Goal: Task Accomplishment & Management: Manage account settings

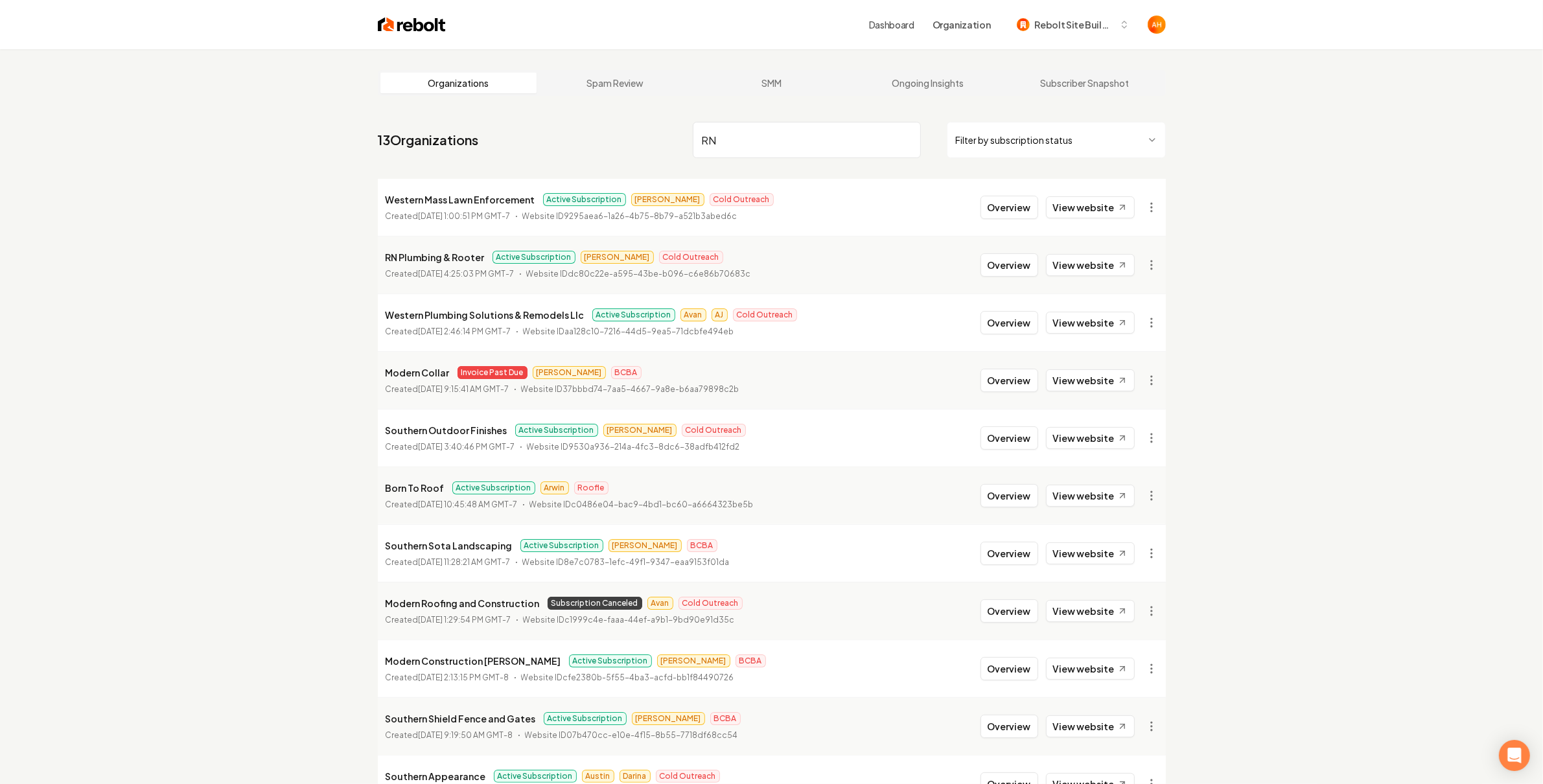
click at [752, 134] on input "RN" at bounding box center [807, 140] width 228 height 36
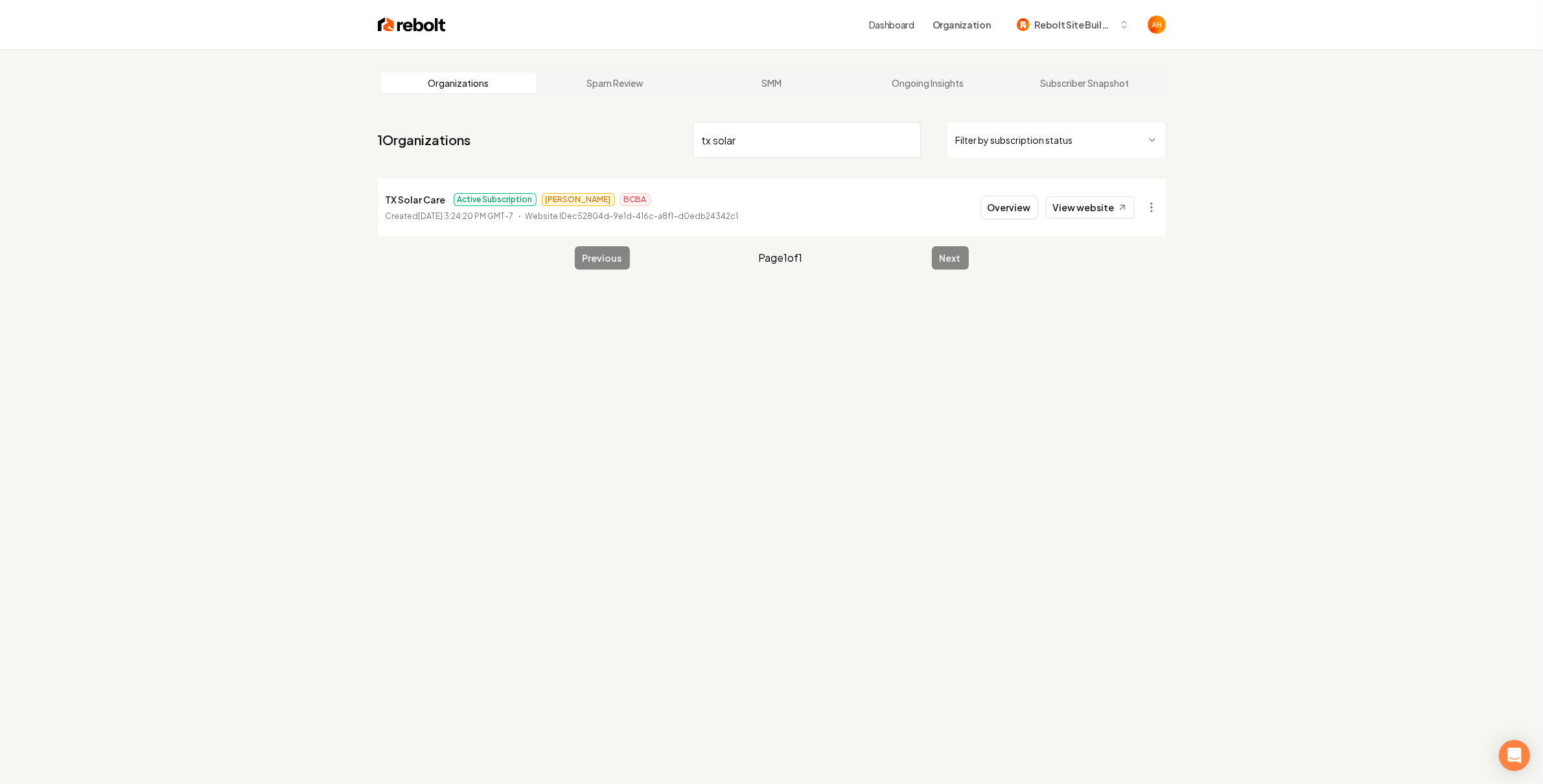
type input "tx solar"
click at [1079, 221] on li "TX Solar Care Active Subscription [PERSON_NAME] BCBA Created [DATE] 3:24:20 PM …" at bounding box center [772, 207] width 788 height 57
click at [1089, 212] on link "View website" at bounding box center [1090, 207] width 89 height 22
click at [989, 206] on button "Overview" at bounding box center [1009, 207] width 58 height 24
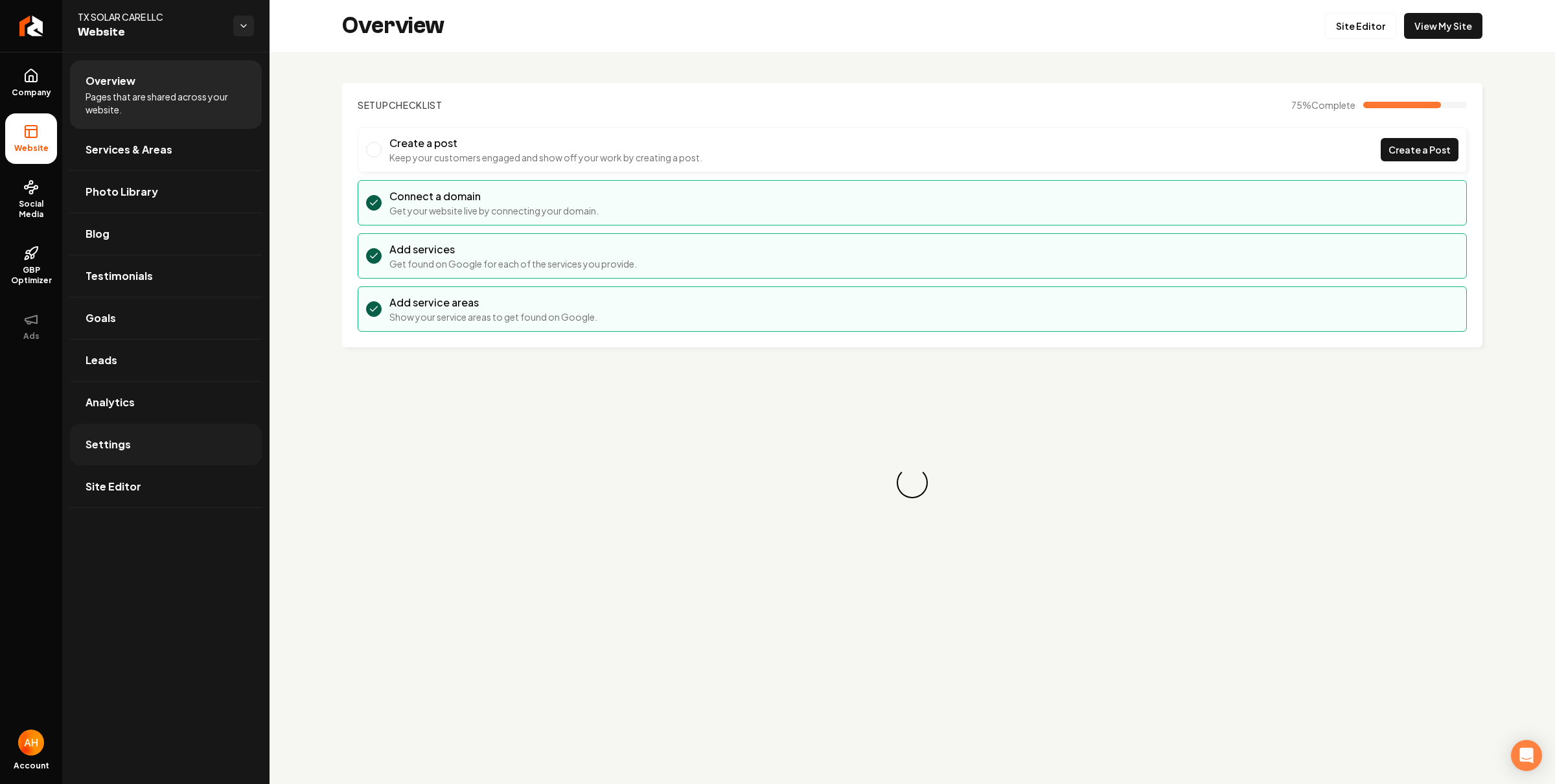
click at [226, 434] on link "Settings" at bounding box center [166, 444] width 192 height 41
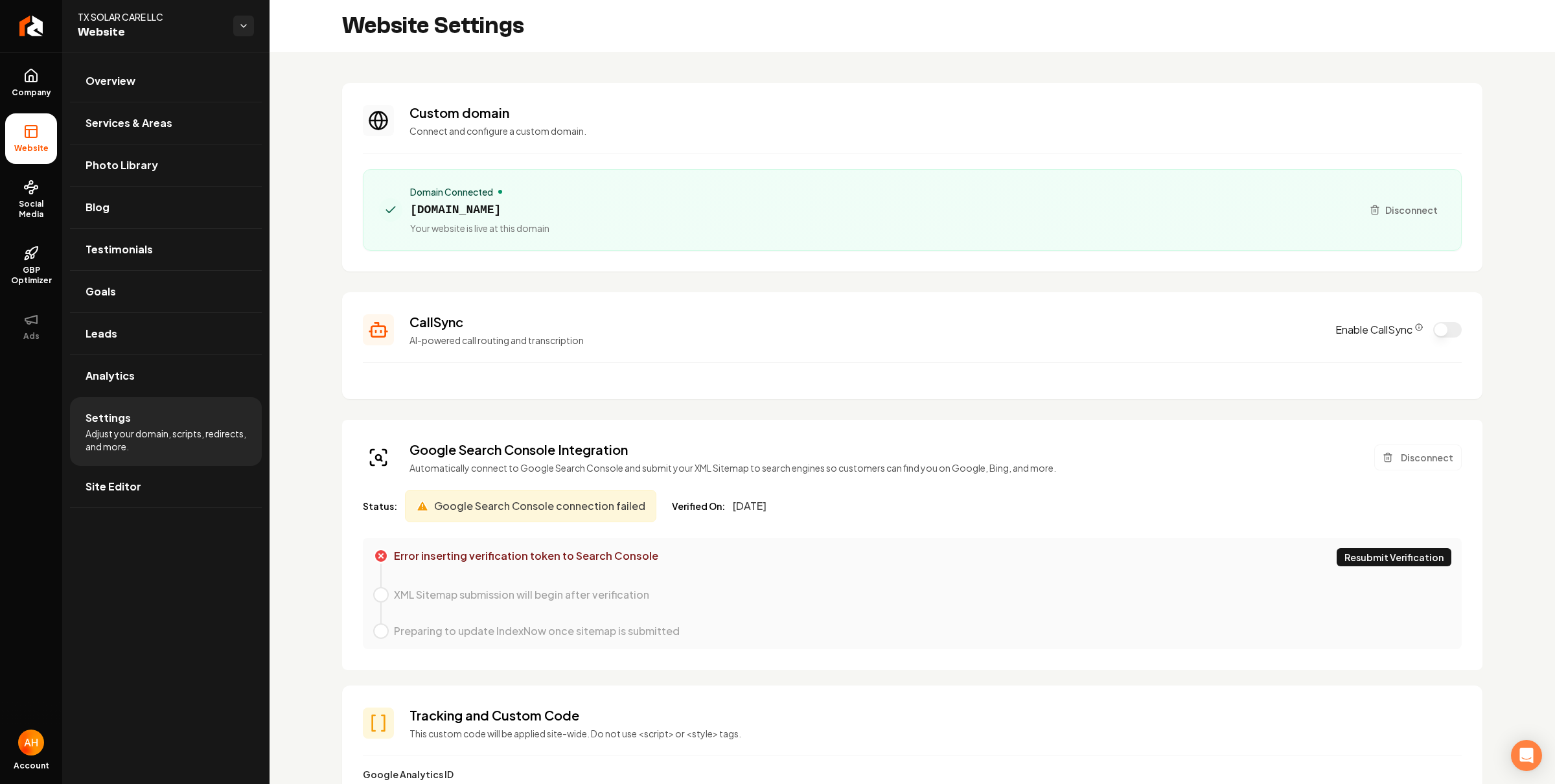
click at [1373, 206] on icon "Main content area" at bounding box center [1374, 206] width 4 height 2
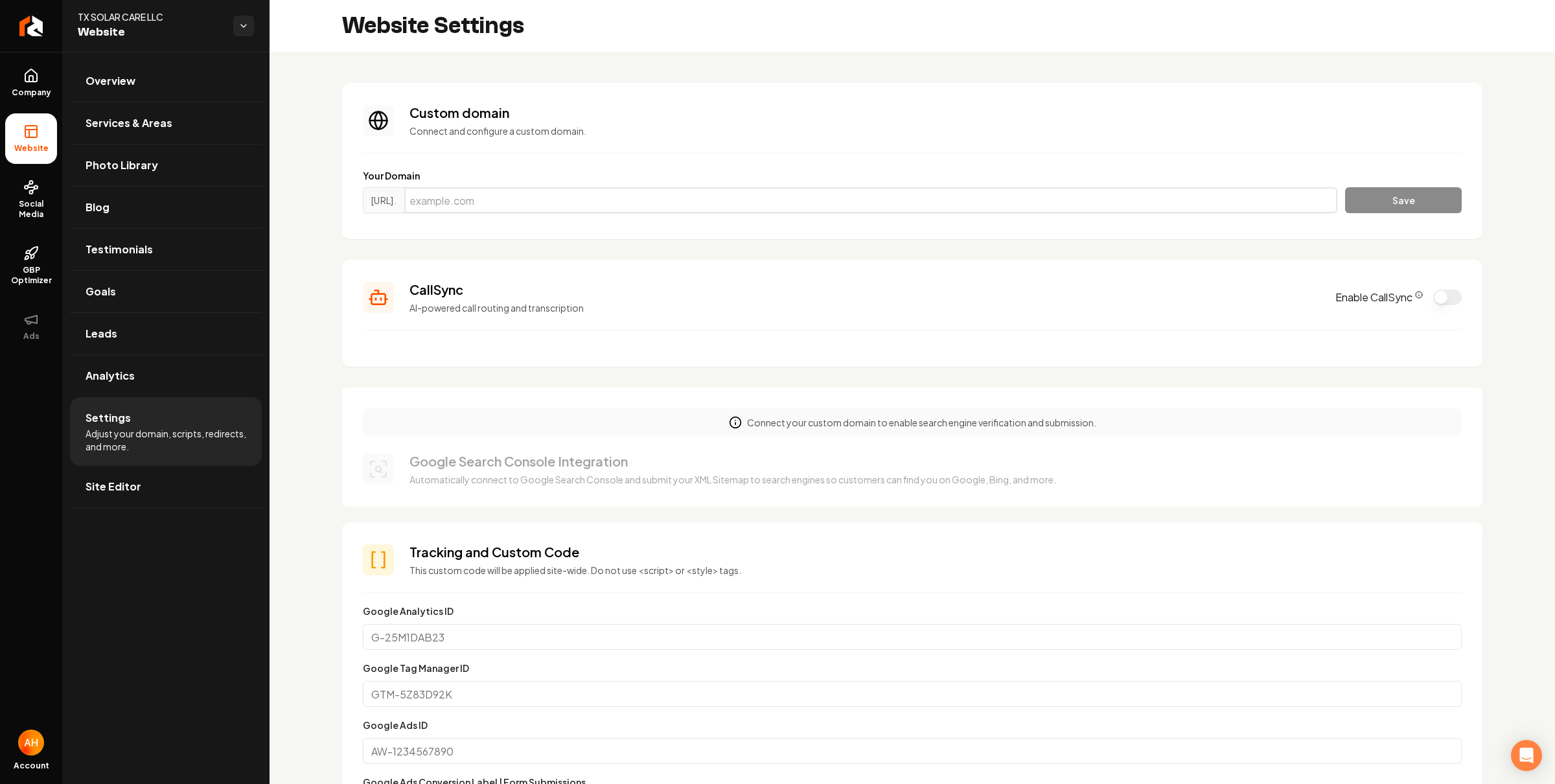
click at [1191, 190] on input "Main content area" at bounding box center [871, 200] width 933 height 26
paste input "[DOMAIN_NAME]"
type input "[DOMAIN_NAME]"
click at [1435, 211] on button "Save" at bounding box center [1403, 200] width 116 height 26
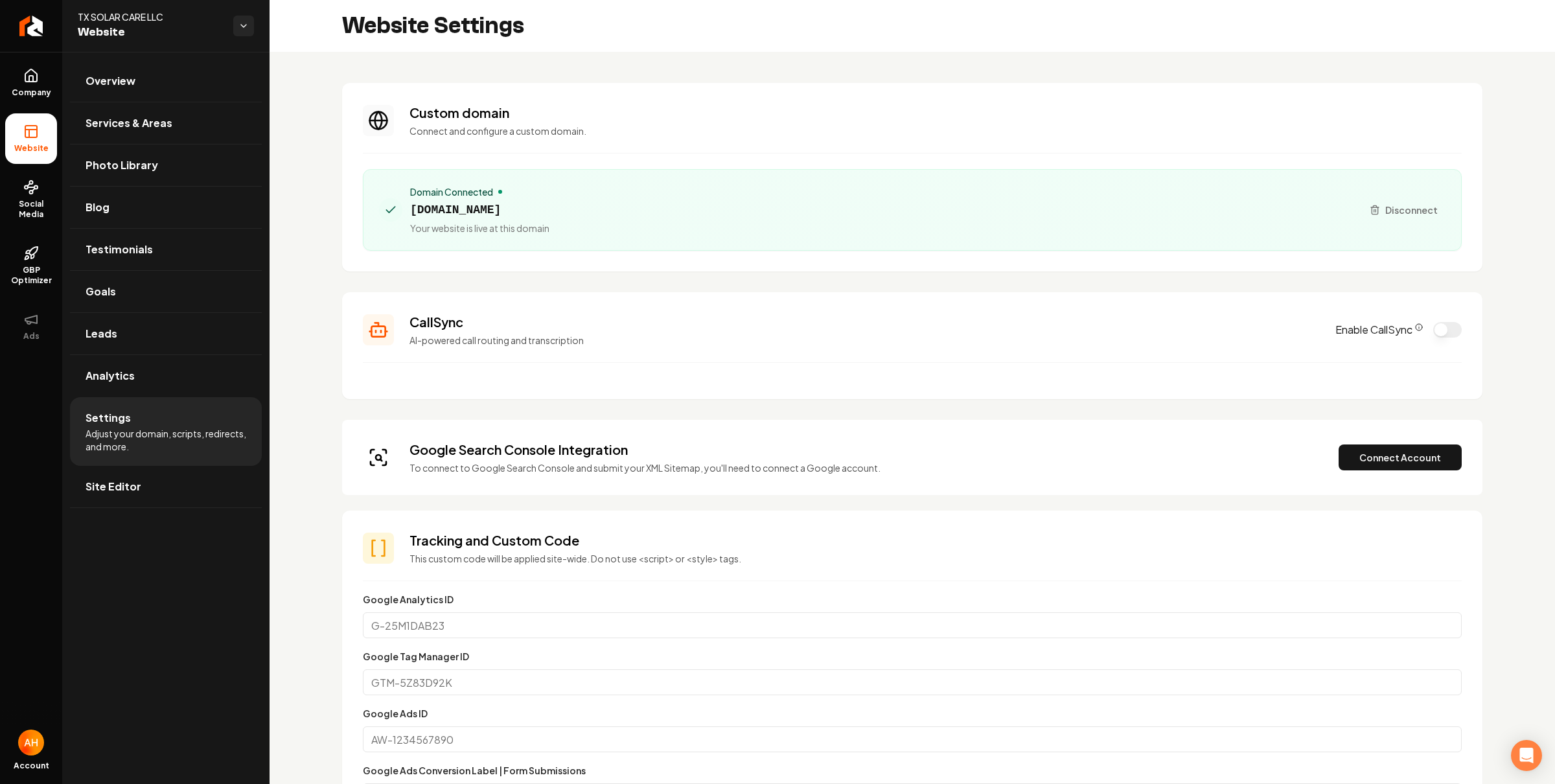
click at [635, 131] on p "Connect and configure a custom domain." at bounding box center [935, 131] width 1052 height 13
click at [449, 215] on span "[DOMAIN_NAME]" at bounding box center [479, 209] width 139 height 18
copy span "[DOMAIN_NAME]"
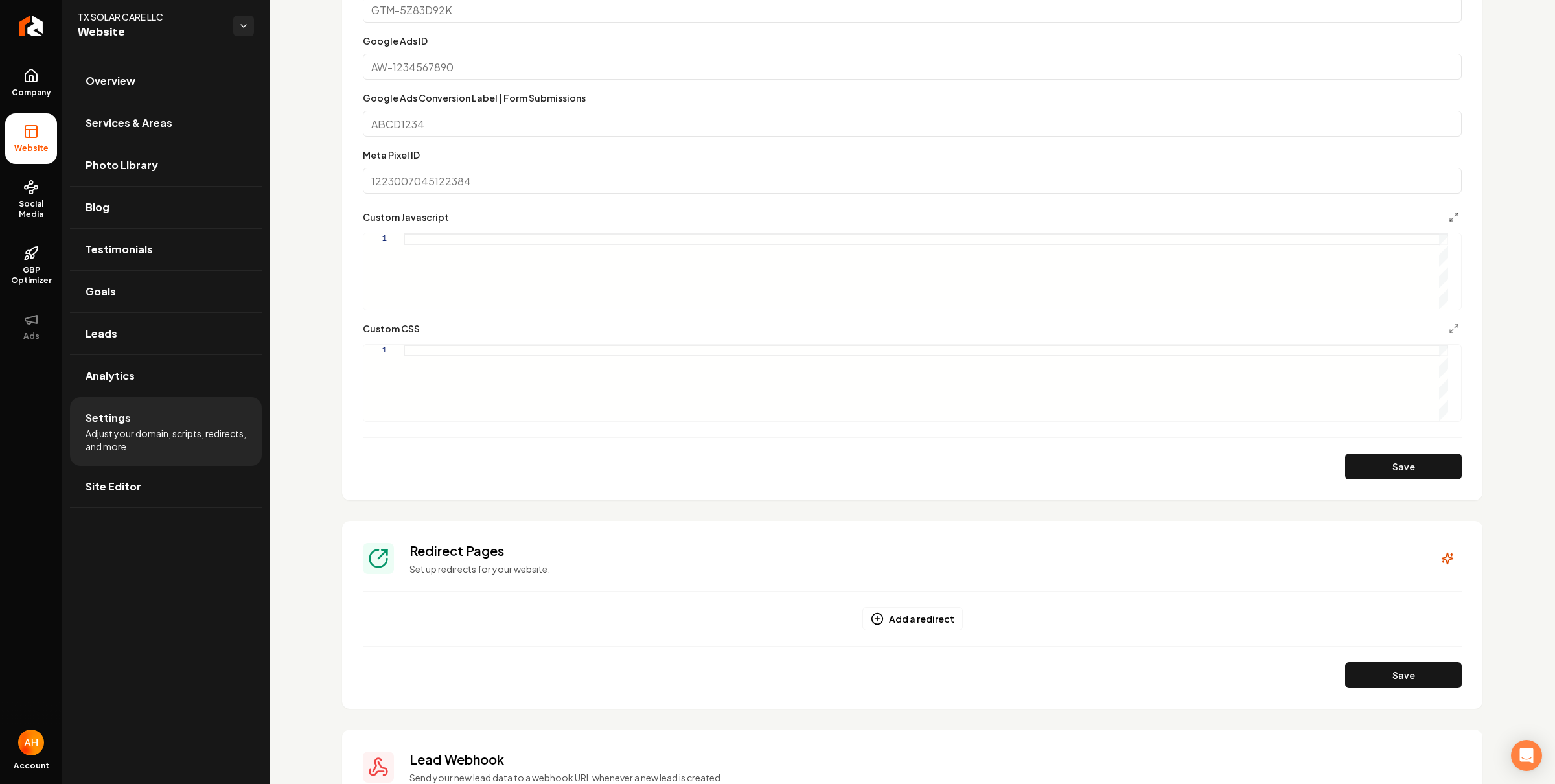
scroll to position [876, 0]
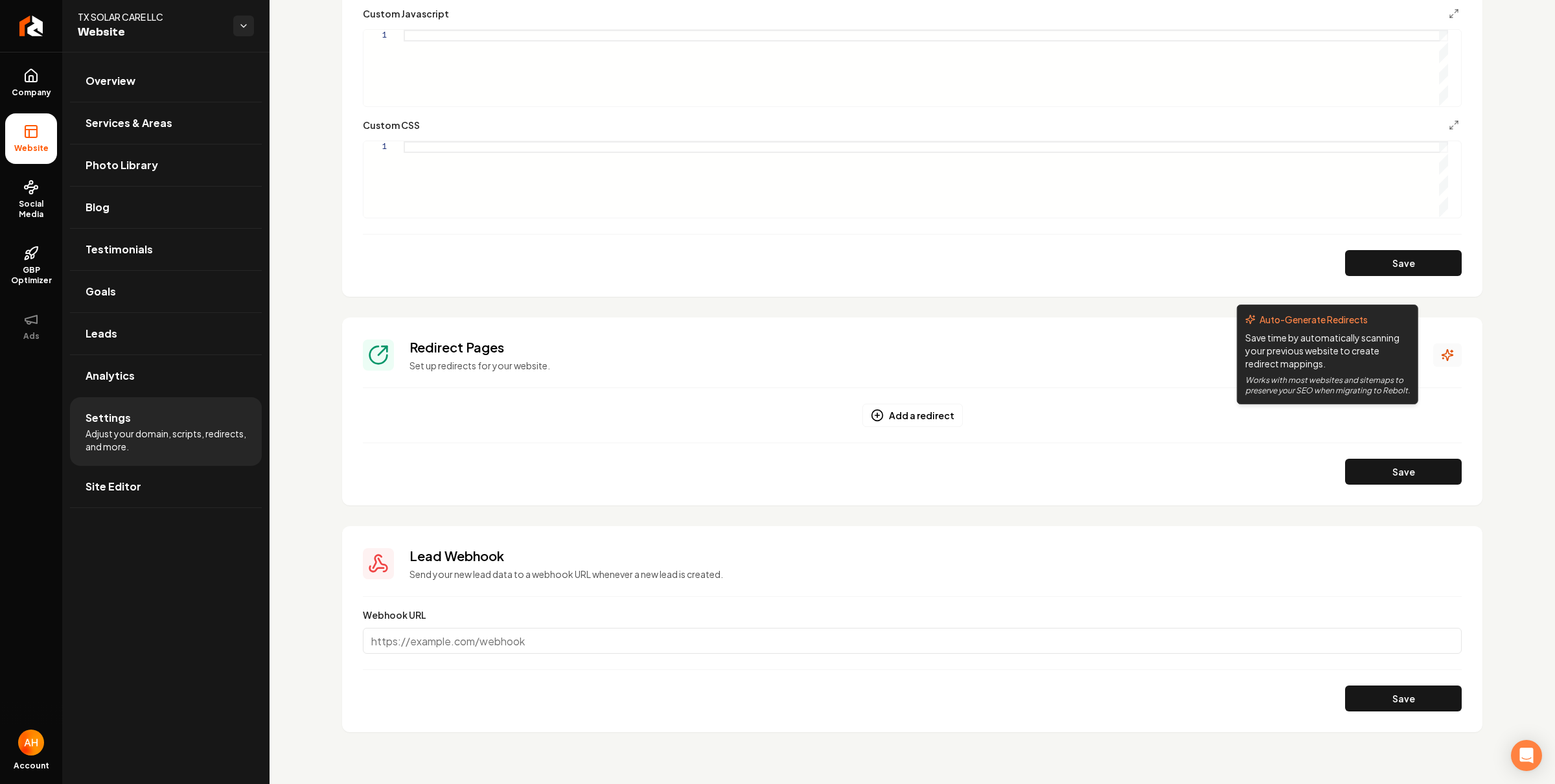
click at [1444, 356] on button "Main content area" at bounding box center [1448, 355] width 29 height 24
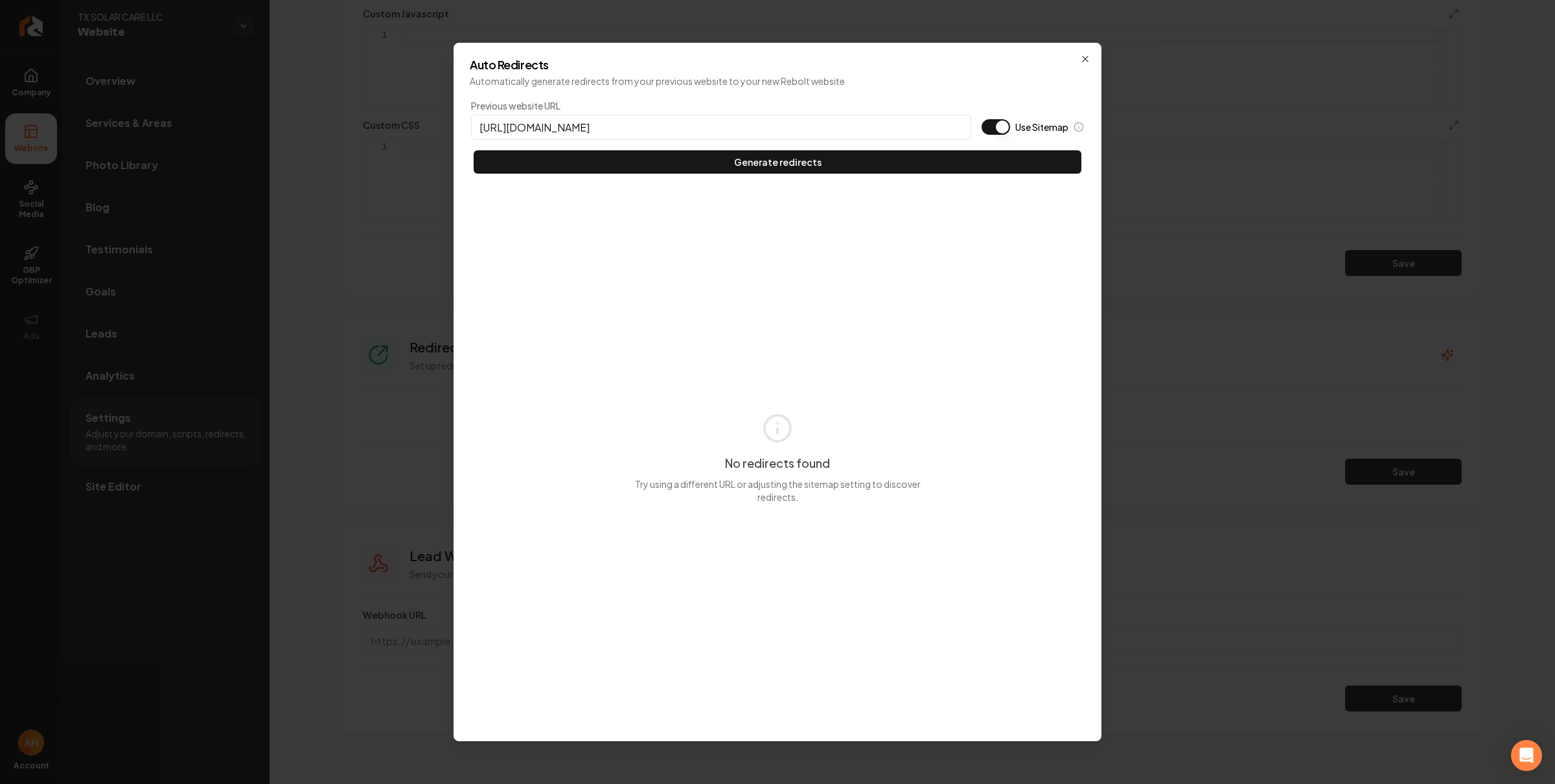
type input "[URL][DOMAIN_NAME]"
type button "on"
click at [981, 119] on button "Use Sitemap" at bounding box center [996, 127] width 29 height 16
click at [474, 150] on button "Generate redirects" at bounding box center [777, 161] width 608 height 24
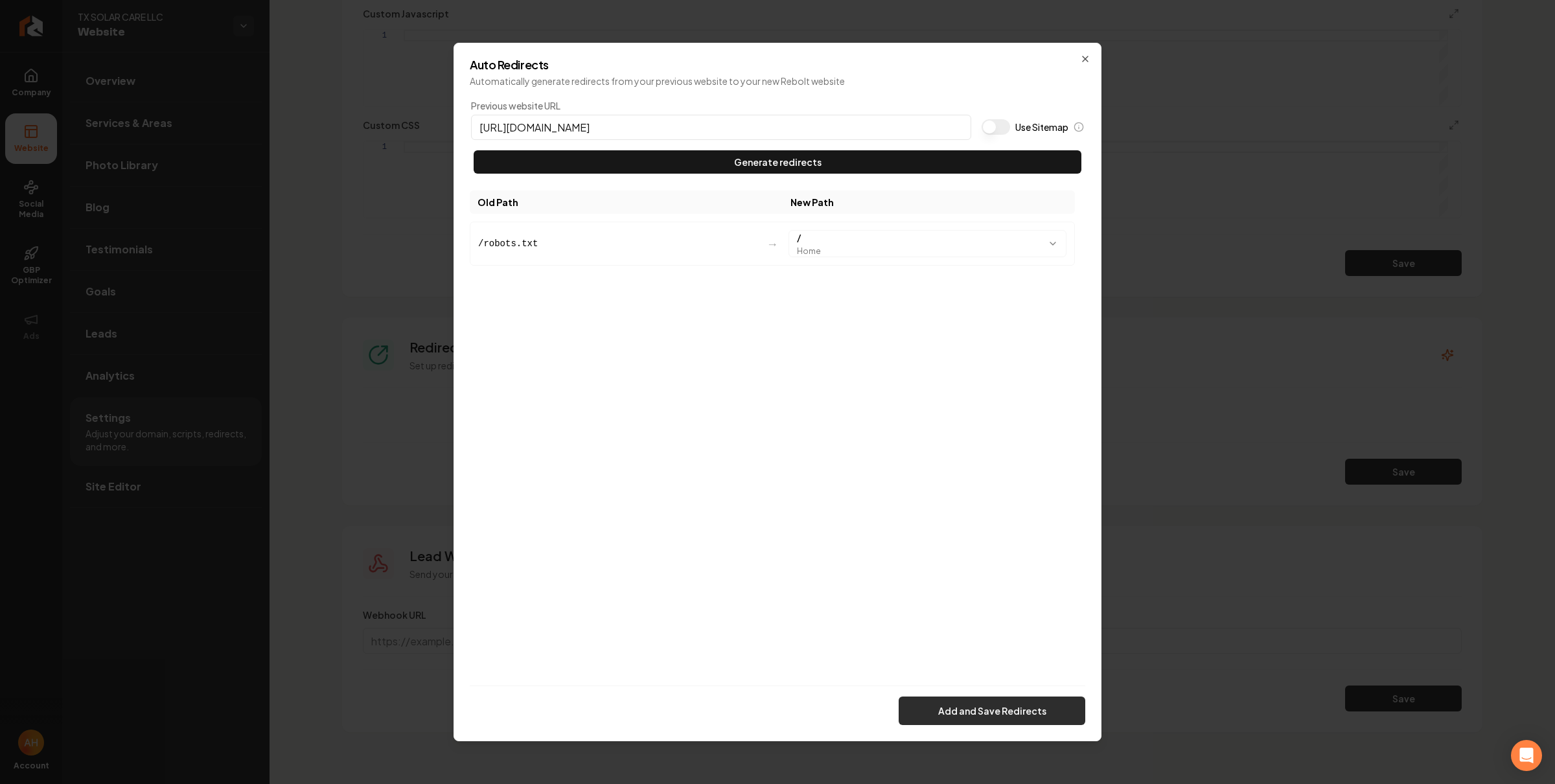
click at [1003, 713] on button "Add and Save Redirects" at bounding box center [991, 710] width 186 height 29
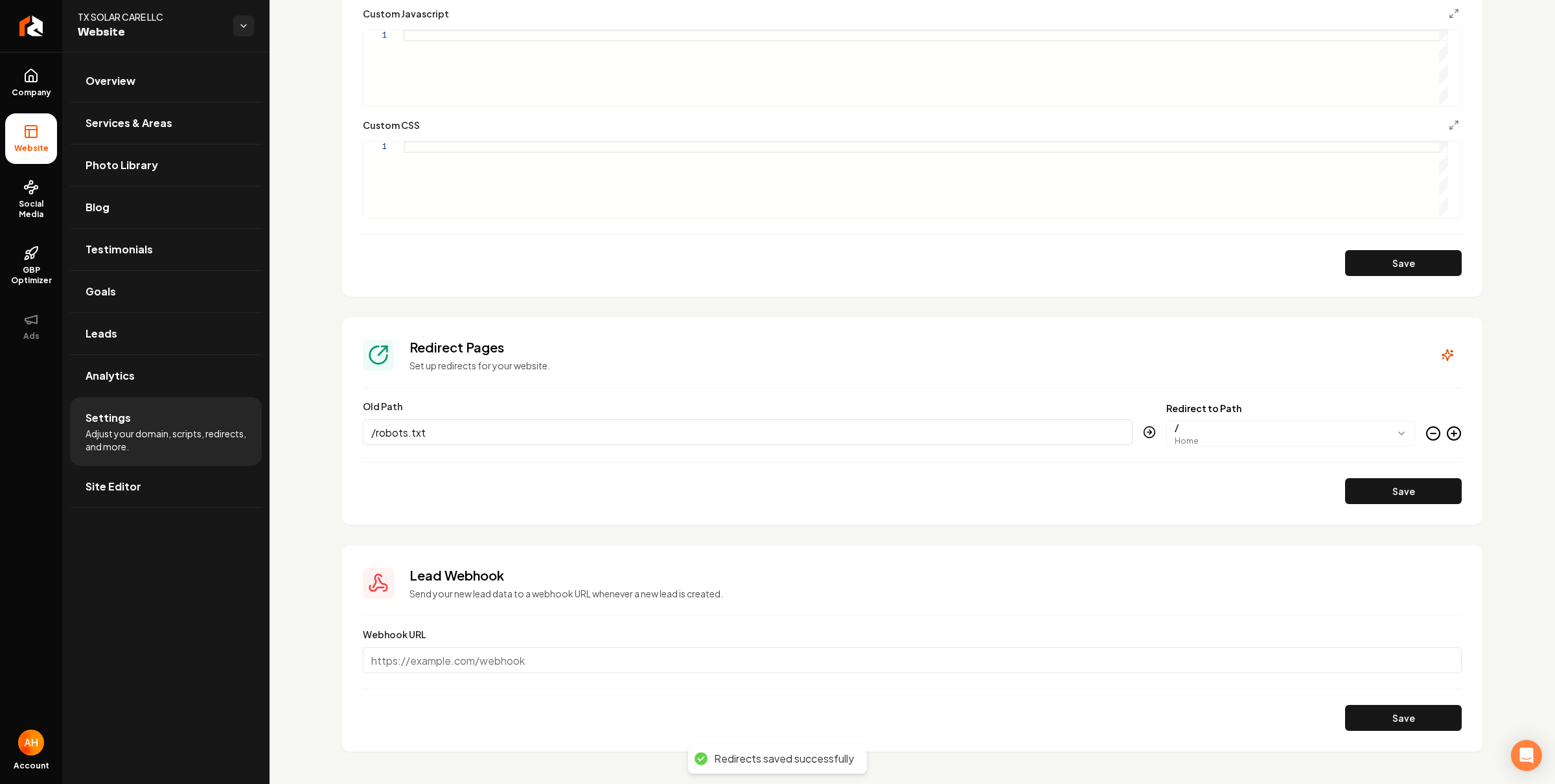
click at [1426, 431] on icon "Main content area" at bounding box center [1434, 433] width 16 height 16
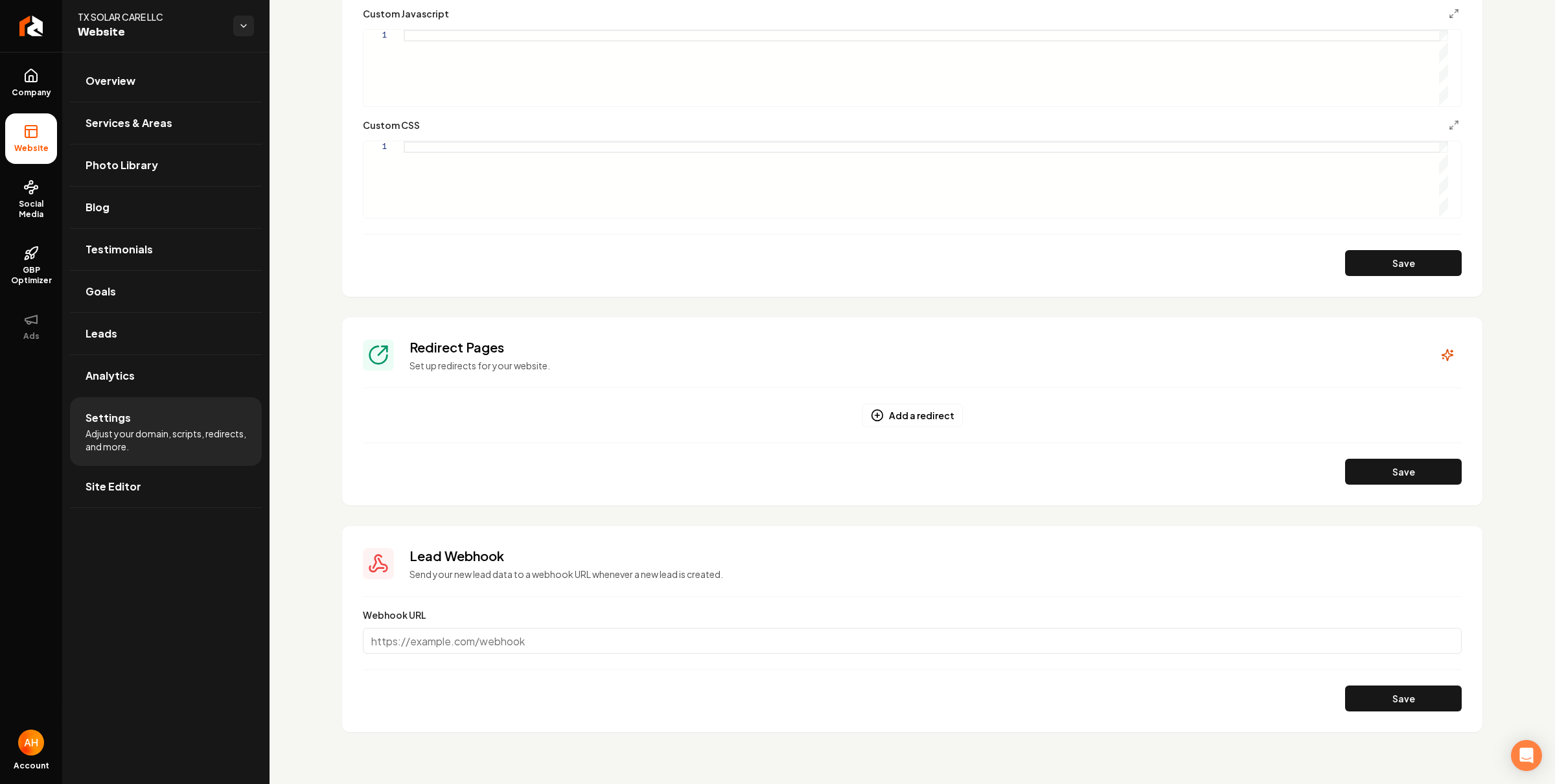
click at [1362, 464] on button "Save" at bounding box center [1403, 471] width 116 height 26
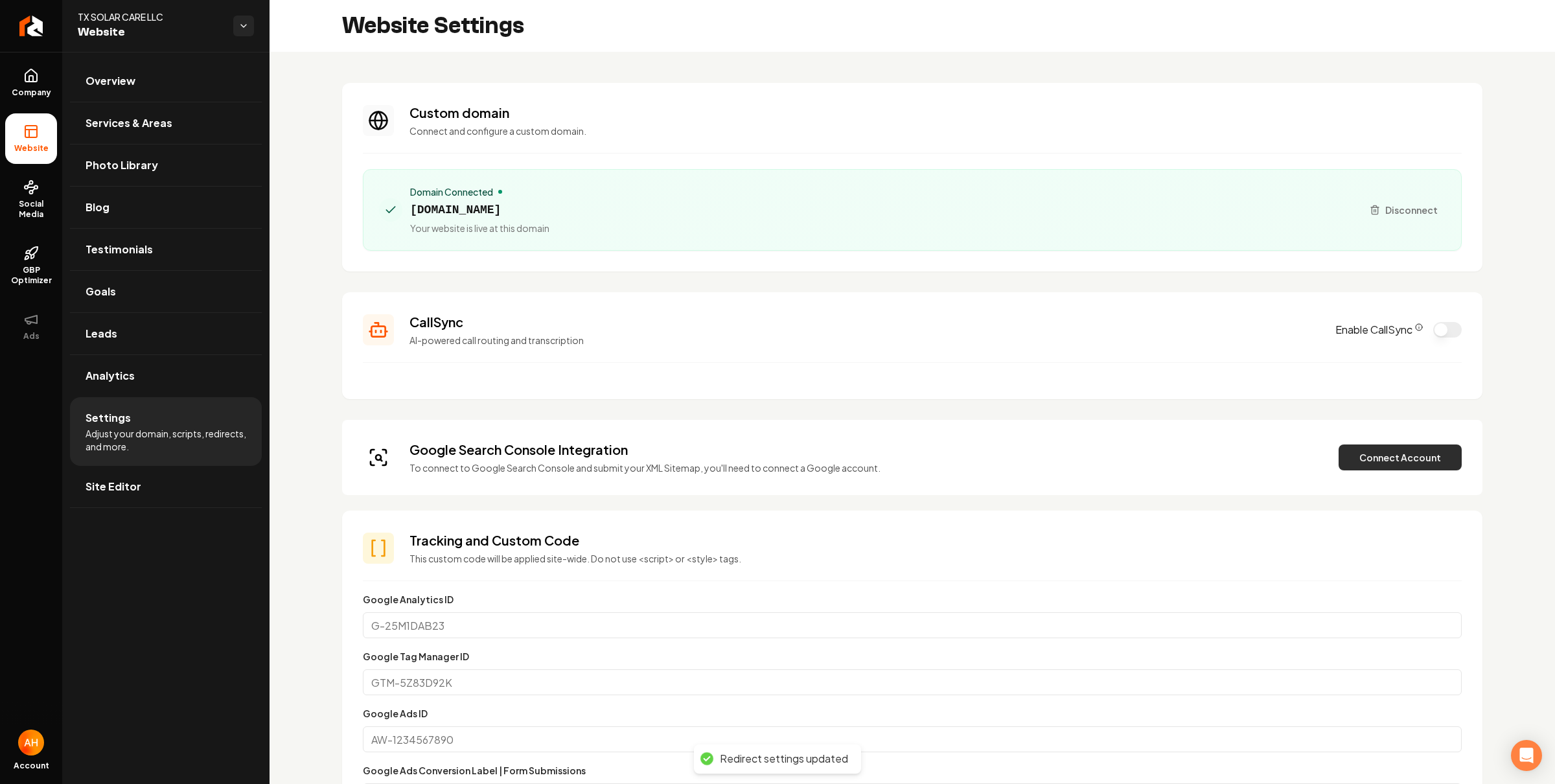
click at [1401, 457] on button "Connect Account" at bounding box center [1400, 457] width 123 height 26
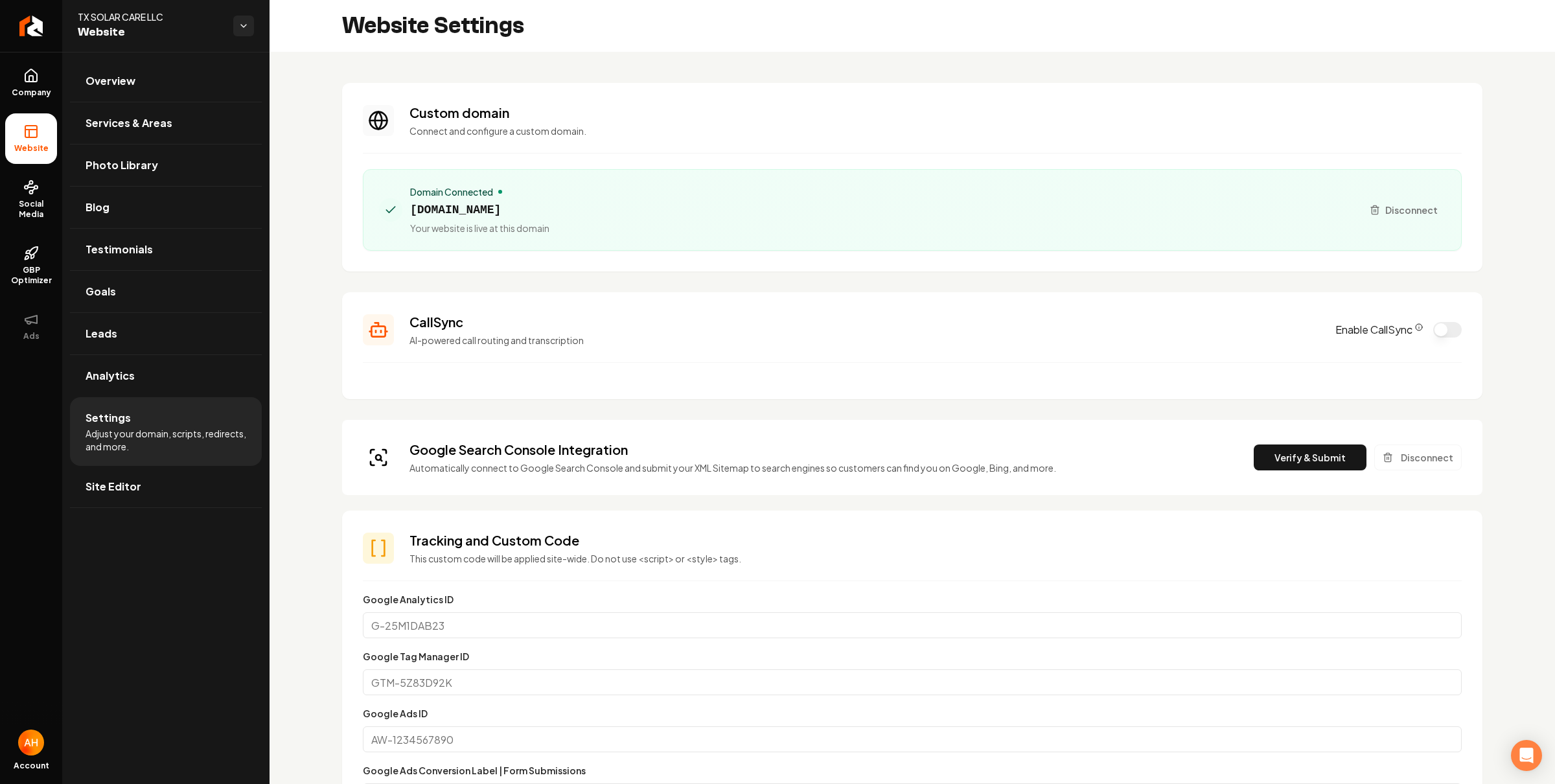
click at [859, 116] on h3 "Custom domain" at bounding box center [935, 112] width 1052 height 18
click at [1177, 36] on div "Website Settings" at bounding box center [912, 26] width 1286 height 52
click at [580, 206] on div "Domain Connected [DOMAIN_NAME] Your website is live at this domain" at bounding box center [866, 209] width 973 height 49
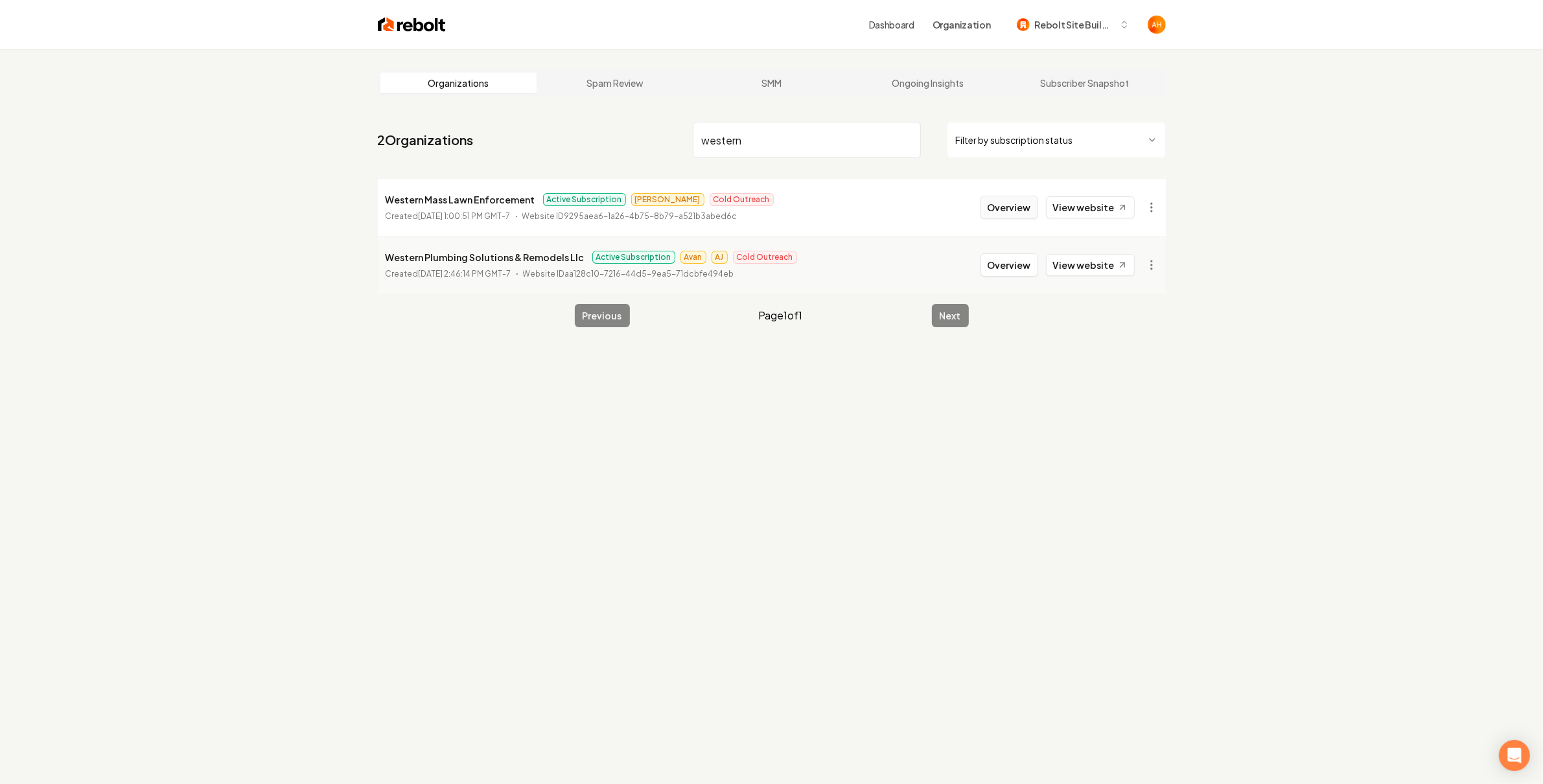
type input "western"
click at [1008, 202] on button "Overview" at bounding box center [1009, 207] width 58 height 24
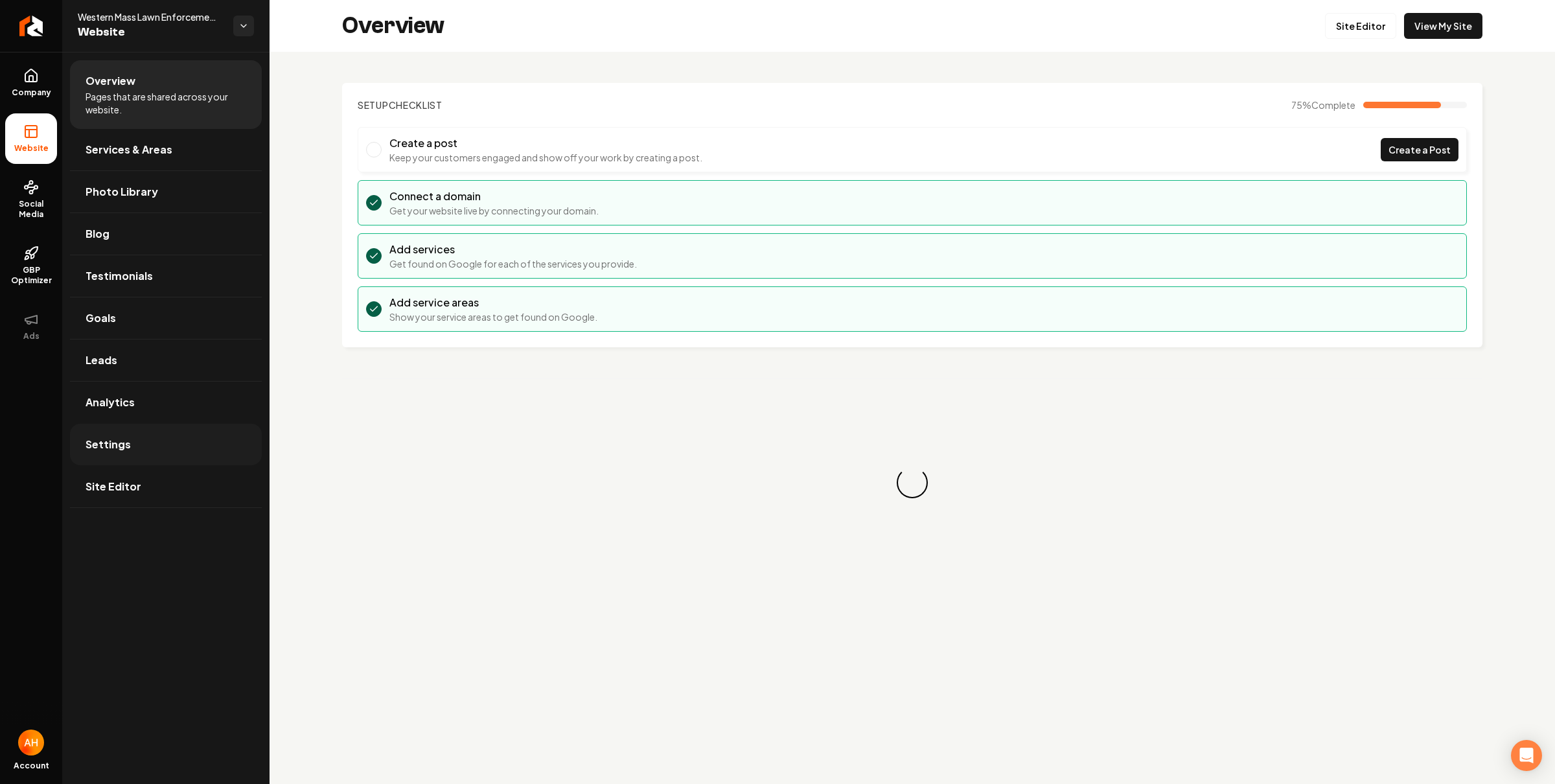
click at [139, 433] on link "Settings" at bounding box center [166, 444] width 192 height 41
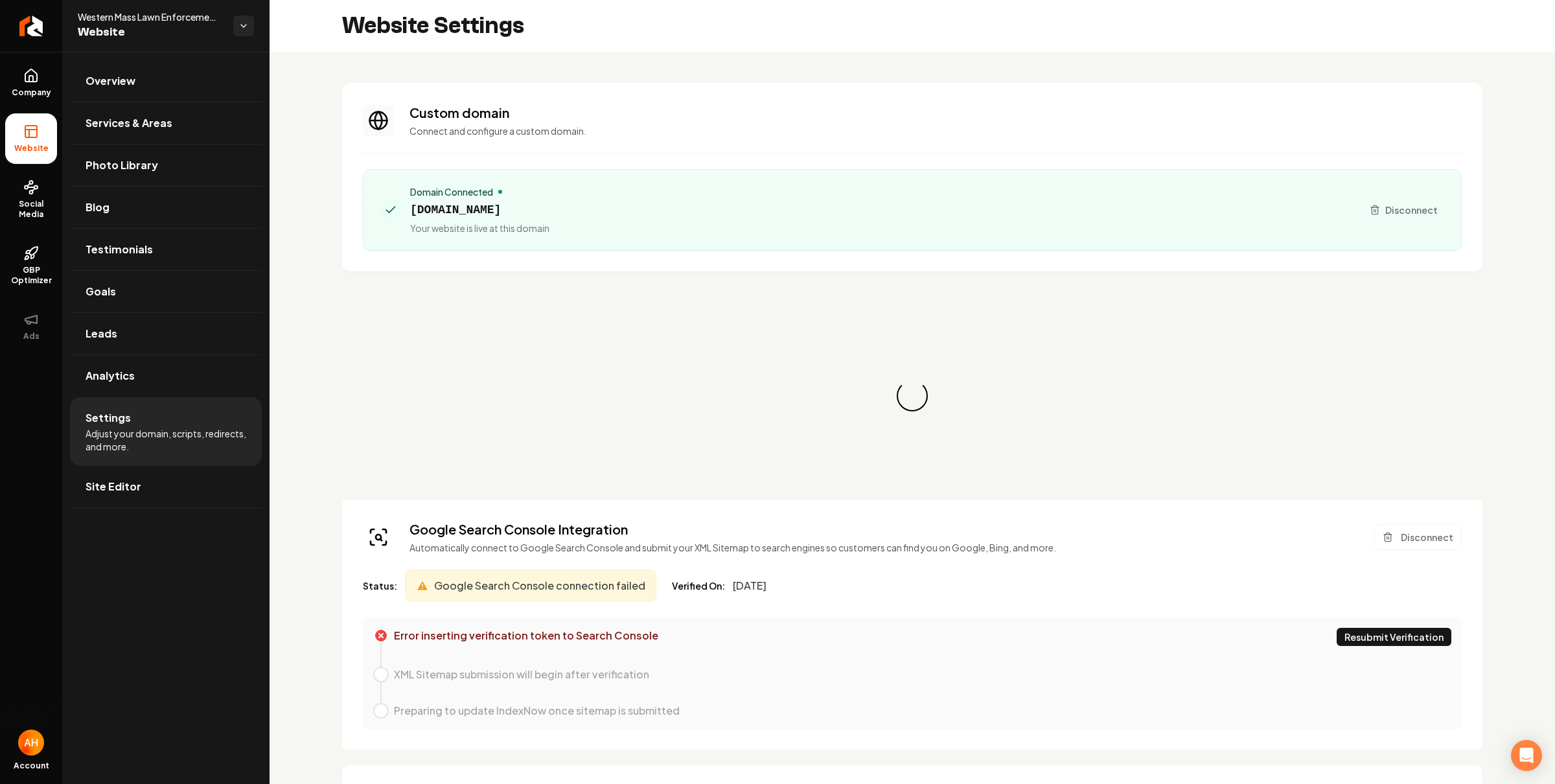
scroll to position [105, 0]
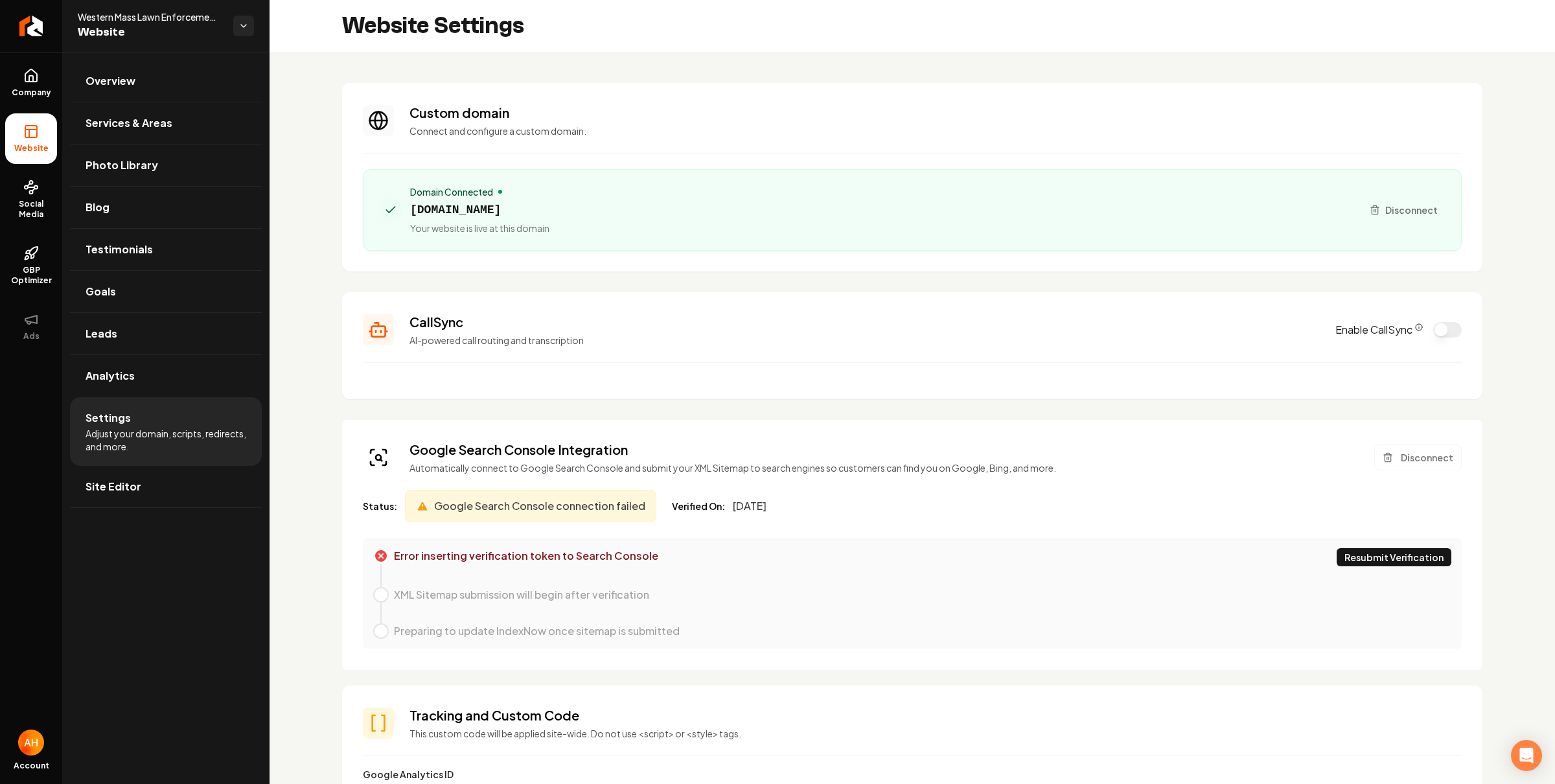
drag, startPoint x: 1394, startPoint y: 202, endPoint x: 1219, endPoint y: 222, distance: 176.1
click at [1393, 201] on button "Disconnect" at bounding box center [1404, 210] width 84 height 24
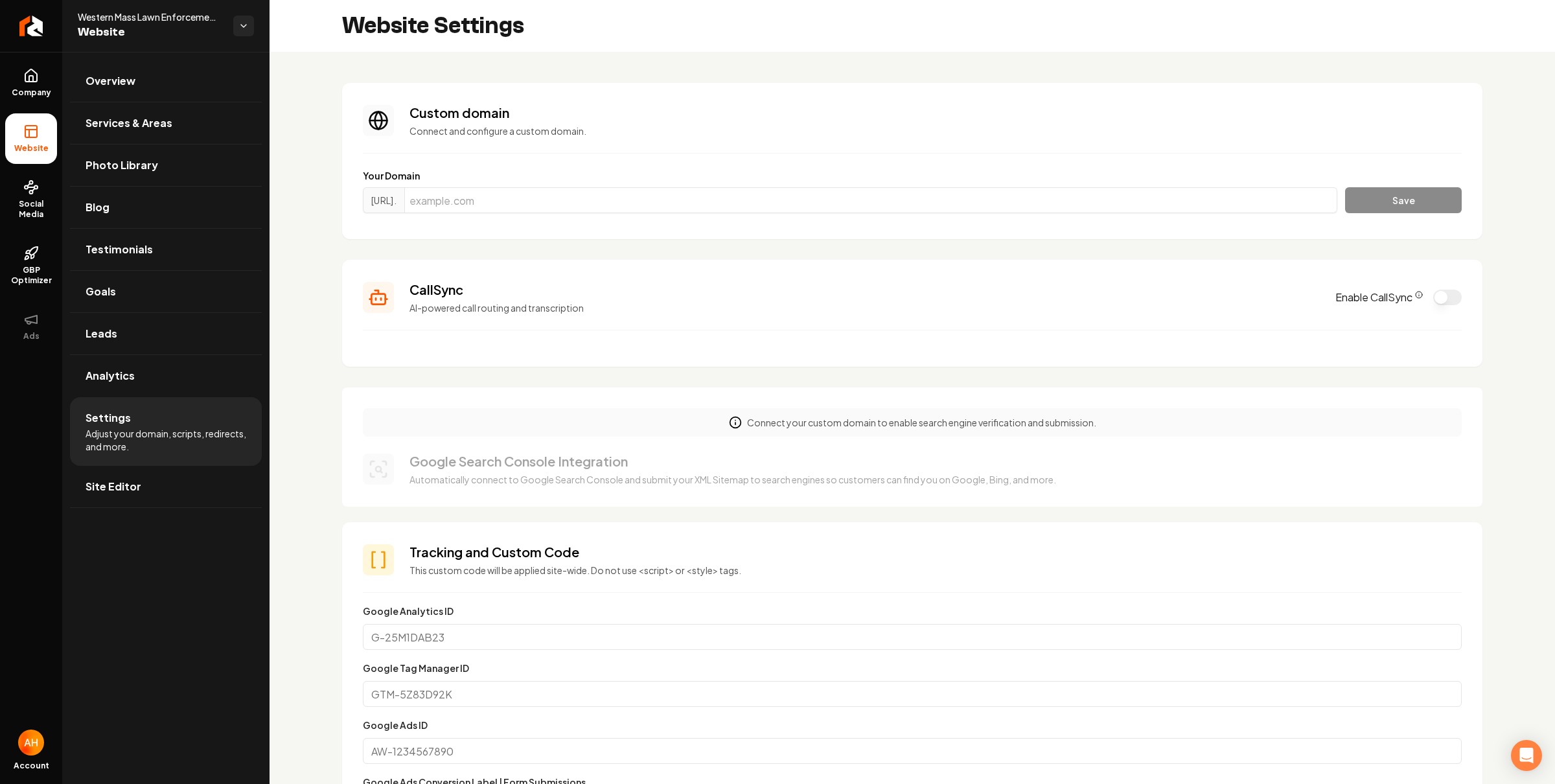
drag, startPoint x: 1434, startPoint y: 136, endPoint x: 1093, endPoint y: 191, distance: 345.4
click at [1426, 136] on p "Connect and configure a custom domain." at bounding box center [935, 131] width 1052 height 13
drag, startPoint x: 952, startPoint y: 213, endPoint x: 959, endPoint y: 199, distance: 15.7
click at [952, 213] on div "[URL]. Save" at bounding box center [912, 203] width 1099 height 31
click at [961, 196] on input "Main content area" at bounding box center [871, 200] width 933 height 26
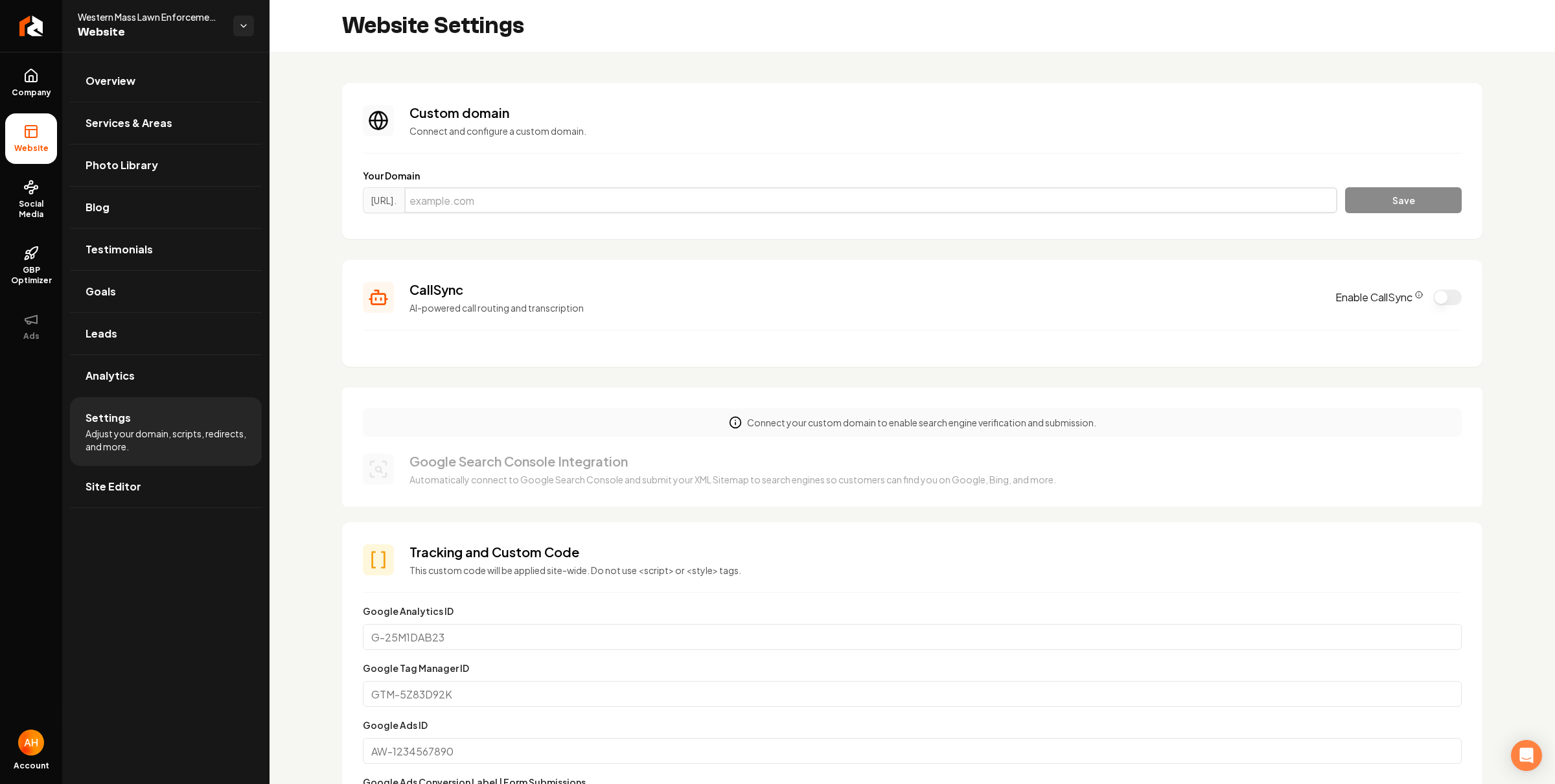
paste input "[DOMAIN_NAME]"
type input "[DOMAIN_NAME]"
click at [1387, 199] on button "Save" at bounding box center [1403, 200] width 116 height 26
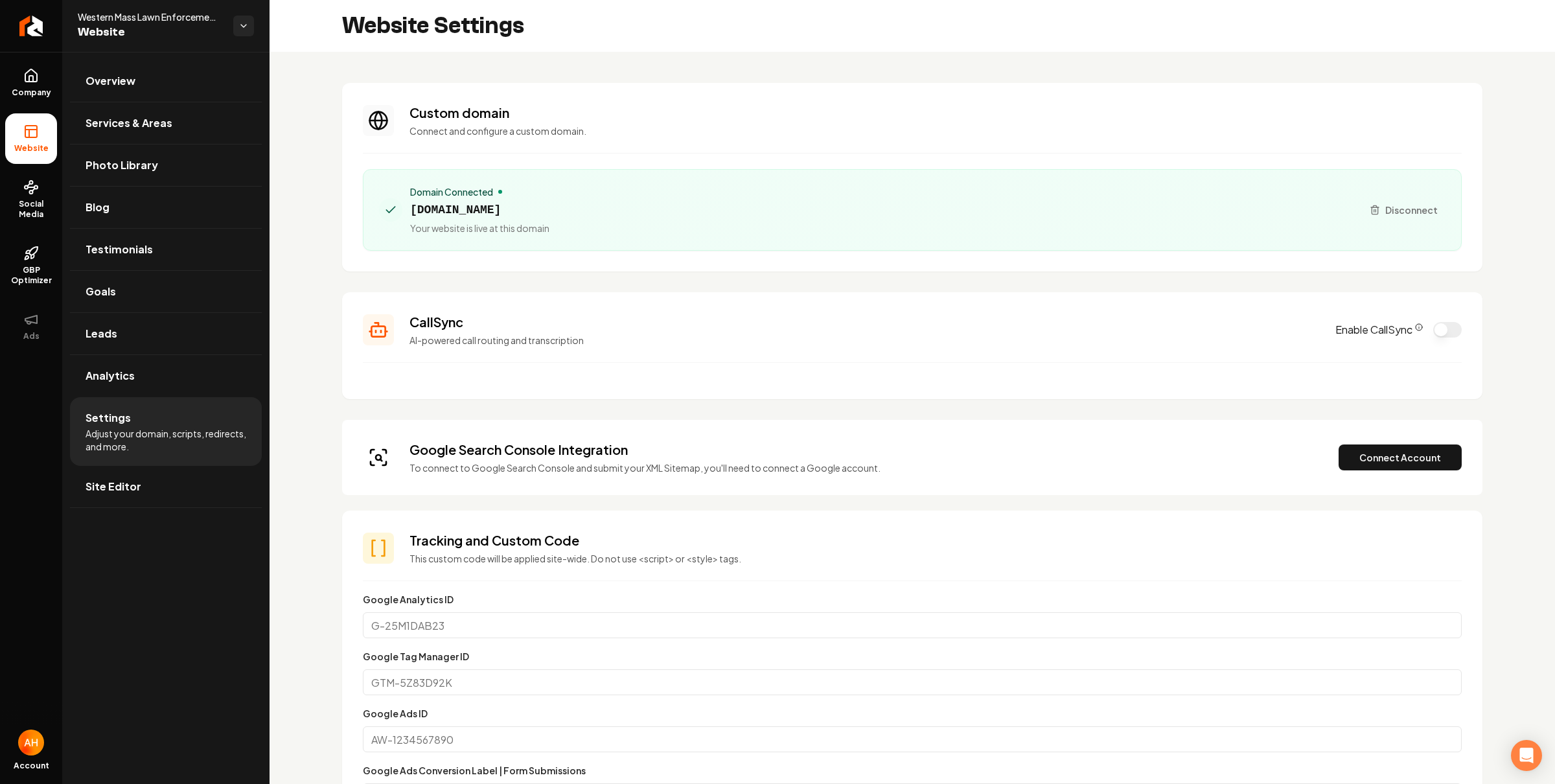
click at [829, 144] on section "Custom domain Connect and configure a custom domain. Domain Connected [DOMAIN_N…" at bounding box center [912, 177] width 1141 height 189
click at [536, 208] on span "[DOMAIN_NAME]" at bounding box center [479, 209] width 139 height 18
click at [536, 208] on span "[DOMAIN_NAME]" at bounding box center [479, 209] width 139 height 18
click at [538, 207] on span "[DOMAIN_NAME]" at bounding box center [479, 209] width 139 height 18
click at [545, 207] on span "[DOMAIN_NAME]" at bounding box center [479, 209] width 139 height 18
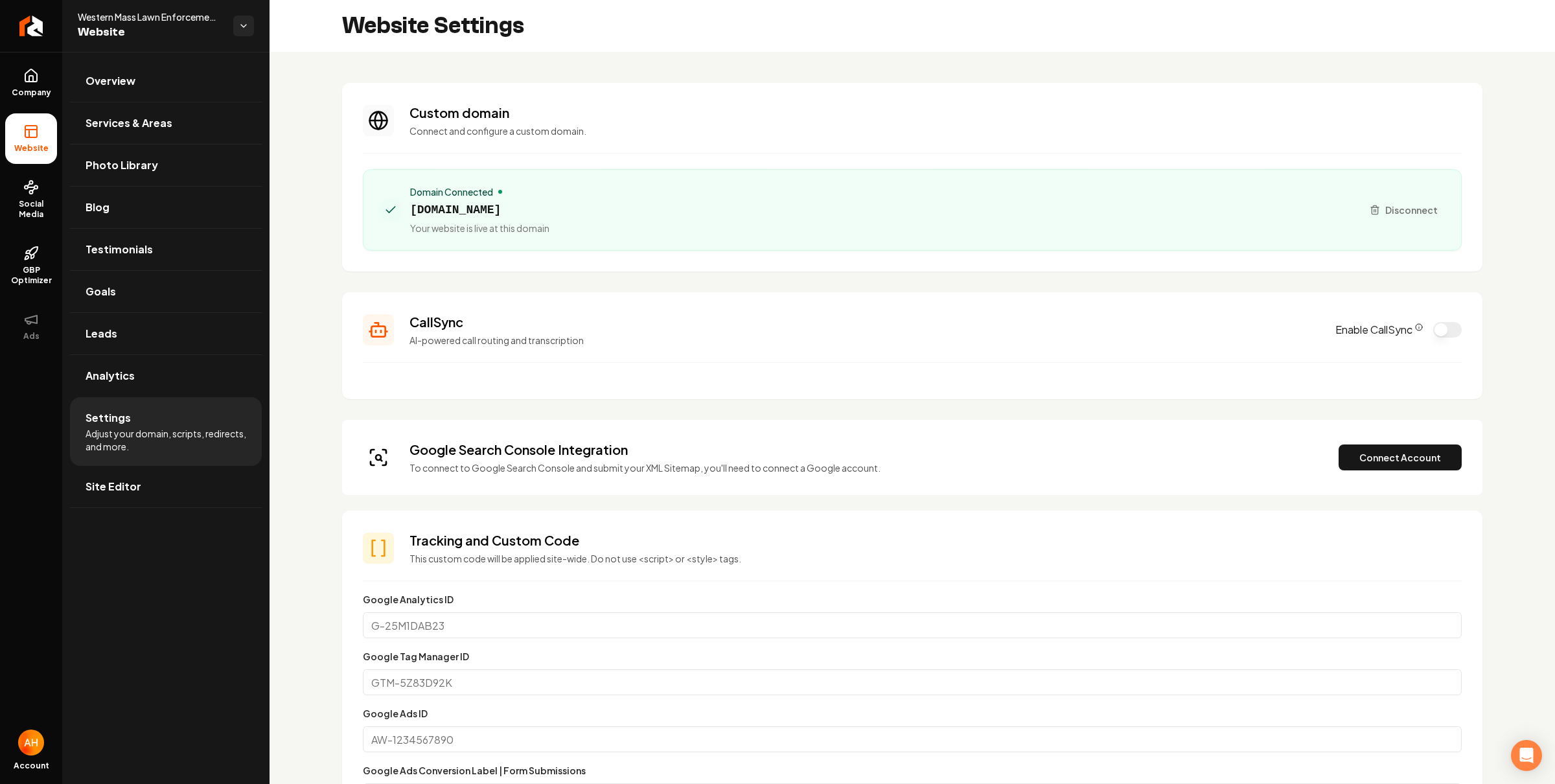
click at [545, 207] on span "[DOMAIN_NAME]" at bounding box center [479, 209] width 139 height 18
copy span "[DOMAIN_NAME]"
drag, startPoint x: 785, startPoint y: 157, endPoint x: 776, endPoint y: 157, distance: 9.0
click at [785, 157] on section "Custom domain Connect and configure a custom domain. Domain Connected [DOMAIN_N…" at bounding box center [912, 177] width 1141 height 189
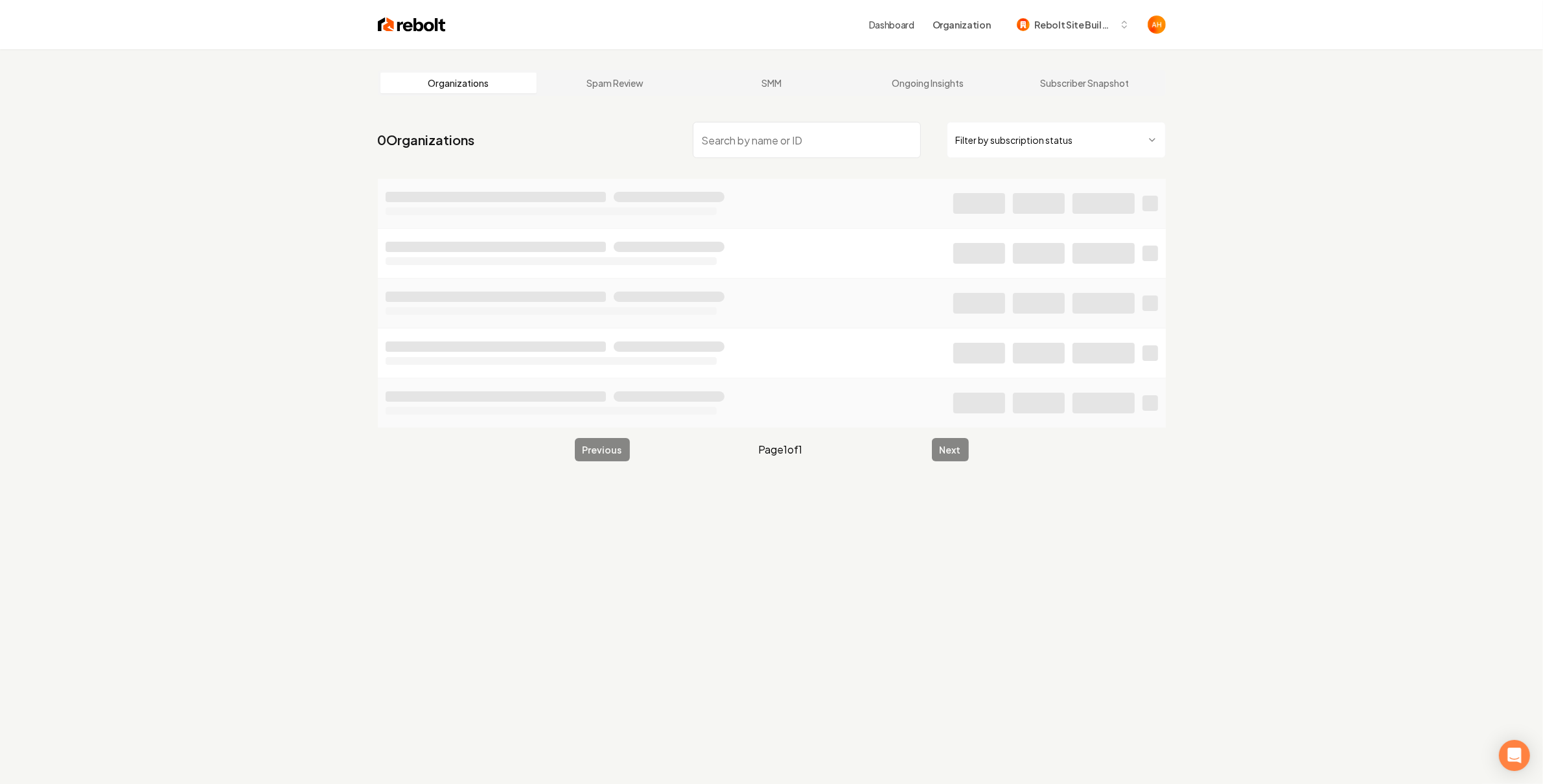
type input "[DOMAIN_NAME]"
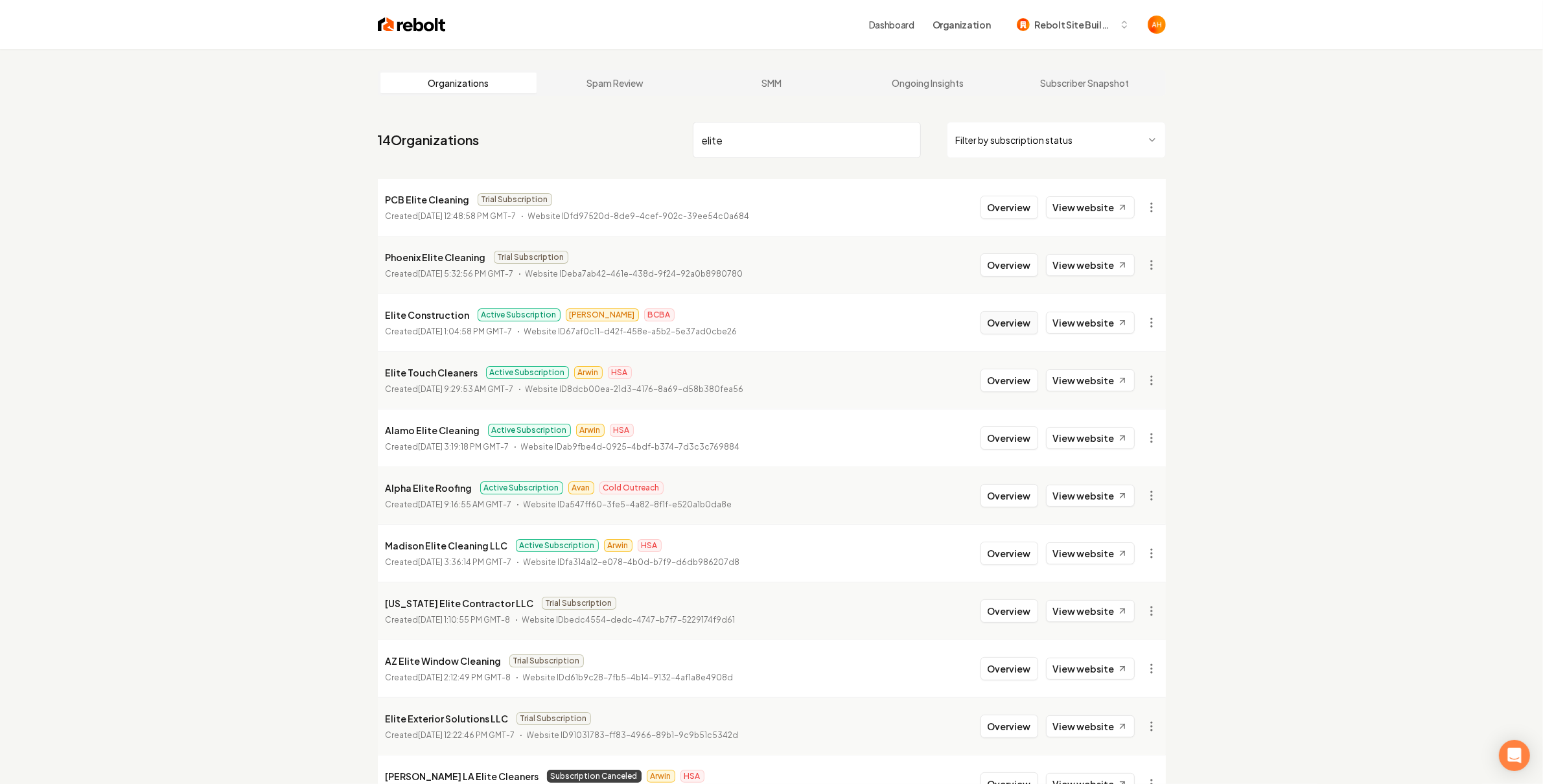
type input "elite"
click at [993, 323] on button "Overview" at bounding box center [1009, 322] width 58 height 24
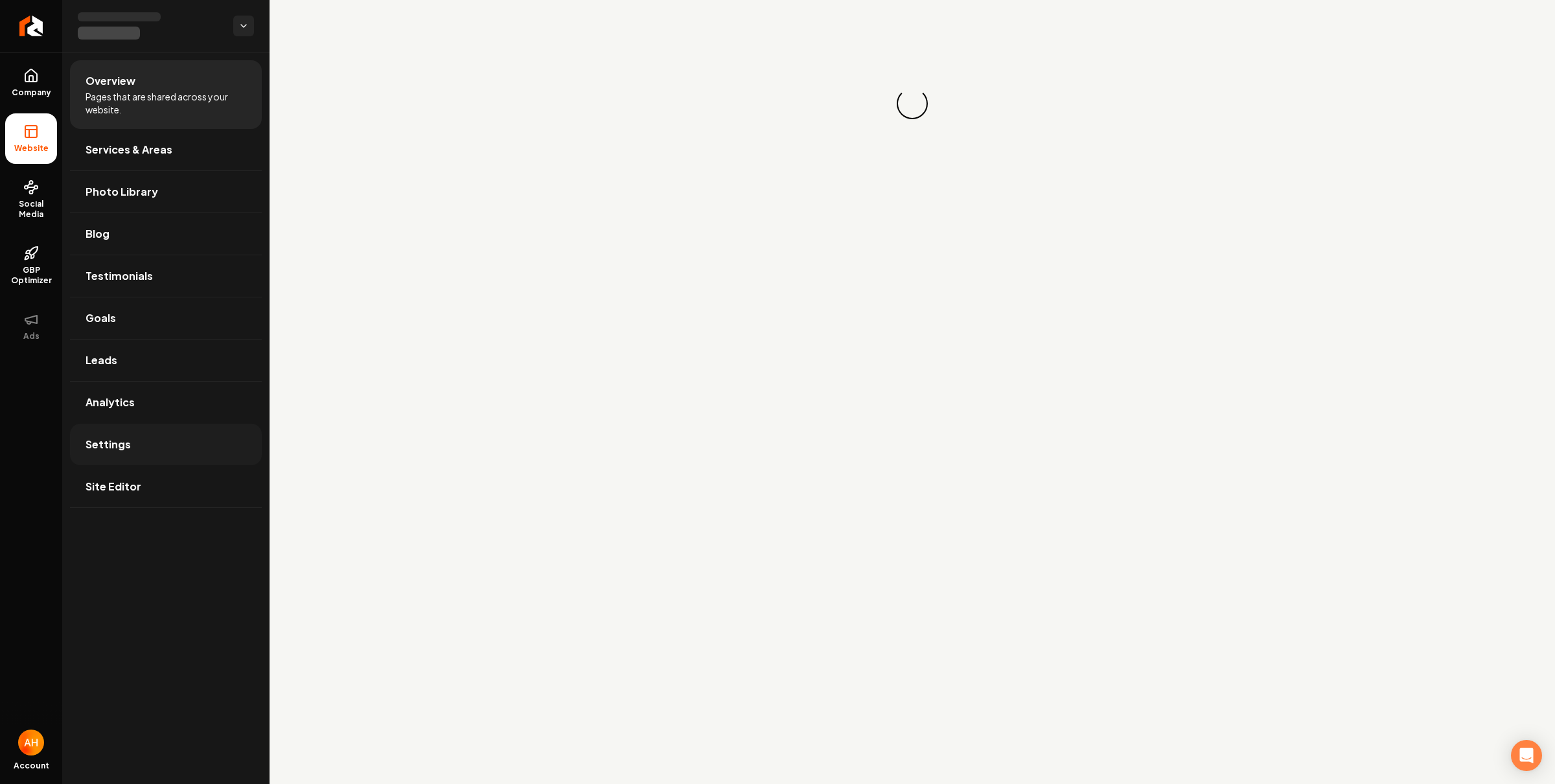
click at [178, 437] on link "Settings" at bounding box center [166, 444] width 192 height 41
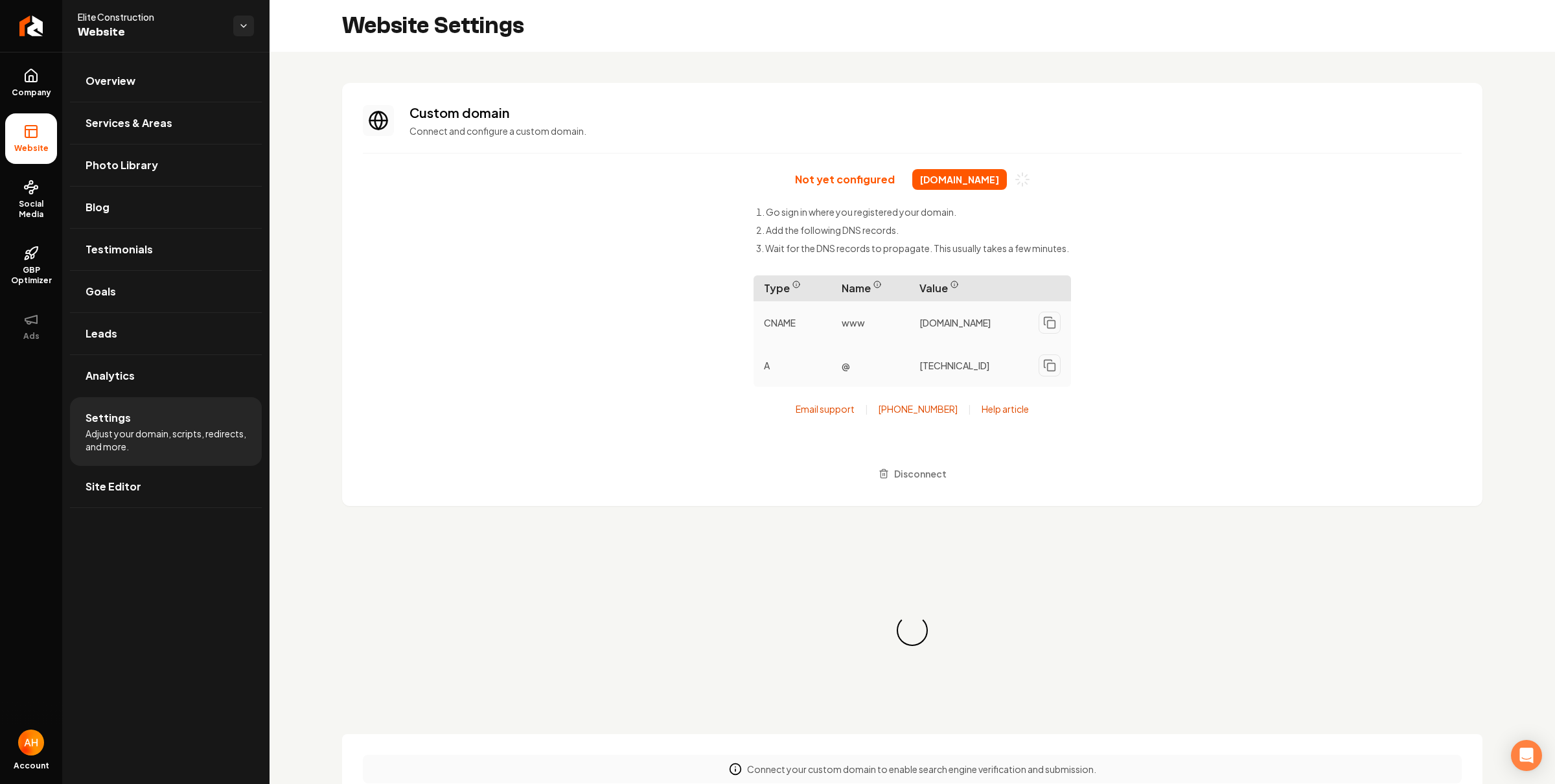
scroll to position [116, 0]
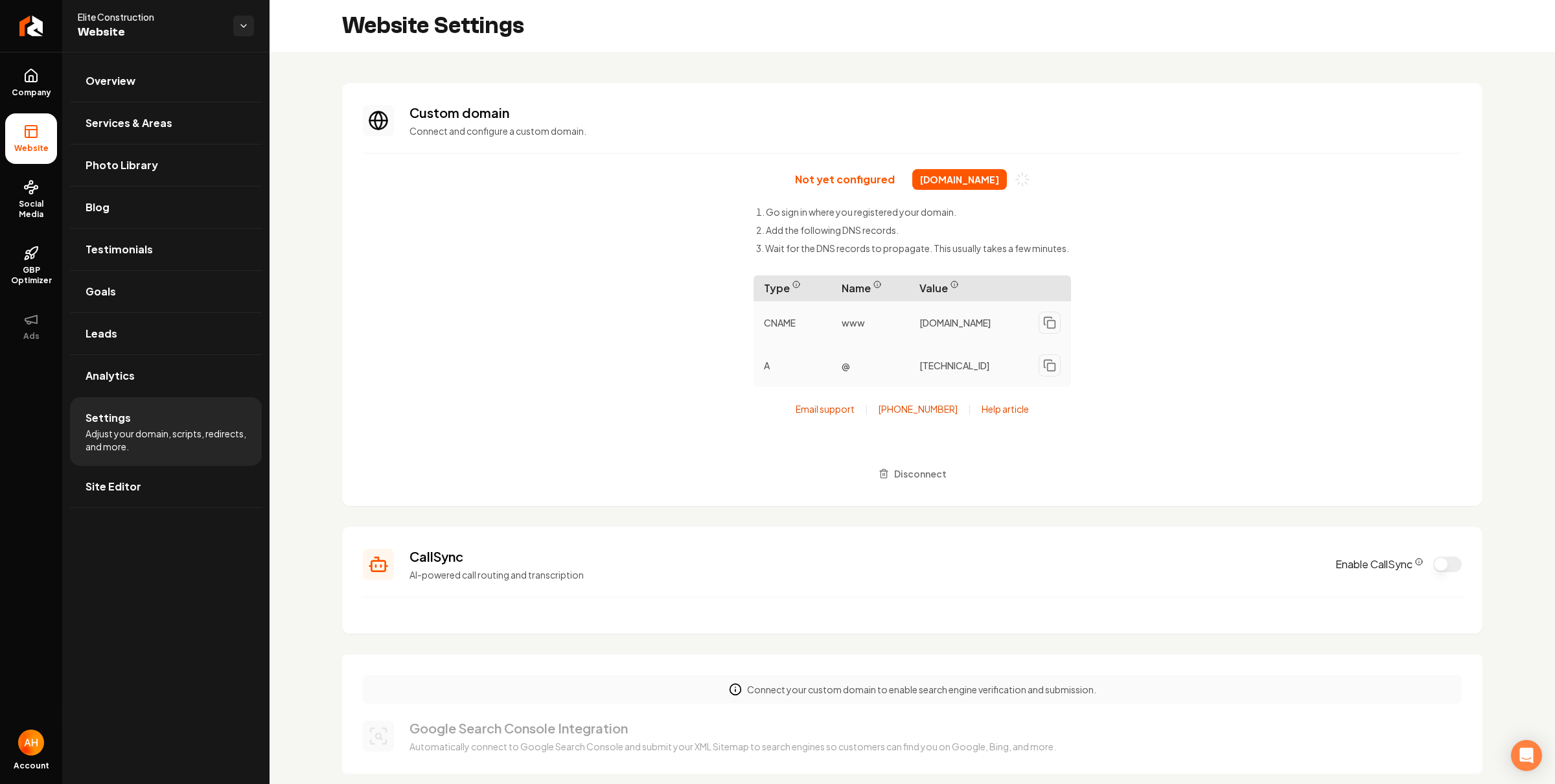
click at [965, 183] on span "[DOMAIN_NAME]" at bounding box center [959, 179] width 94 height 21
click at [830, 196] on div "Not yet configured [DOMAIN_NAME] Go sign in where you registered your domain. A…" at bounding box center [912, 327] width 1099 height 316
click at [938, 172] on span "[DOMAIN_NAME]" at bounding box center [959, 179] width 94 height 21
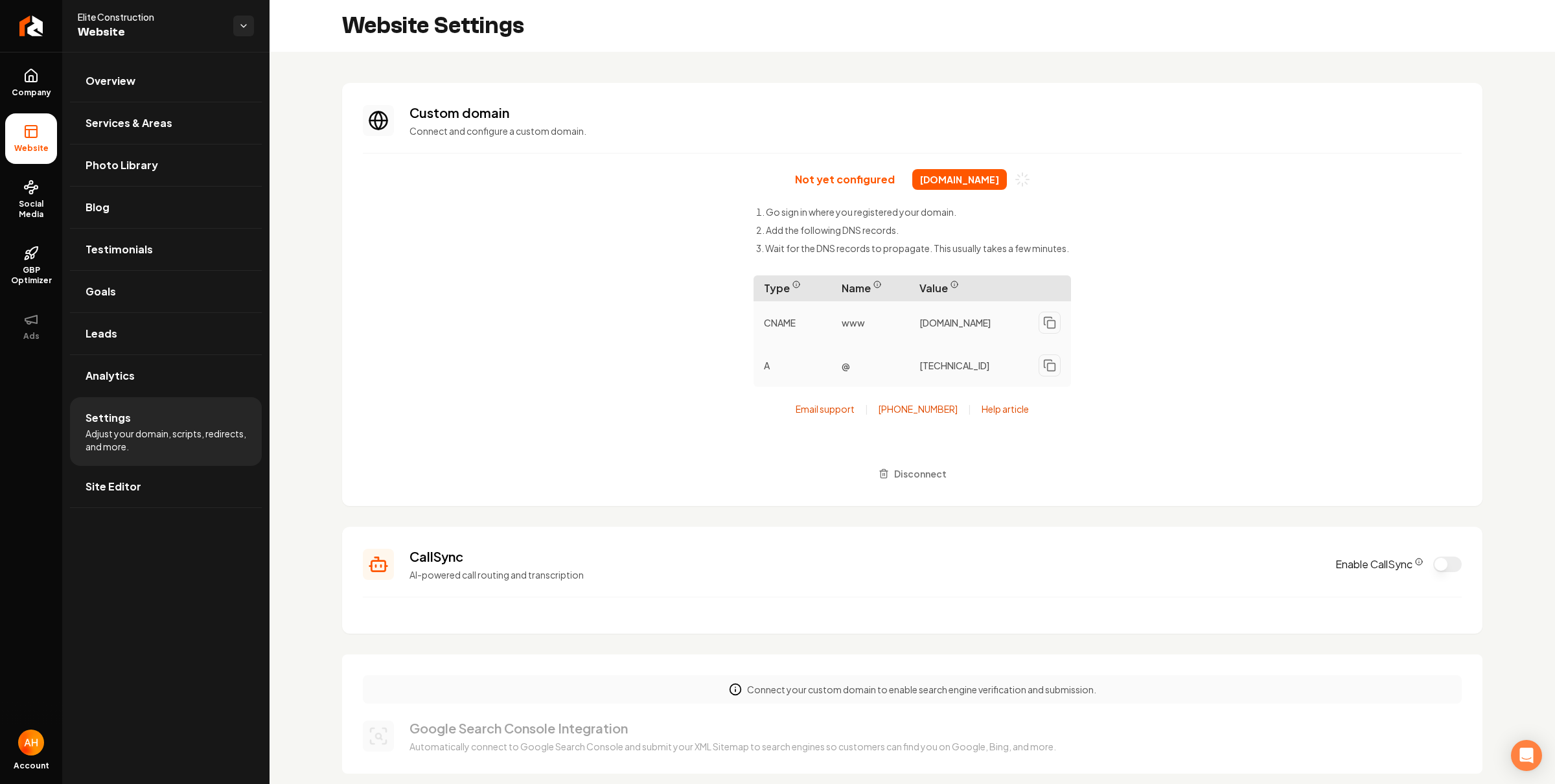
click at [938, 174] on span "[DOMAIN_NAME]" at bounding box center [959, 179] width 94 height 21
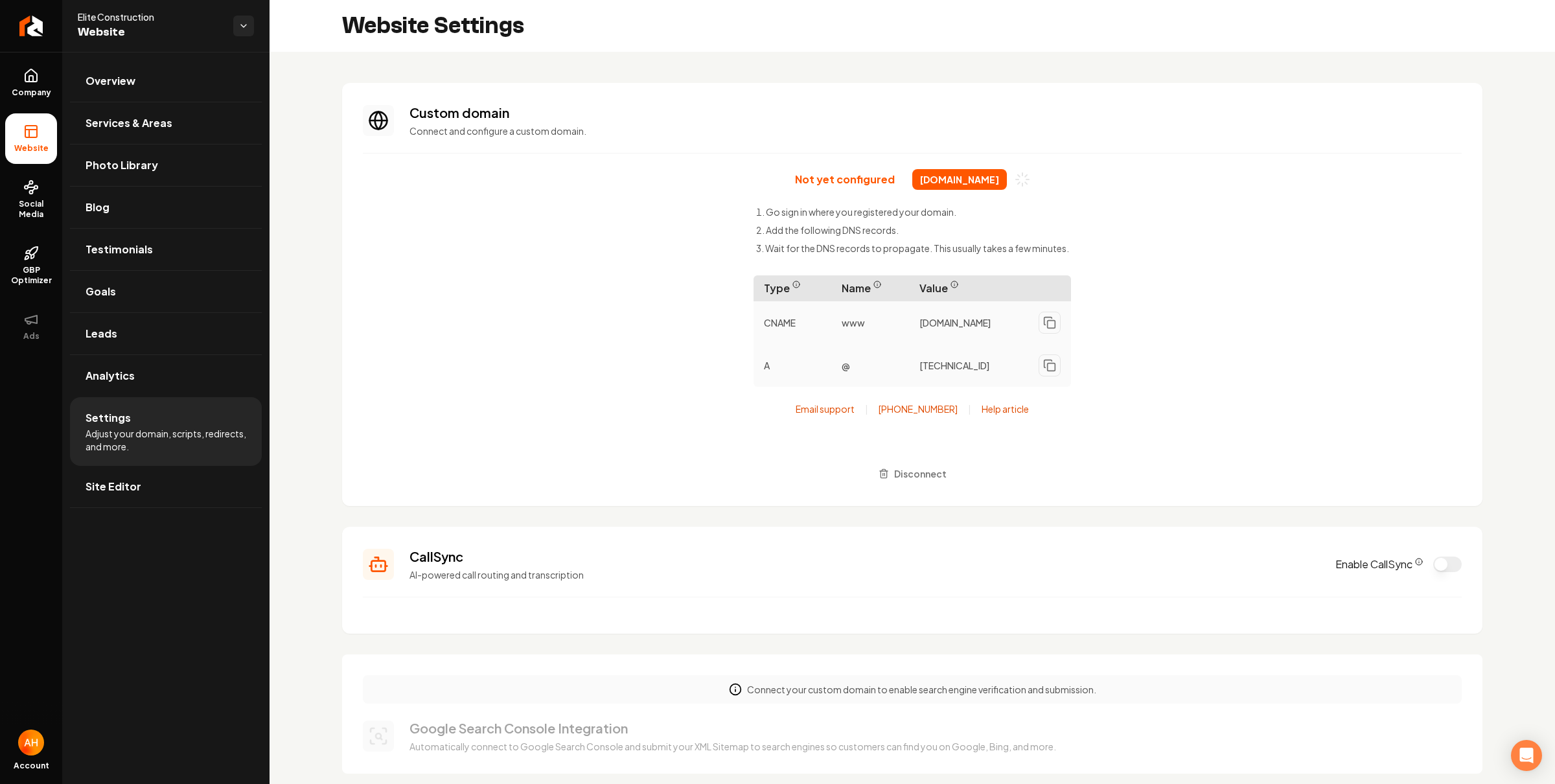
drag, startPoint x: 939, startPoint y: 116, endPoint x: 941, endPoint y: 133, distance: 17.1
click at [940, 116] on h3 "Custom domain" at bounding box center [935, 112] width 1052 height 18
click at [940, 179] on span "[DOMAIN_NAME]" at bounding box center [959, 179] width 94 height 21
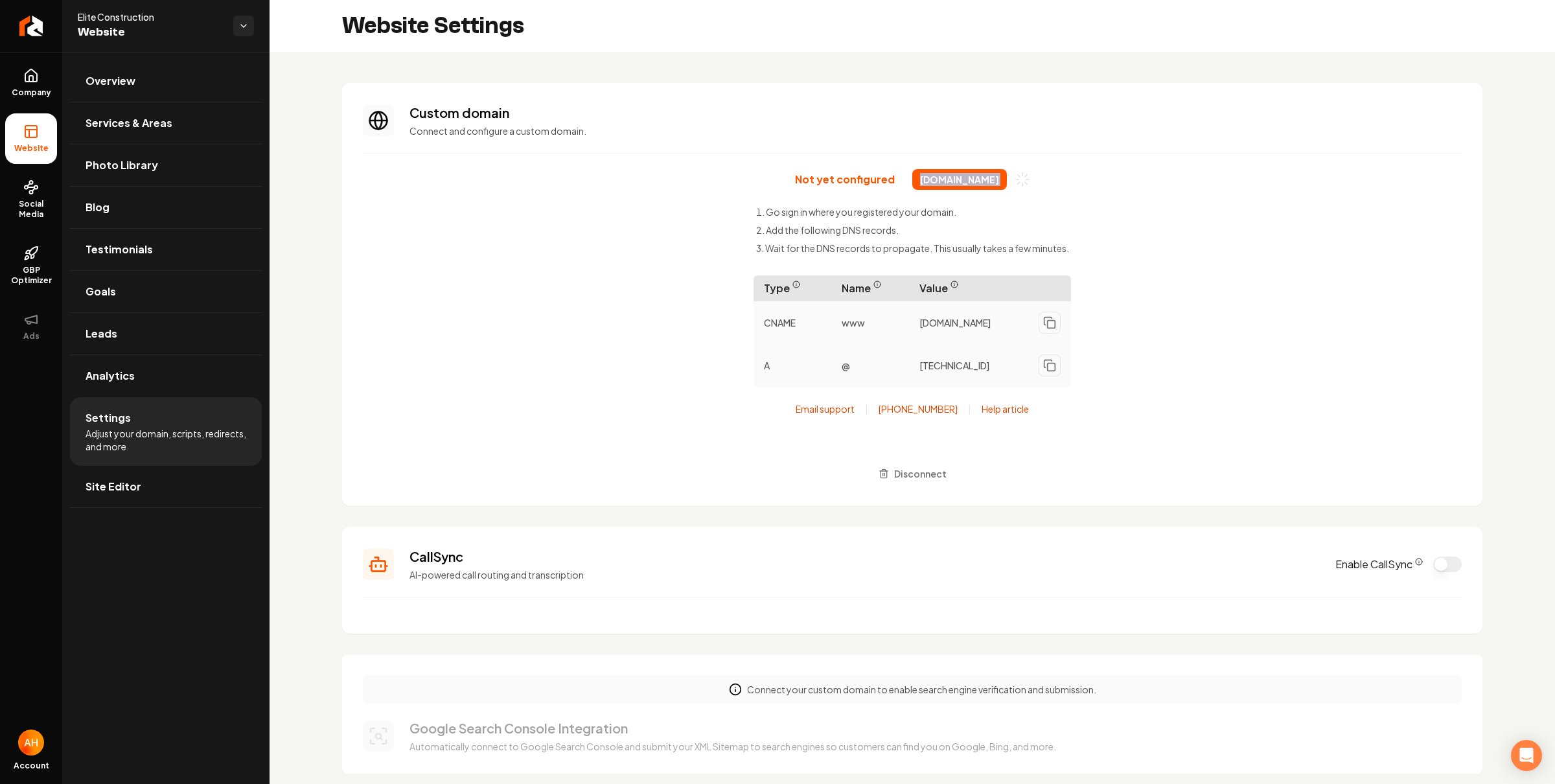
copy div "[DOMAIN_NAME]"
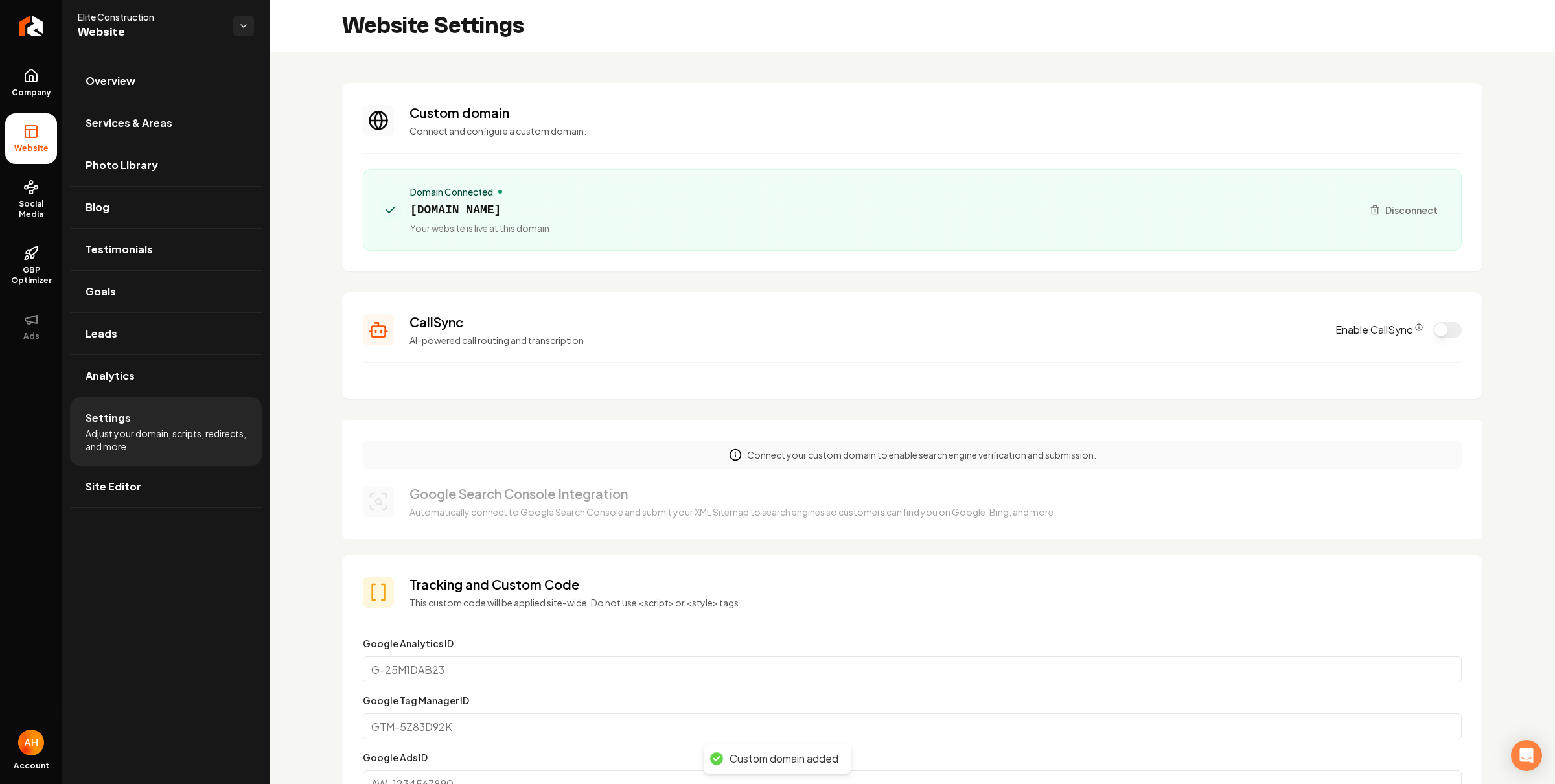
click at [921, 489] on h3 "Google Search Console Integration" at bounding box center [732, 493] width 646 height 18
click at [549, 201] on span "[DOMAIN_NAME]" at bounding box center [479, 209] width 139 height 18
click at [549, 213] on span "[DOMAIN_NAME]" at bounding box center [479, 209] width 139 height 18
click at [549, 215] on span "[DOMAIN_NAME]" at bounding box center [479, 209] width 139 height 18
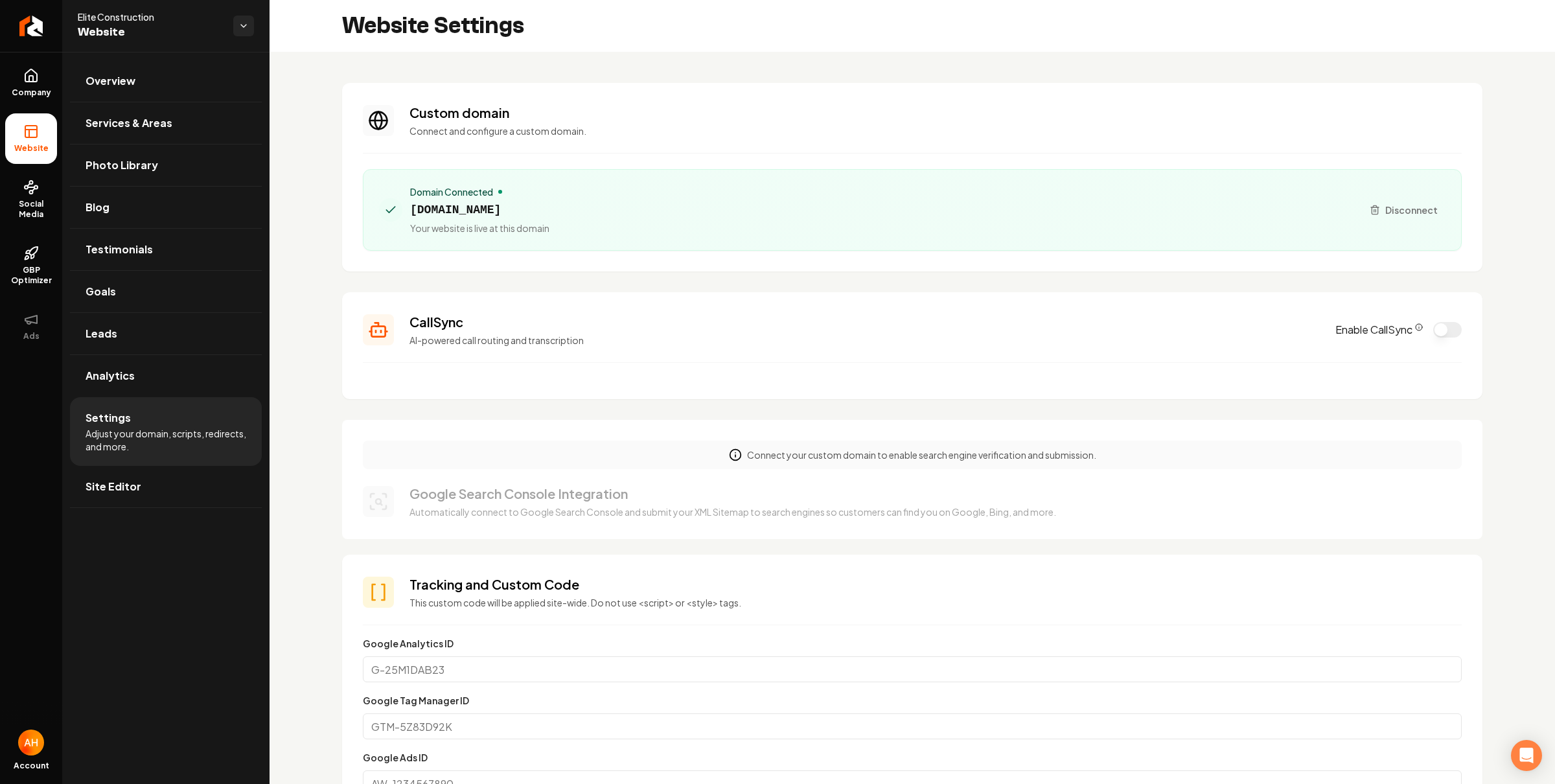
drag, startPoint x: 570, startPoint y: 215, endPoint x: 574, endPoint y: 228, distance: 13.6
click at [549, 228] on div "Domain Connected [DOMAIN_NAME] Your website is live at this domain" at bounding box center [479, 209] width 139 height 49
click at [517, 208] on span "[DOMAIN_NAME]" at bounding box center [479, 209] width 139 height 18
click at [527, 205] on span "[DOMAIN_NAME]" at bounding box center [479, 209] width 139 height 18
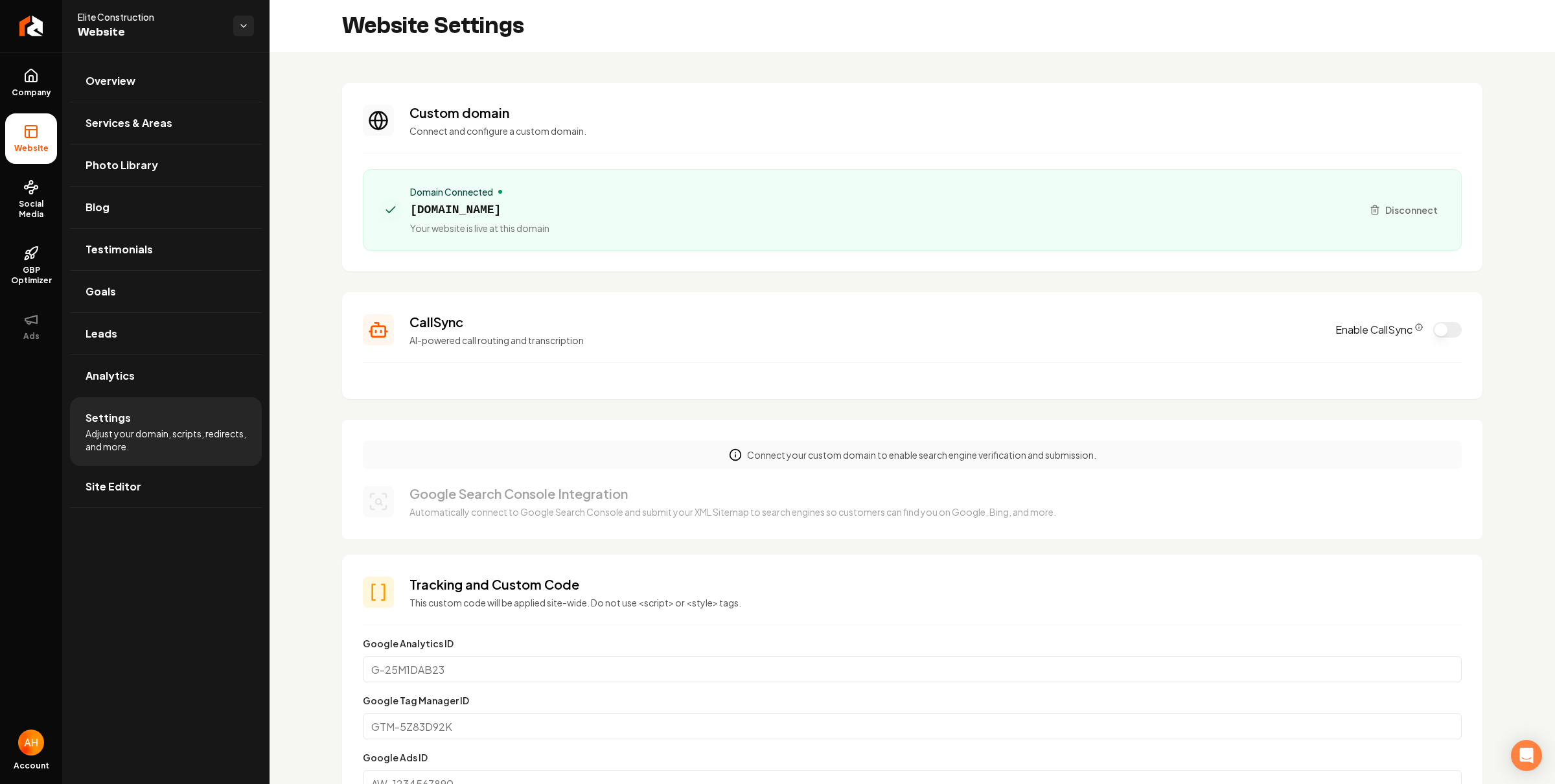
click at [544, 202] on span "[DOMAIN_NAME]" at bounding box center [479, 209] width 139 height 18
copy span "[DOMAIN_NAME]"
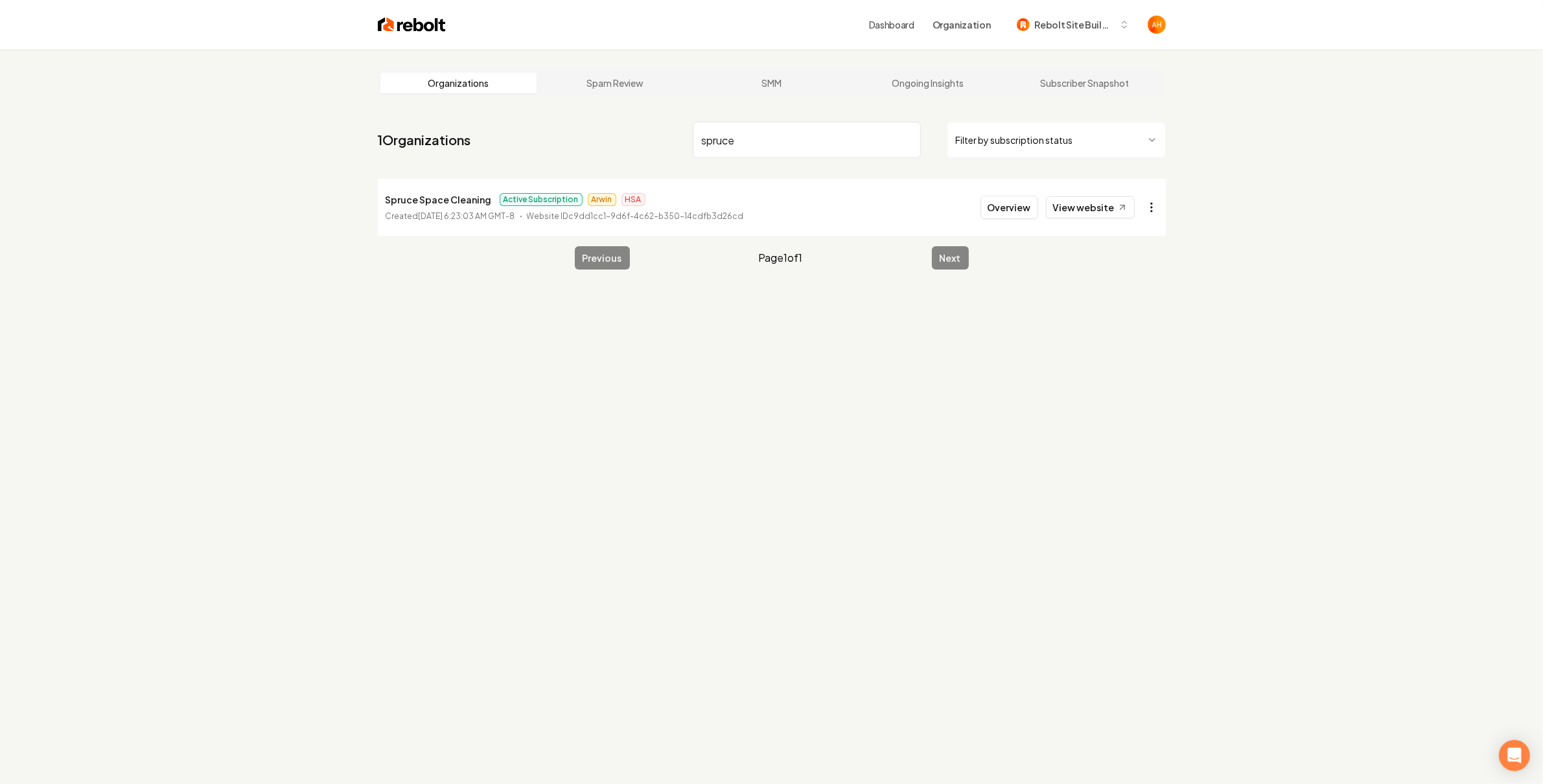
click at [1151, 205] on html "Dashboard Organization Rebolt Site Builder Organizations Spam Review SMM Ongoin…" at bounding box center [772, 392] width 1543 height 784
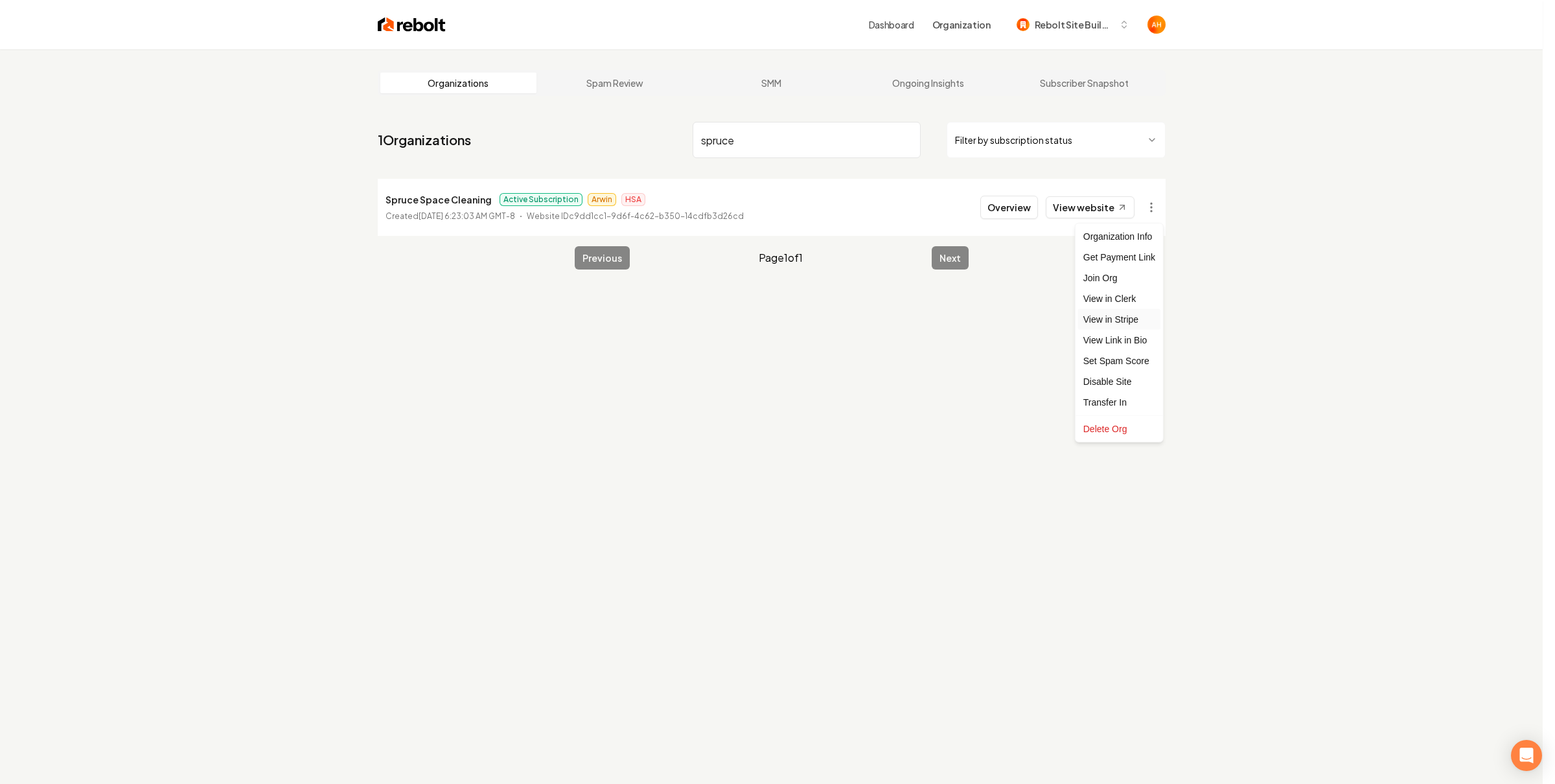
click at [1119, 311] on link "View in Stripe" at bounding box center [1119, 319] width 82 height 21
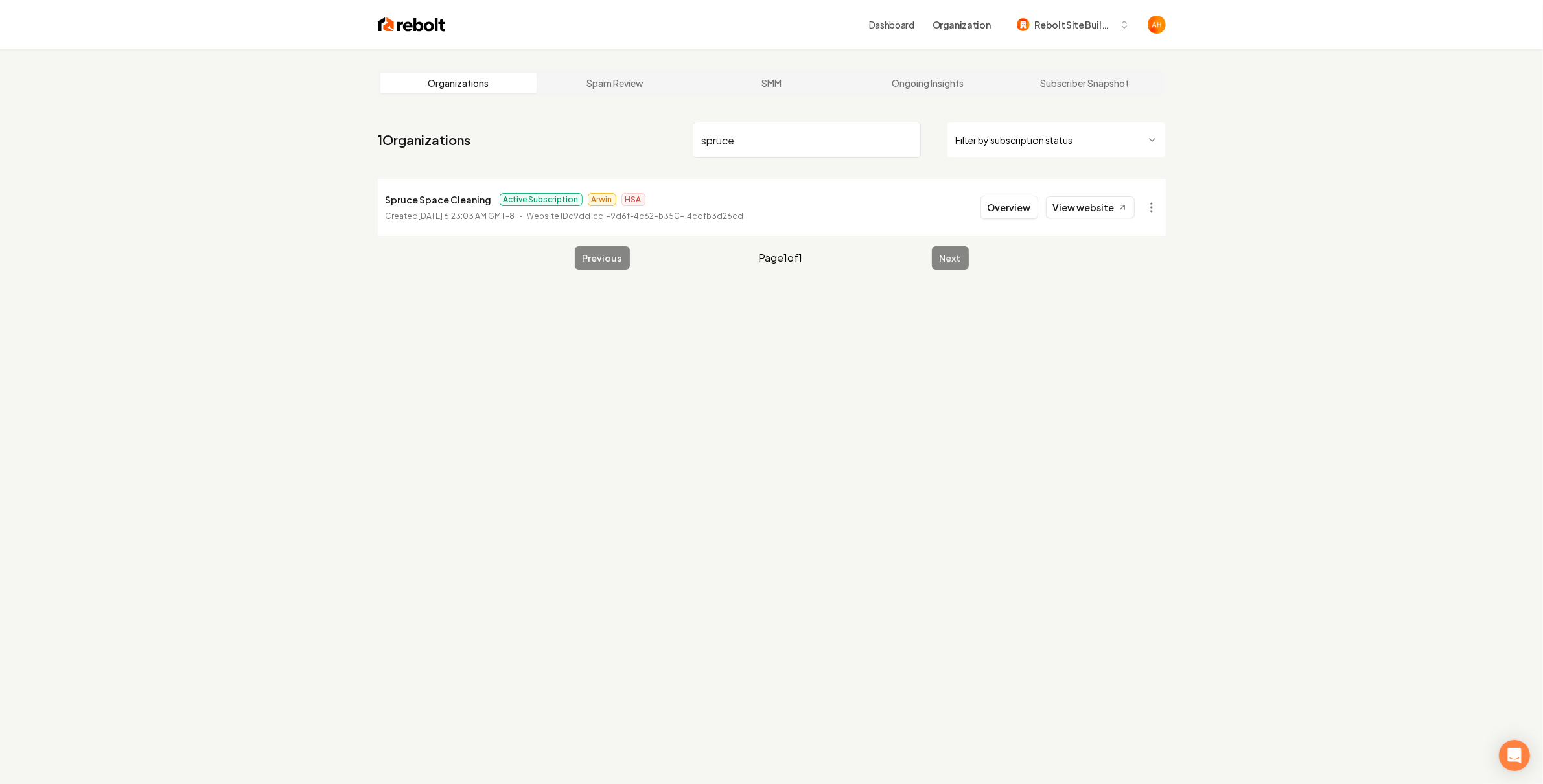
click at [761, 125] on input "spruce" at bounding box center [807, 140] width 228 height 36
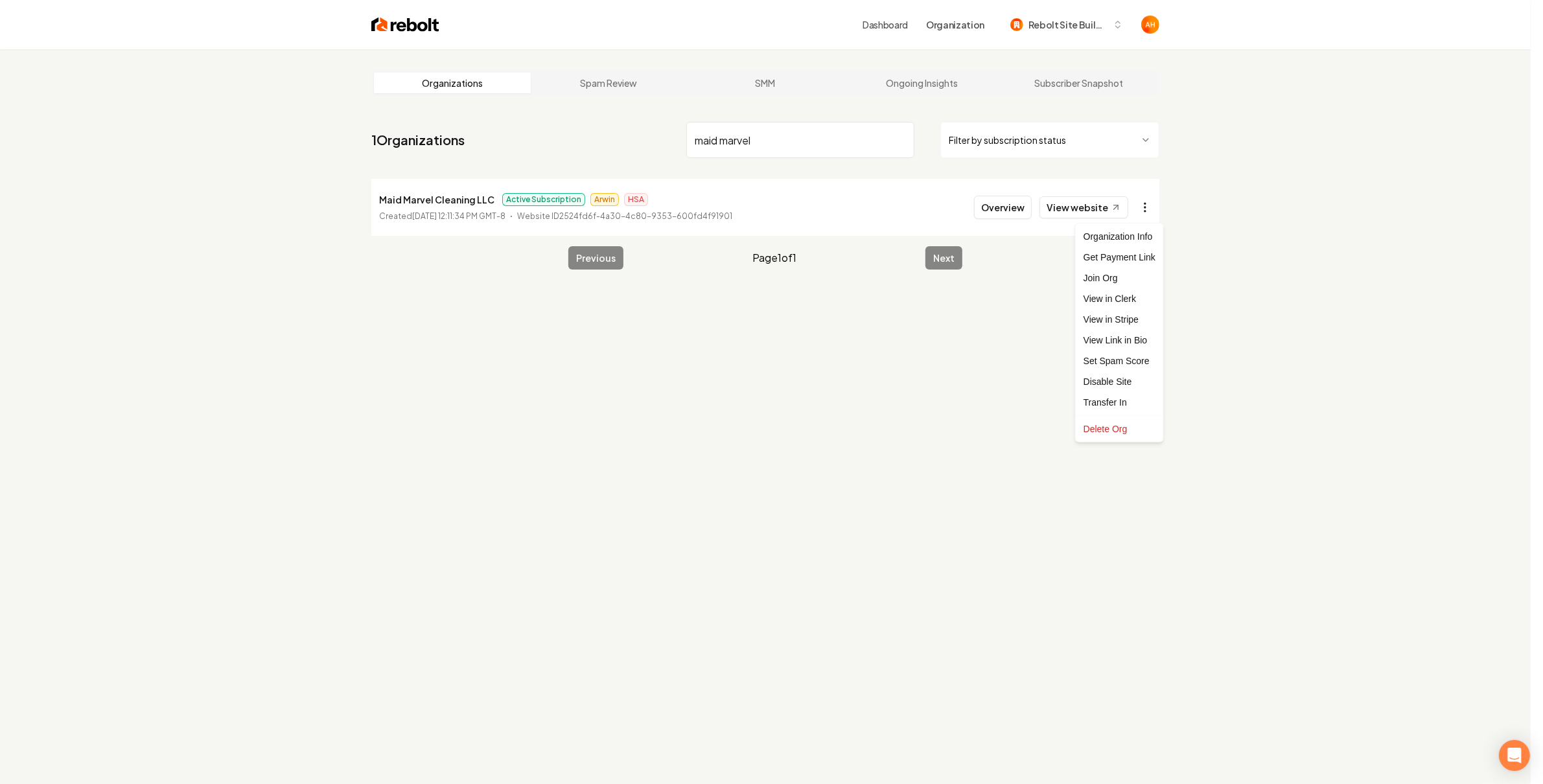
click at [1152, 215] on html "Dashboard Organization Rebolt Site Builder Organizations Spam Review SMM Ongoin…" at bounding box center [772, 392] width 1543 height 784
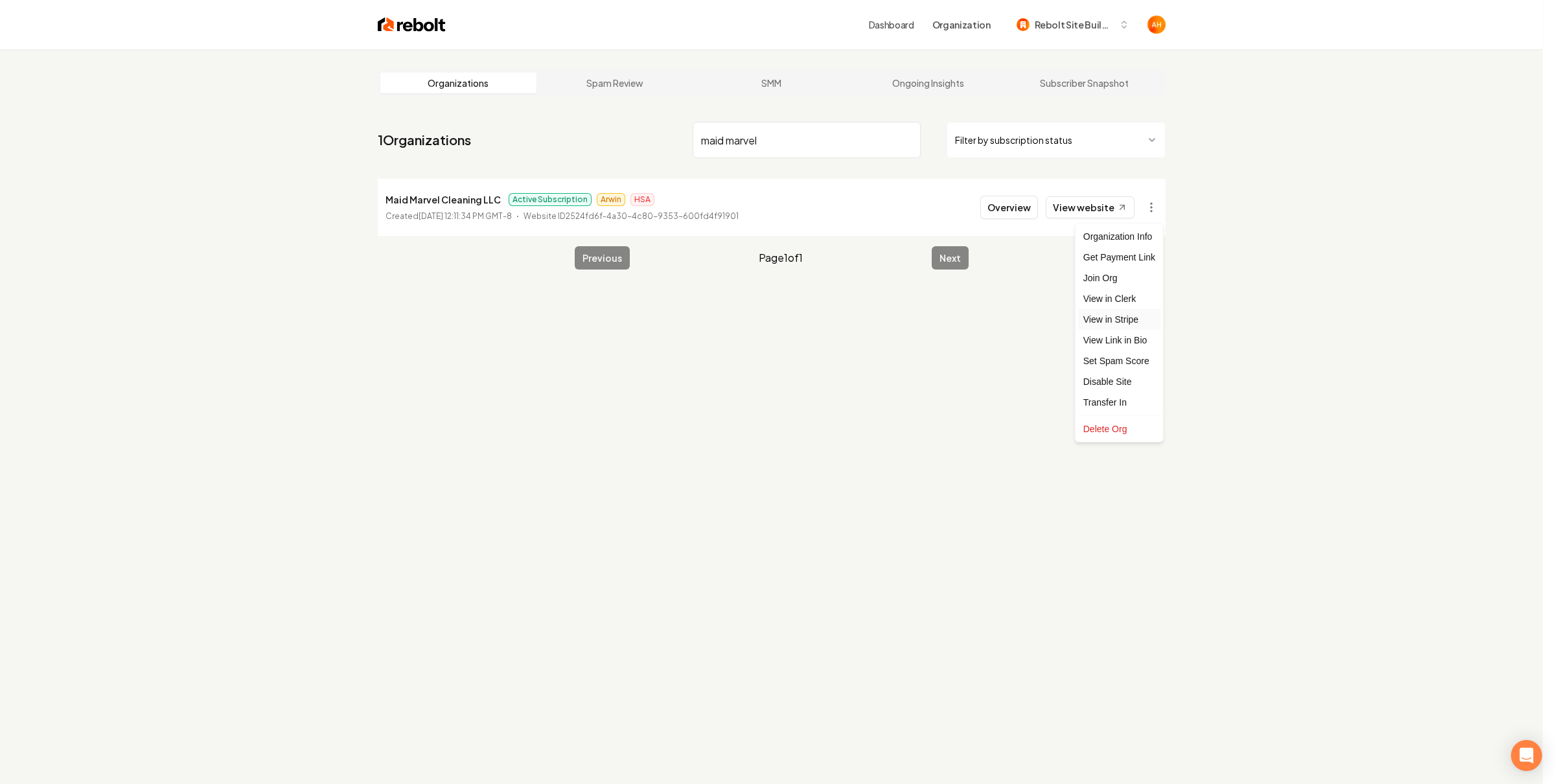
click at [1123, 313] on link "View in Stripe" at bounding box center [1119, 319] width 82 height 21
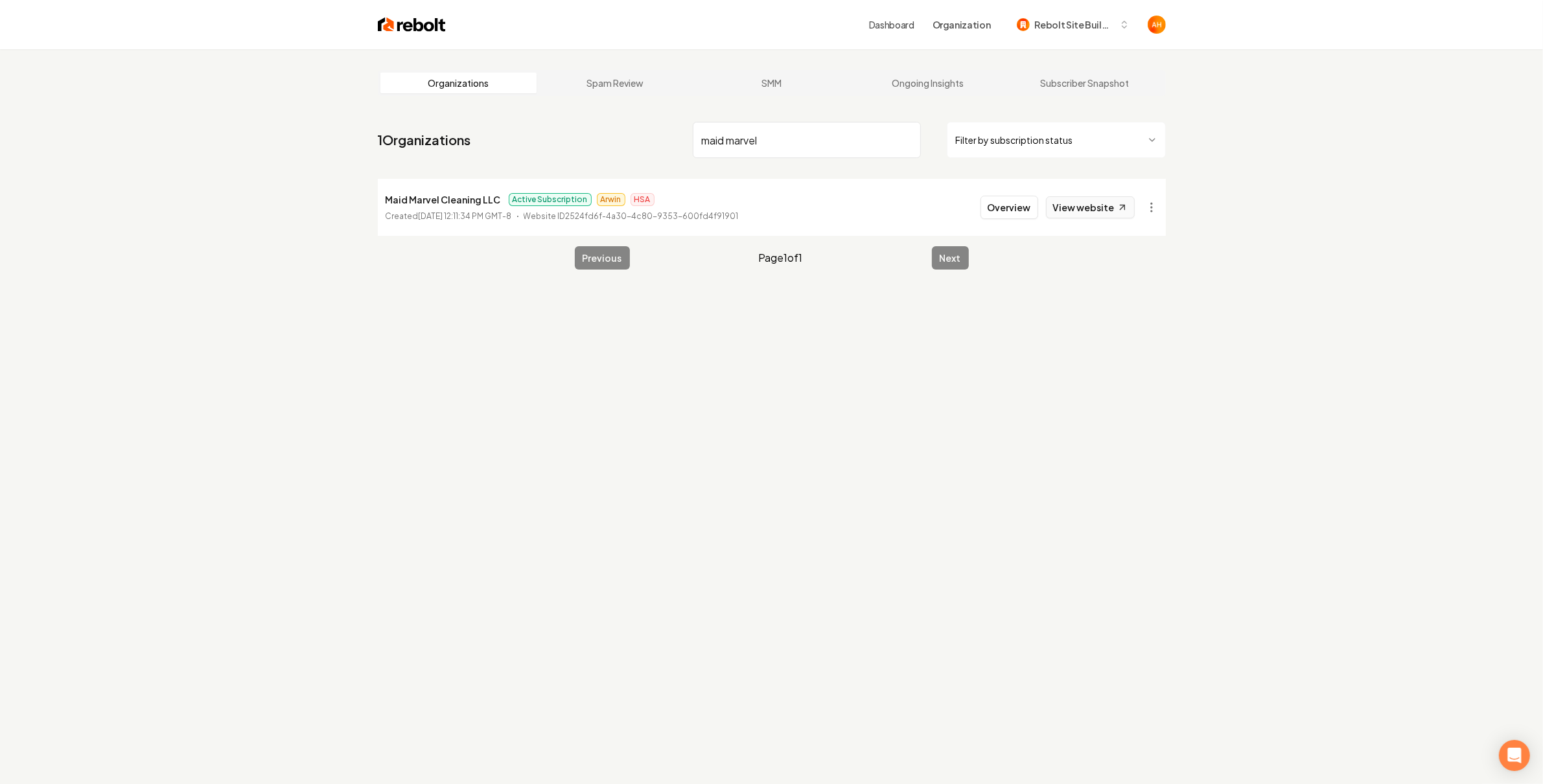
click at [1076, 201] on link "View website" at bounding box center [1090, 207] width 89 height 22
click at [435, 193] on p "Maid Marvel Cleaning LLC" at bounding box center [443, 200] width 115 height 16
copy p "Maid Marvel Cleaning LLC"
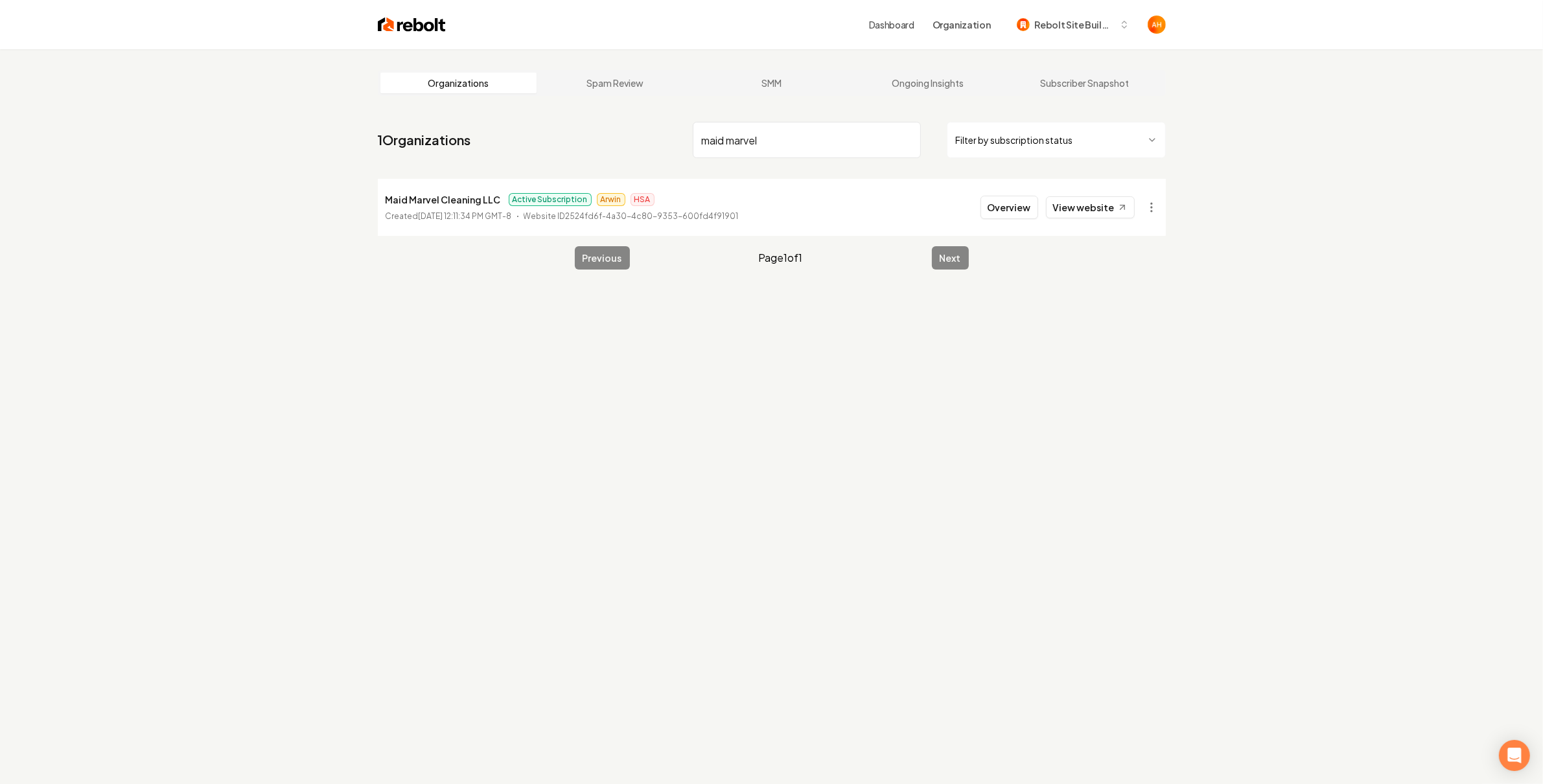
click at [745, 120] on nav "1 Organizations maid marvel Filter by subscription status" at bounding box center [772, 145] width 788 height 57
drag, startPoint x: 752, startPoint y: 128, endPoint x: 756, endPoint y: 135, distance: 8.1
click at [753, 129] on input "maid marvel" at bounding box center [807, 140] width 228 height 36
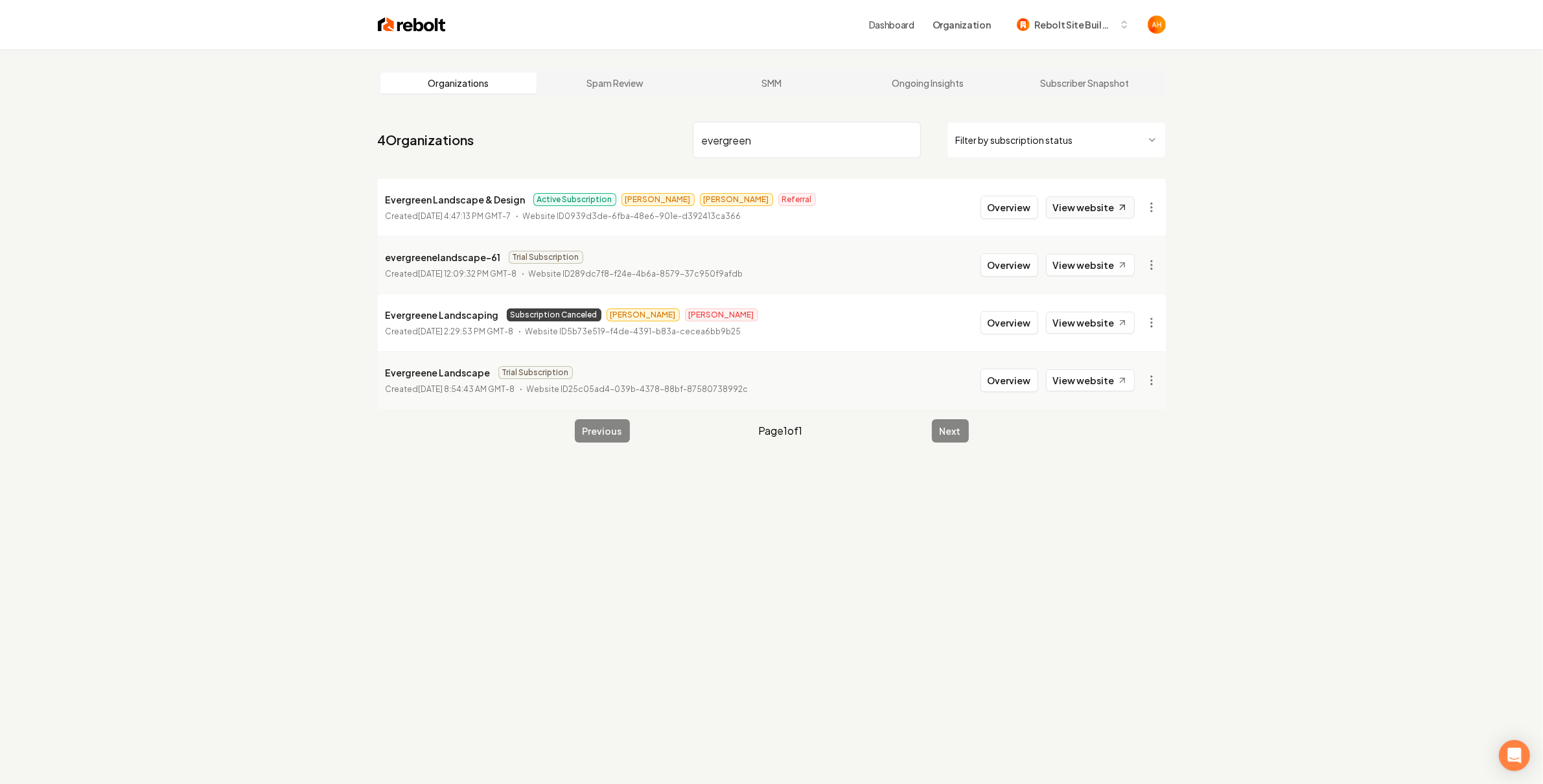
type input "evergreen"
click at [1071, 213] on link "View website" at bounding box center [1090, 207] width 89 height 22
click at [1074, 198] on link "View website" at bounding box center [1090, 207] width 89 height 22
click at [1156, 208] on html "Dashboard Organization Rebolt Site Builder Organizations Spam Review SMM Ongoin…" at bounding box center [772, 392] width 1543 height 784
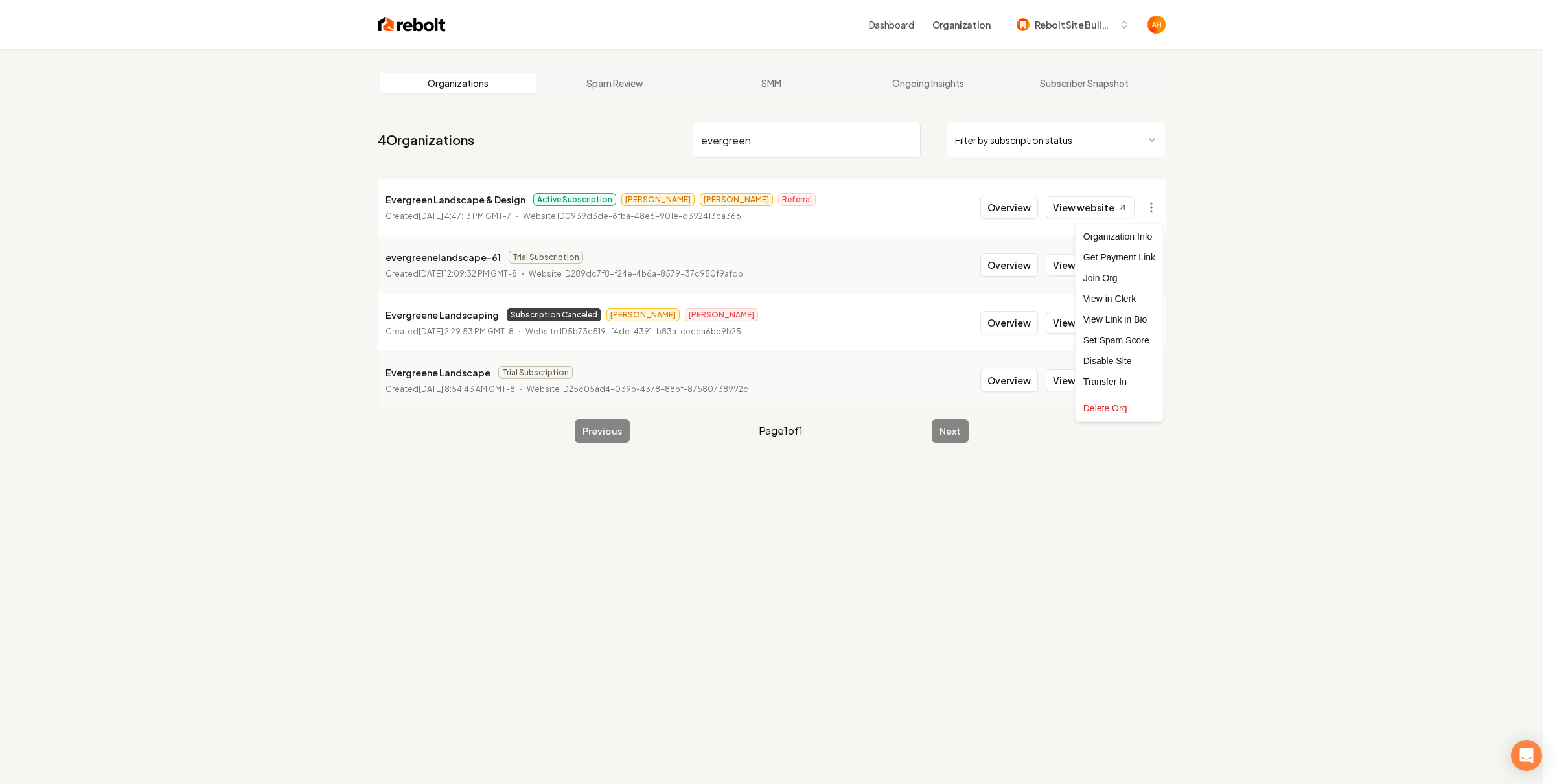
click at [1236, 324] on html "Dashboard Organization Rebolt Site Builder Organizations Spam Review SMM Ongoin…" at bounding box center [777, 392] width 1555 height 784
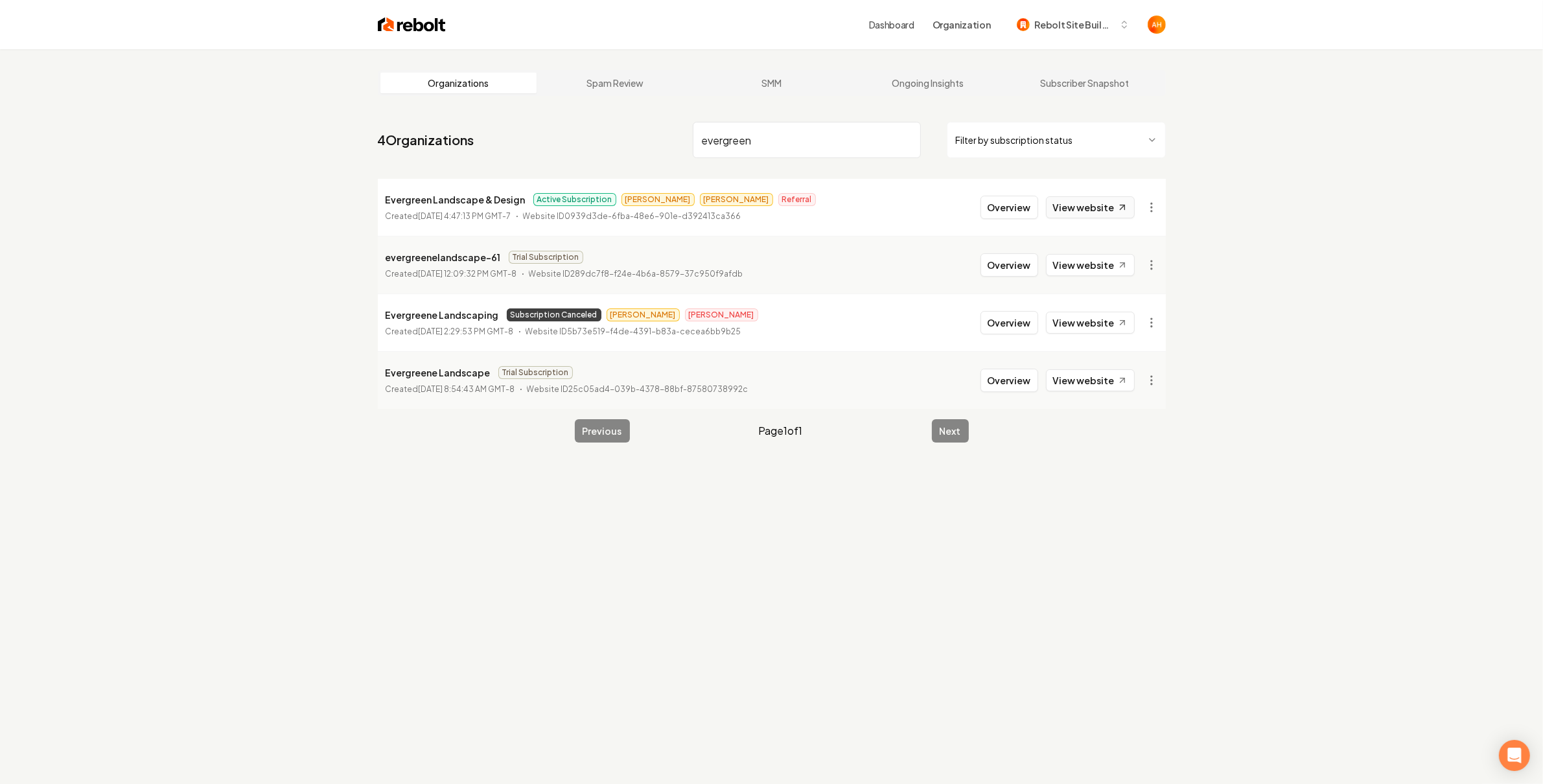
click at [1092, 213] on link "View website" at bounding box center [1090, 207] width 89 height 22
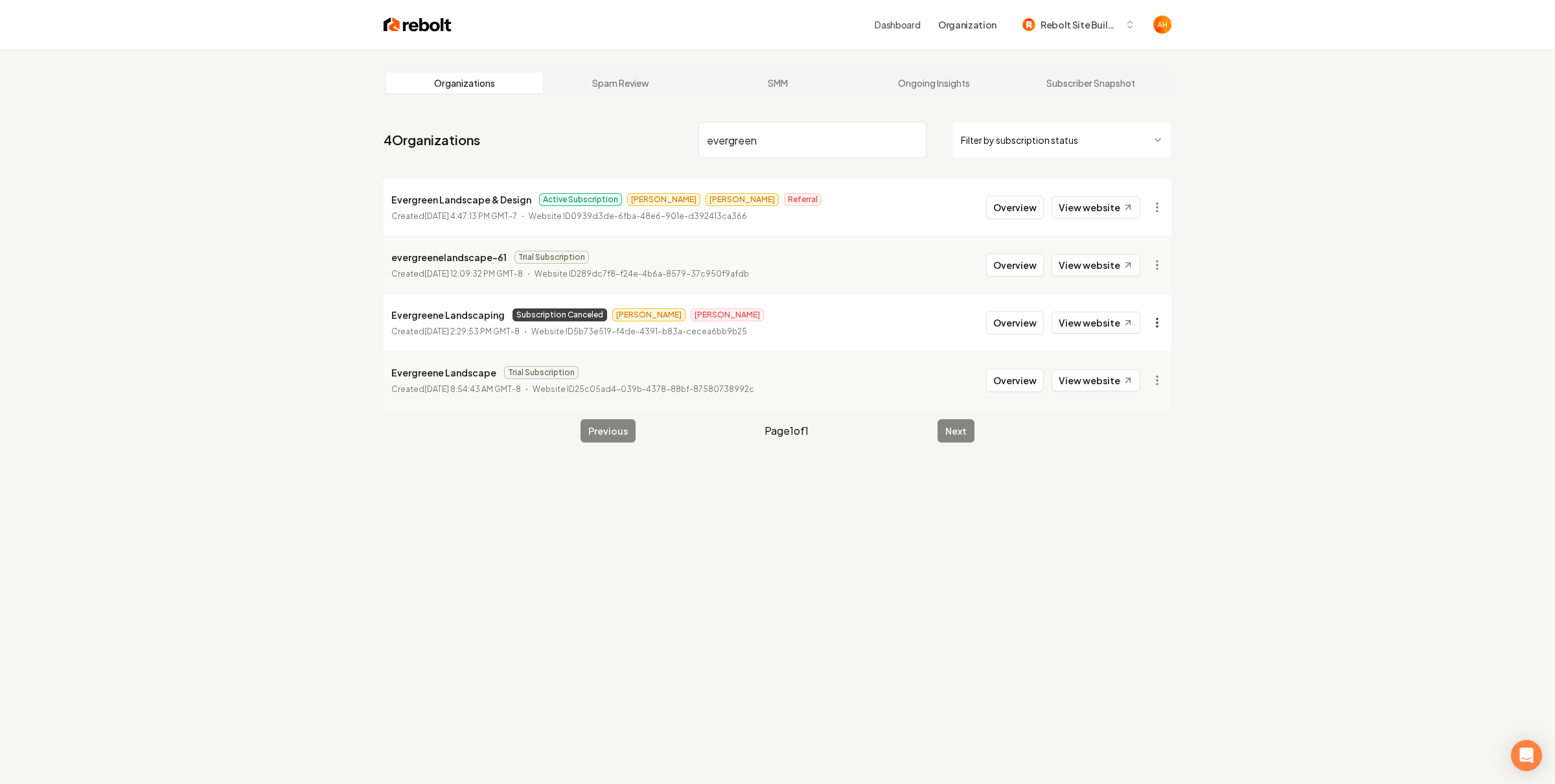
click at [1142, 316] on html "Dashboard Organization Rebolt Site Builder Organizations Spam Review SMM Ongoin…" at bounding box center [777, 392] width 1555 height 784
click at [1141, 436] on link "View in Stripe" at bounding box center [1119, 435] width 82 height 21
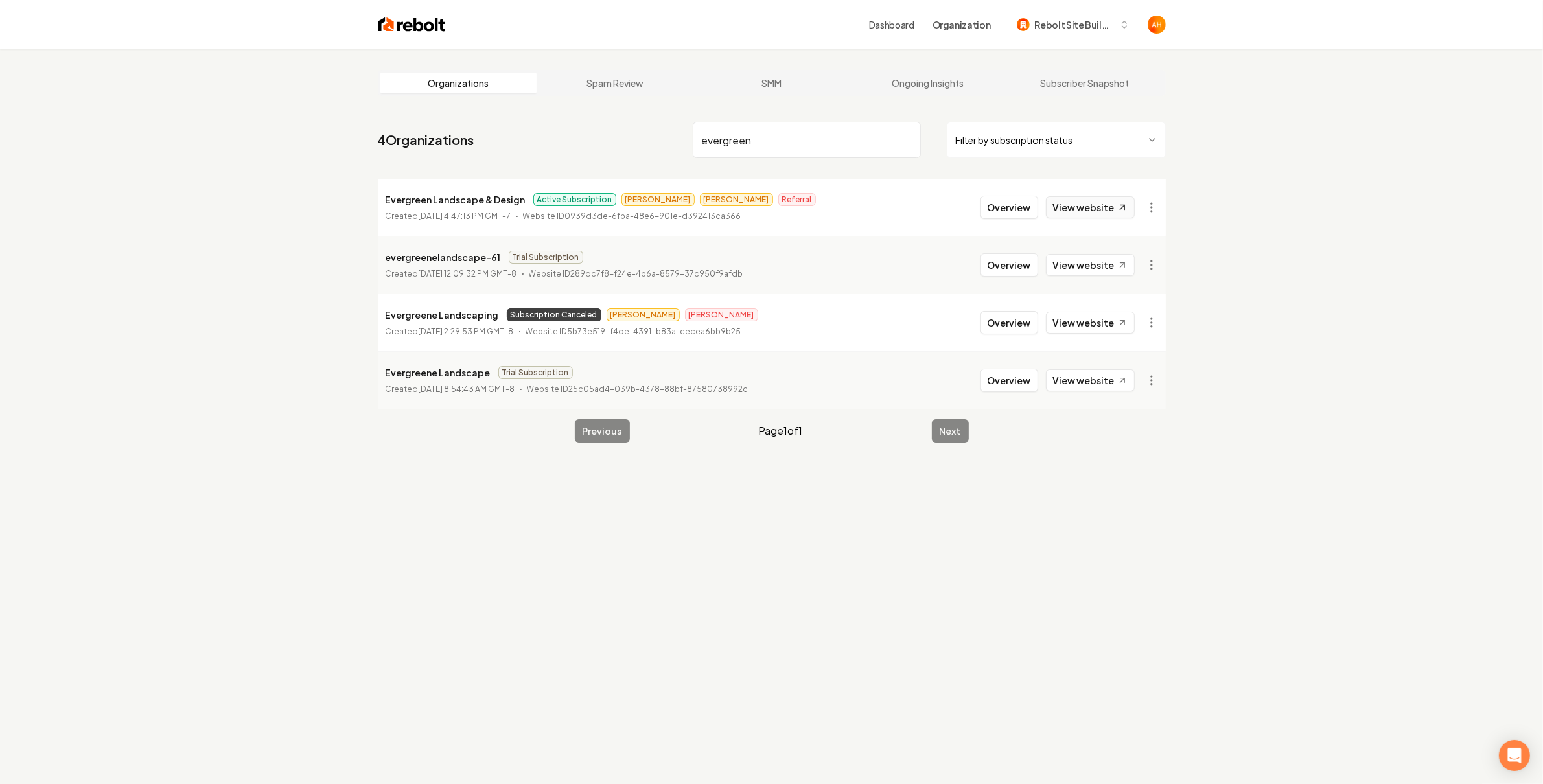
click at [1104, 209] on link "View website" at bounding box center [1090, 207] width 89 height 22
drag, startPoint x: 1027, startPoint y: 206, endPoint x: 1018, endPoint y: 204, distance: 9.2
click at [1027, 206] on button "Overview" at bounding box center [1009, 207] width 58 height 24
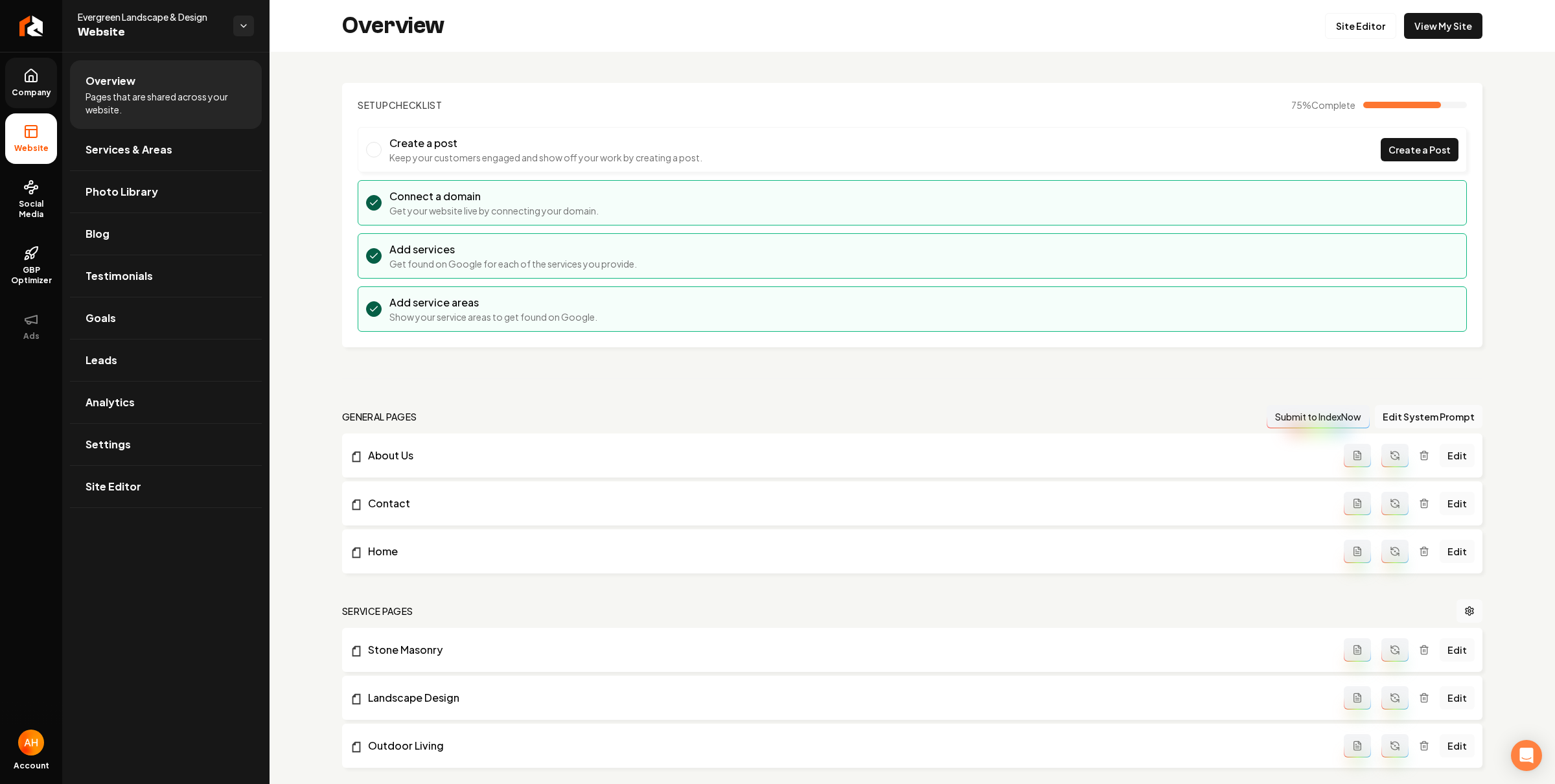
click at [37, 77] on icon at bounding box center [31, 75] width 11 height 12
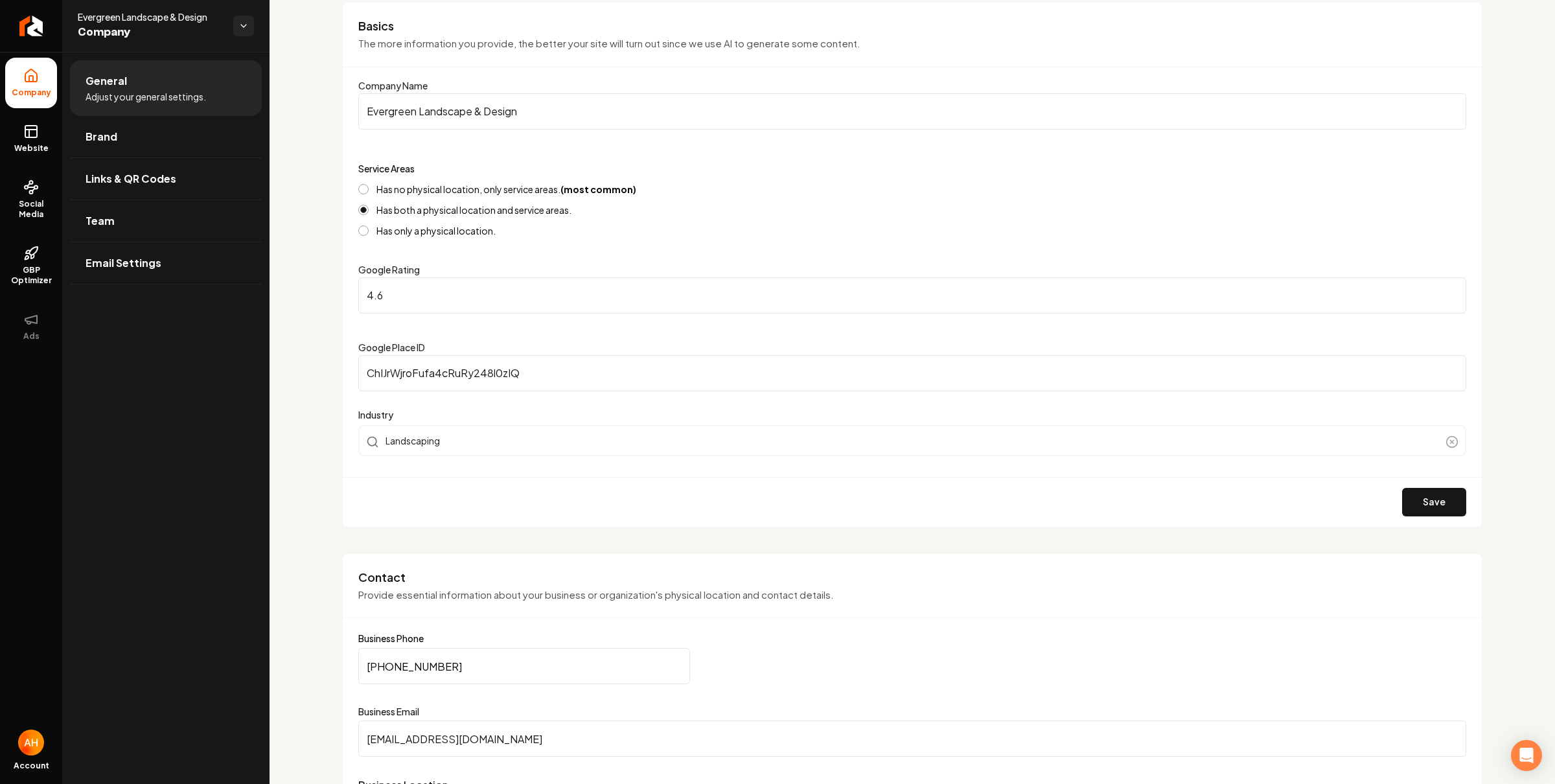
scroll to position [298, 0]
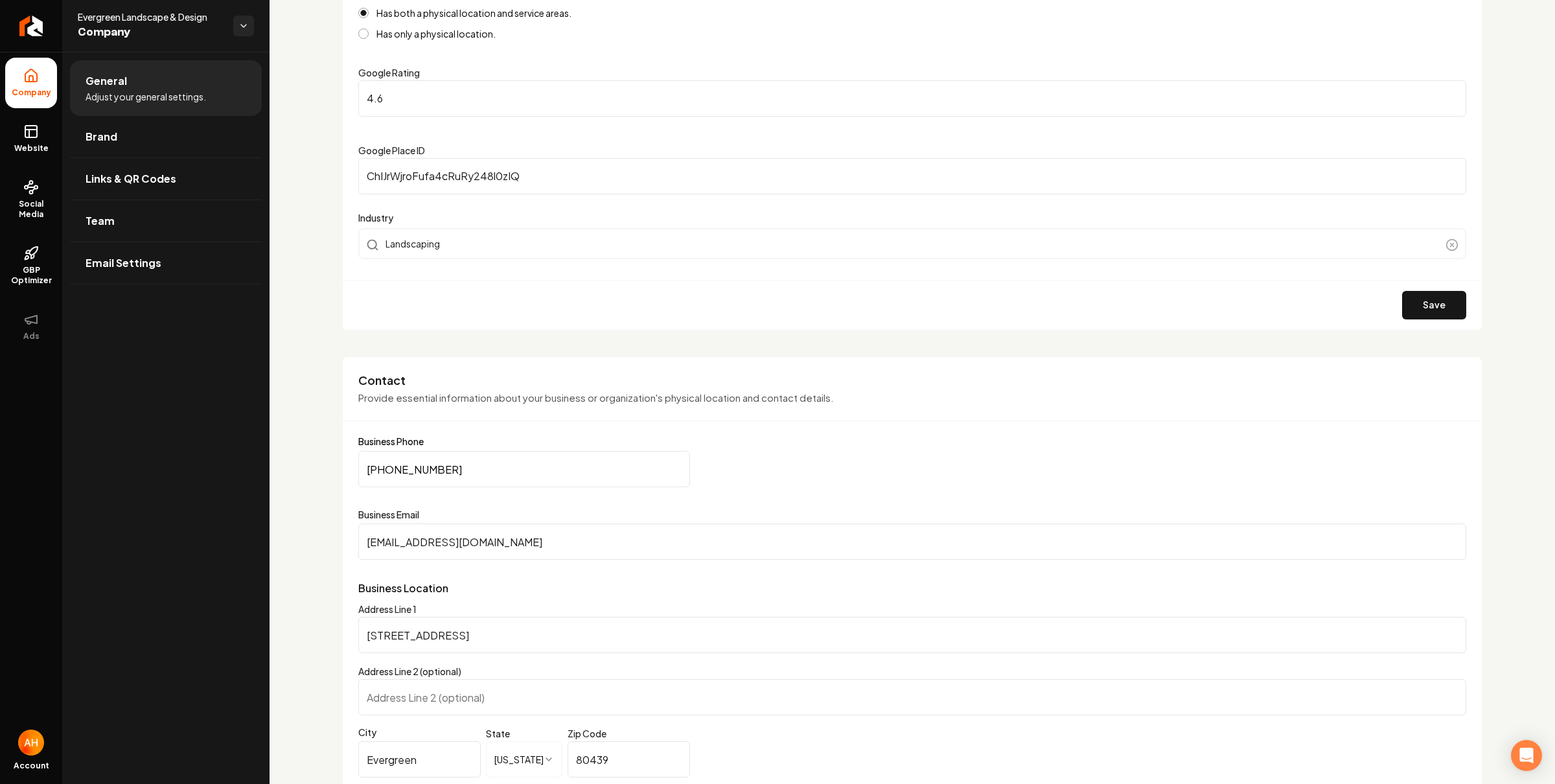
click at [563, 545] on input "[EMAIL_ADDRESS][DOMAIN_NAME]" at bounding box center [912, 541] width 1108 height 36
click at [36, 24] on icon "Return to dashboard" at bounding box center [31, 26] width 21 height 21
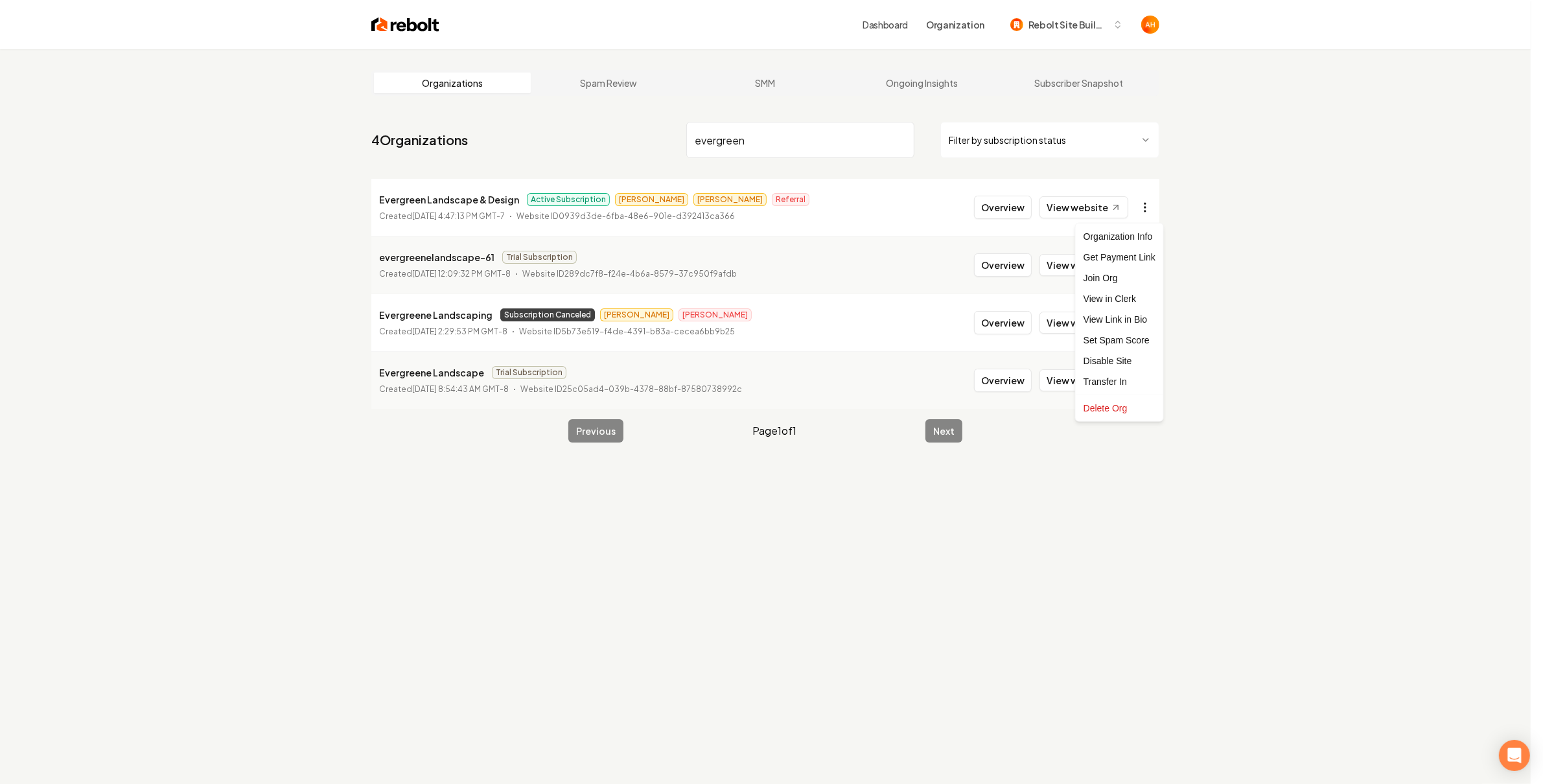
click at [1150, 201] on html "Dashboard Organization Rebolt Site Builder Organizations Spam Review SMM Ongoin…" at bounding box center [772, 392] width 1543 height 784
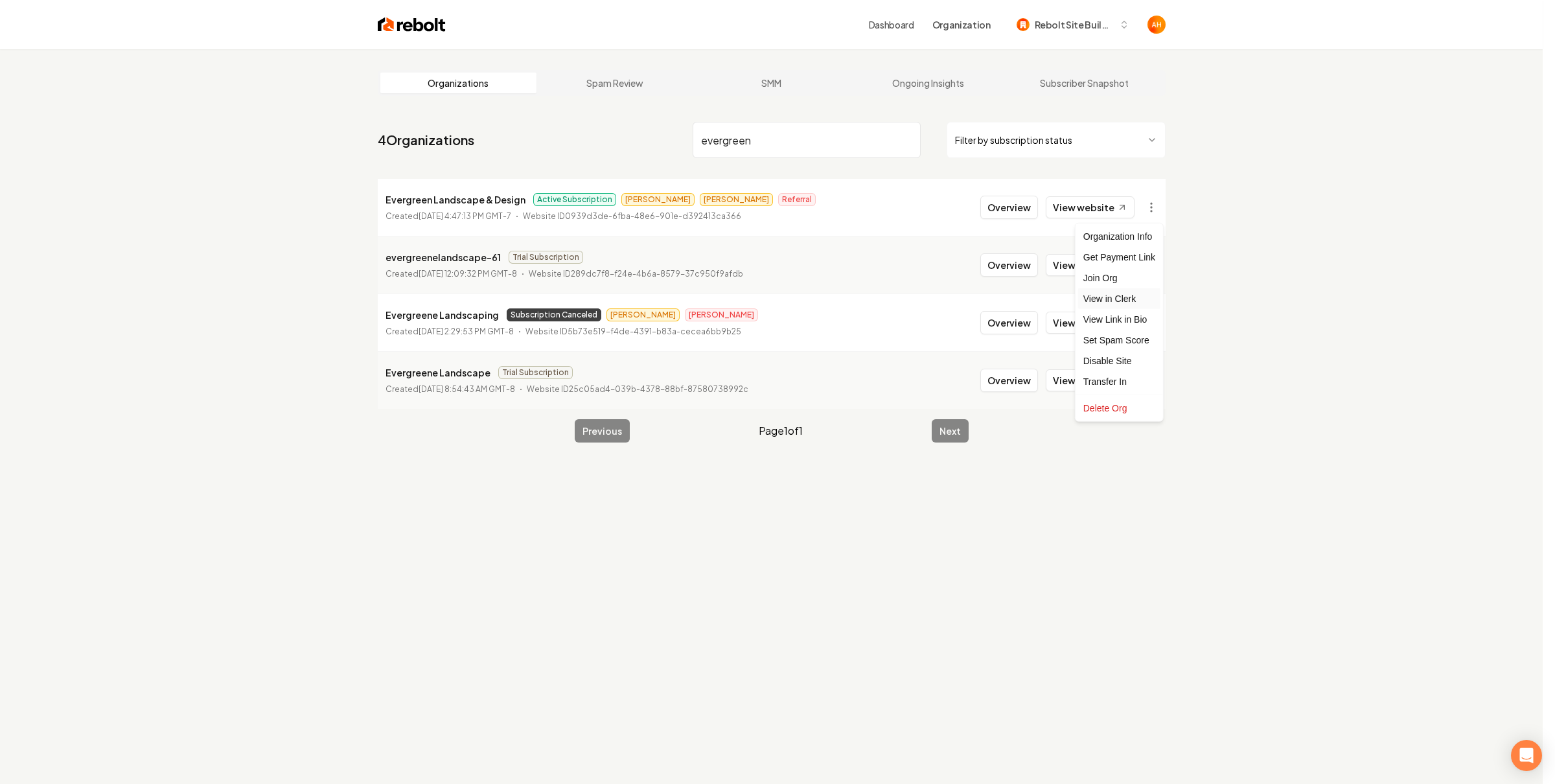
click at [1131, 302] on link "View in Clerk" at bounding box center [1119, 298] width 82 height 21
click at [1145, 199] on html "Dashboard Organization Rebolt Site Builder Organizations Spam Review SMM Ongoin…" at bounding box center [777, 392] width 1555 height 784
click at [1152, 206] on html "Dashboard Organization Rebolt Site Builder Organizations Spam Review SMM Ongoin…" at bounding box center [777, 392] width 1555 height 784
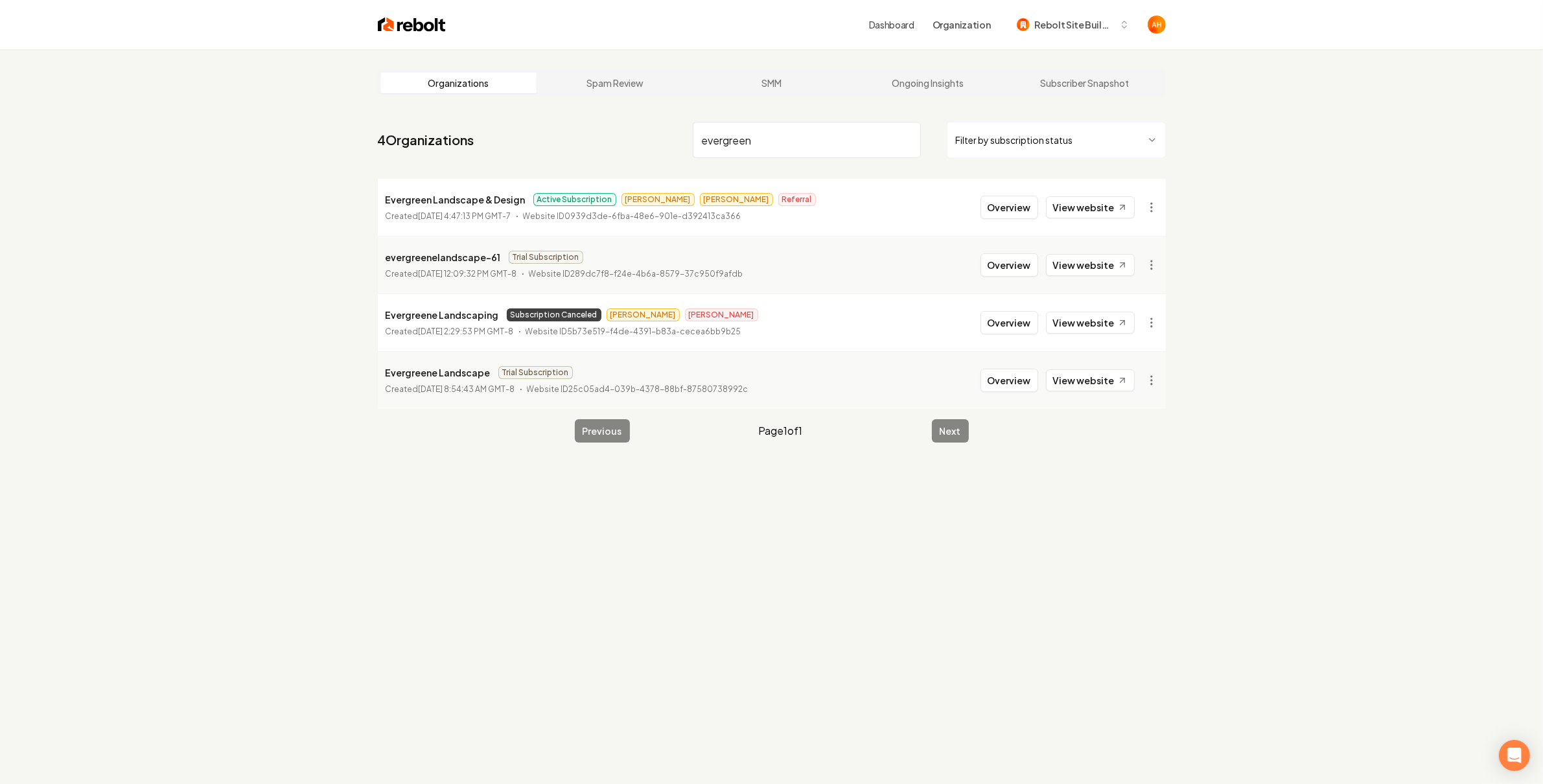
click at [779, 144] on input "evergreen" at bounding box center [807, 140] width 228 height 36
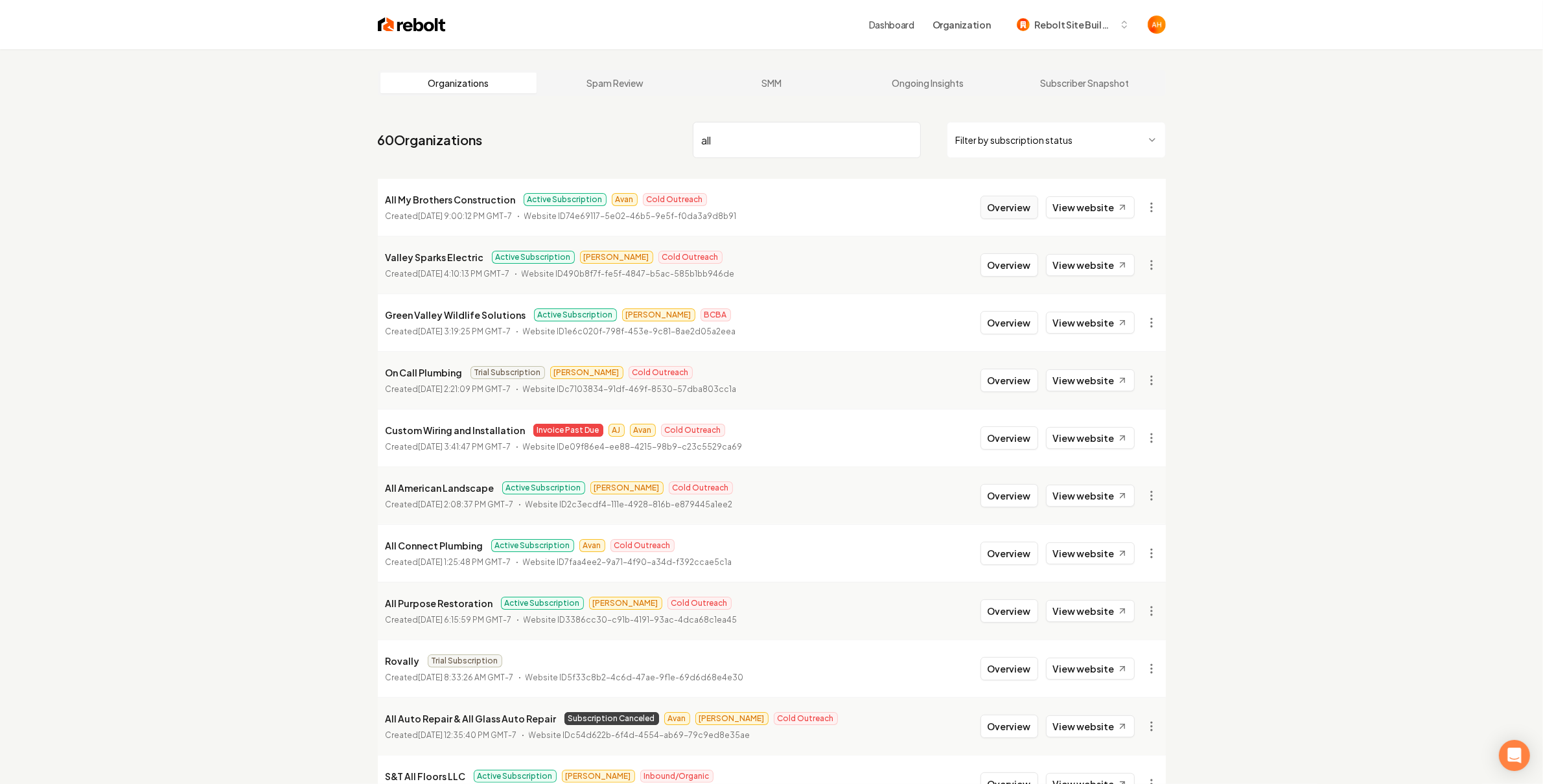
type input "all"
click at [1014, 211] on button "Overview" at bounding box center [1009, 207] width 58 height 24
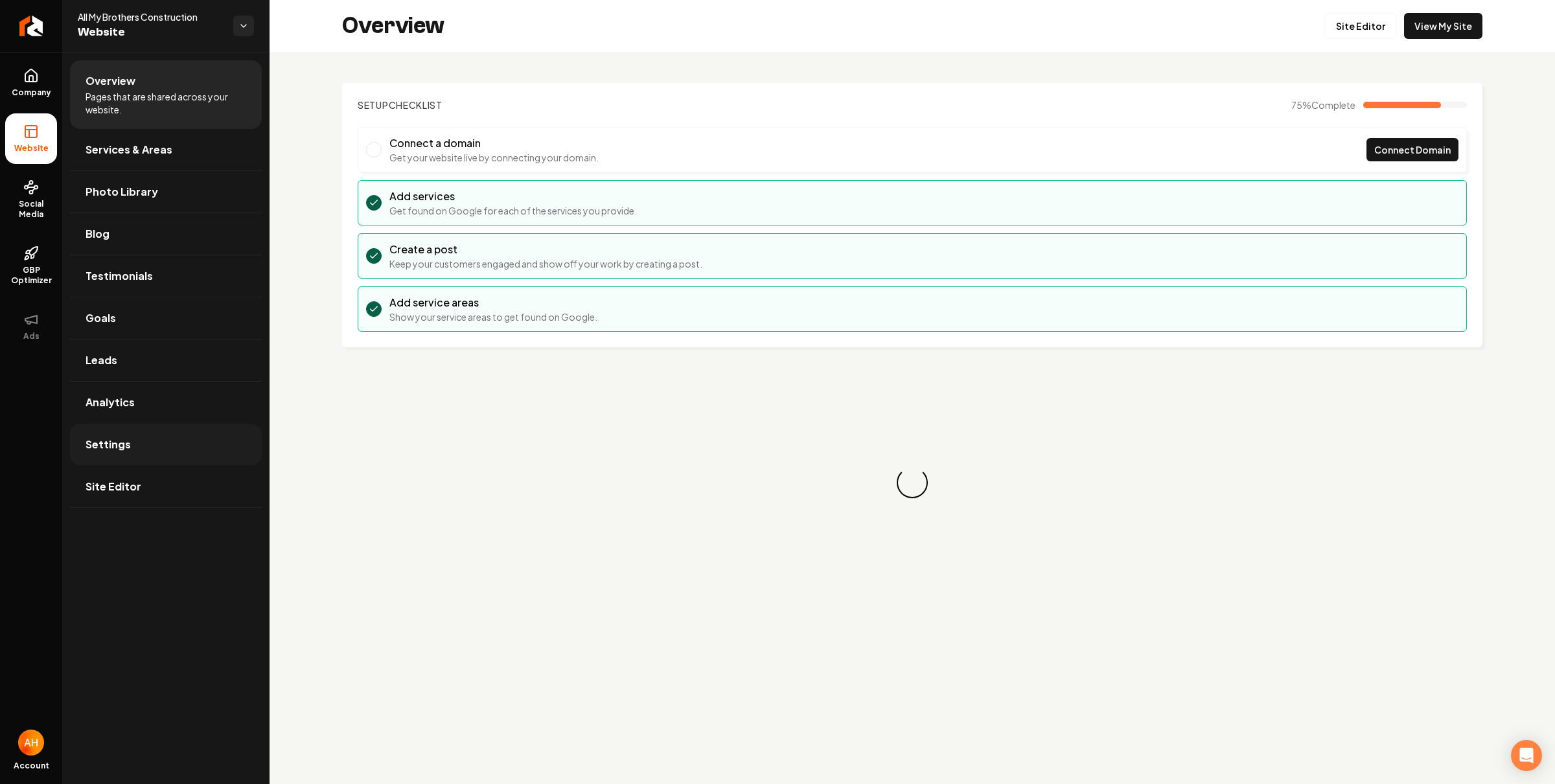
click at [127, 448] on span "Settings" at bounding box center [109, 444] width 46 height 16
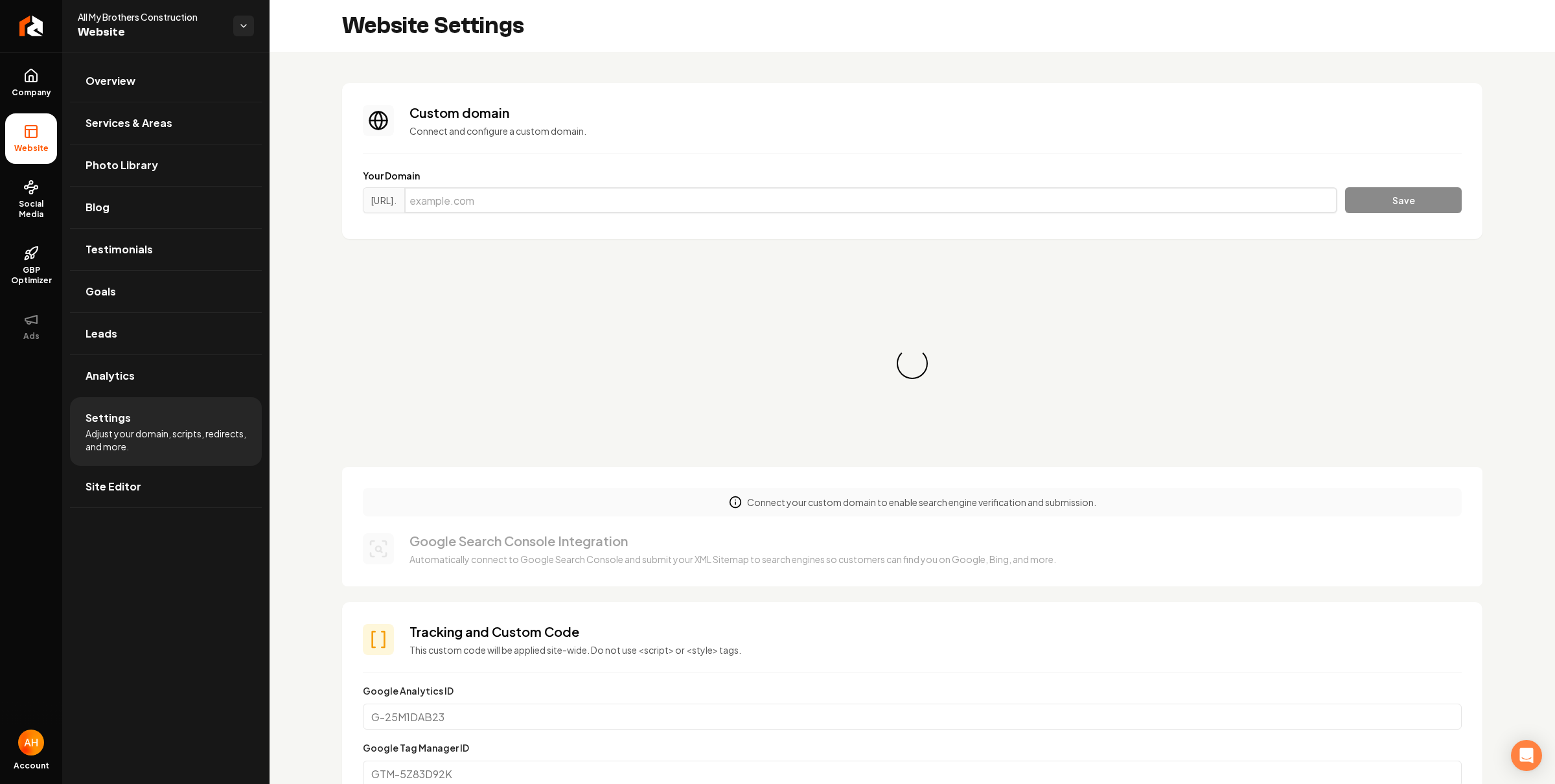
click at [716, 191] on input "Main content area" at bounding box center [871, 200] width 933 height 26
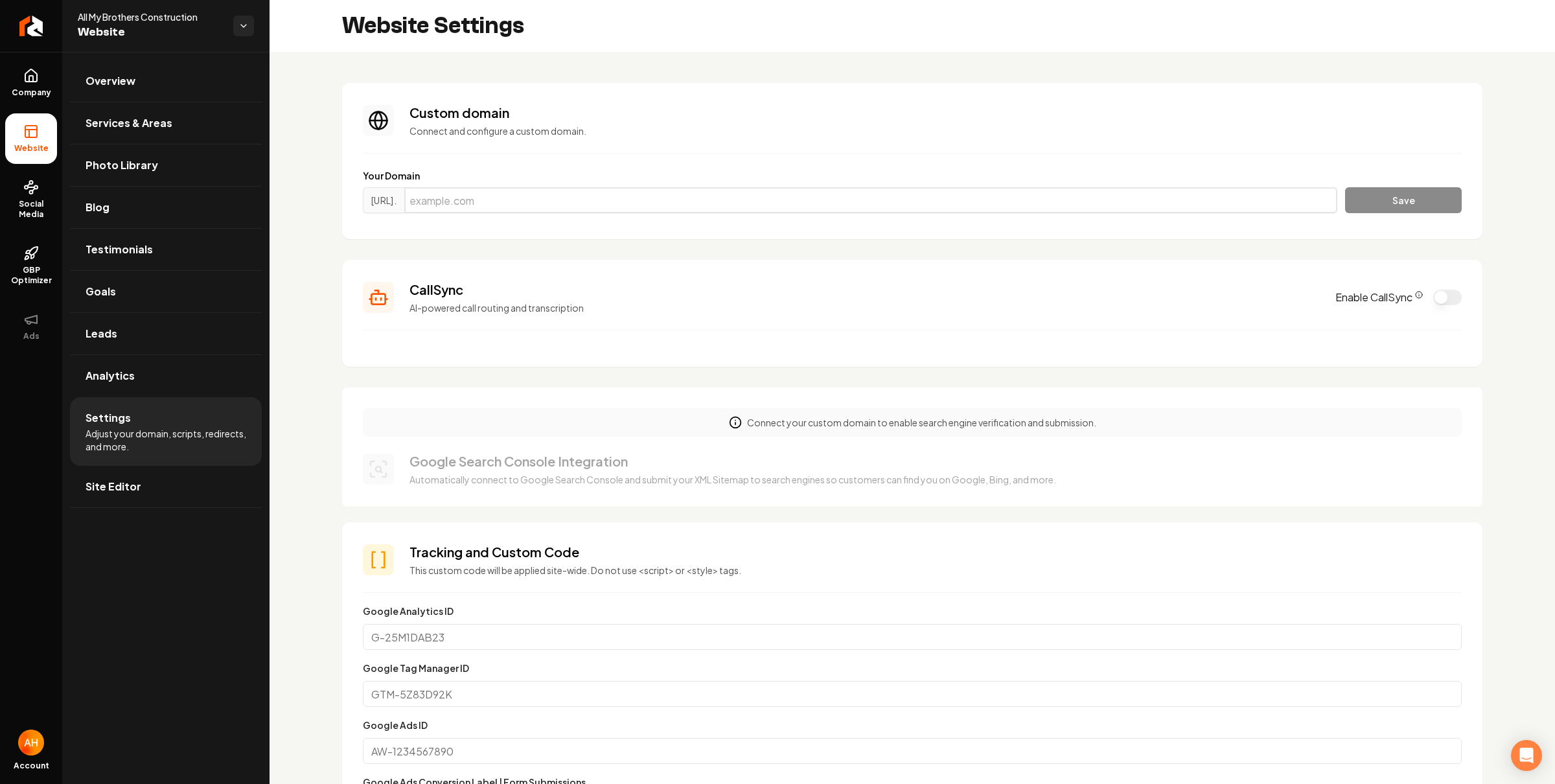
paste input "[URL][DOMAIN_NAME]"
type input "[DOMAIN_NAME]"
click at [1345, 187] on button "Save" at bounding box center [1403, 200] width 116 height 26
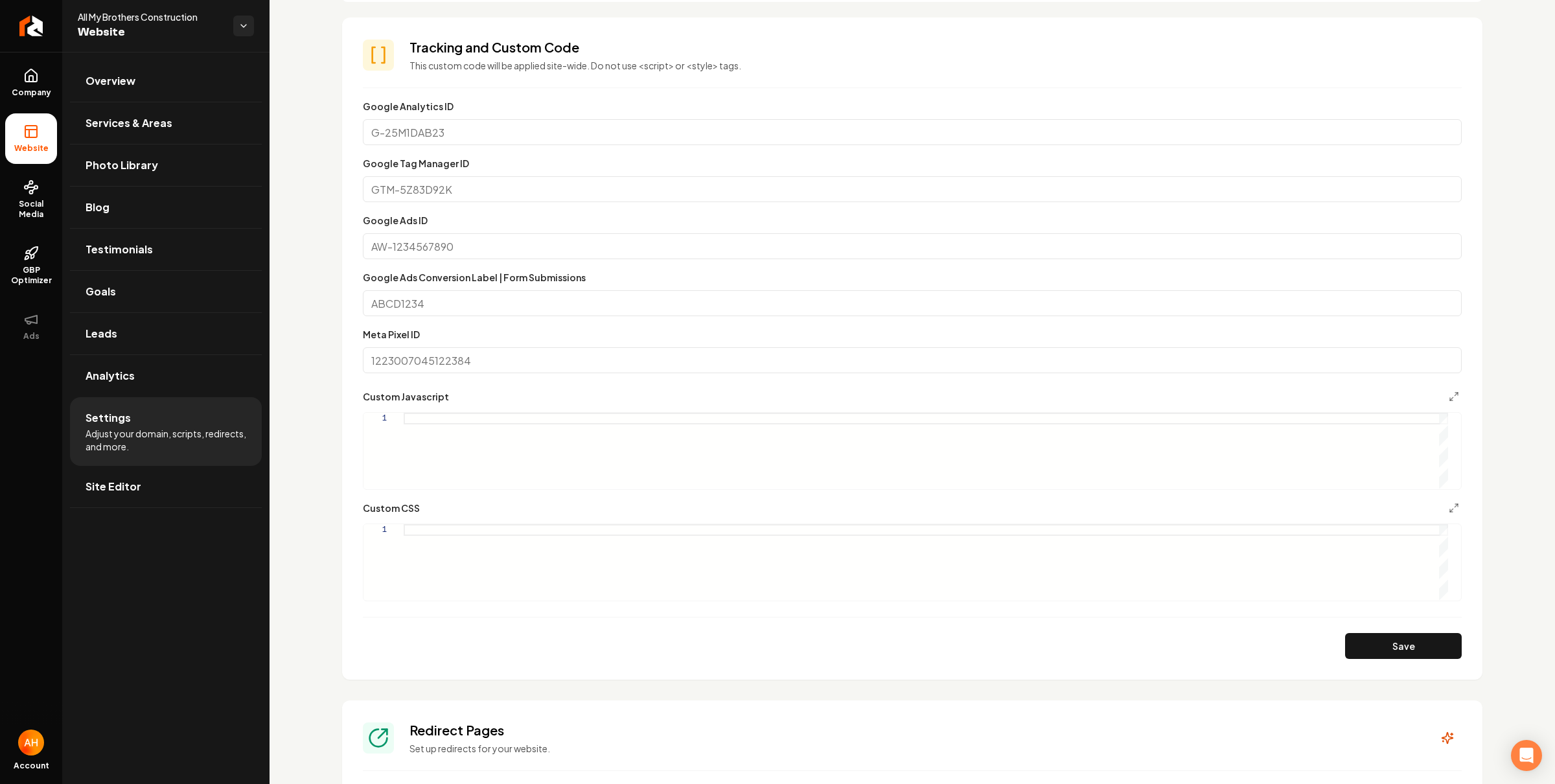
scroll to position [780, 0]
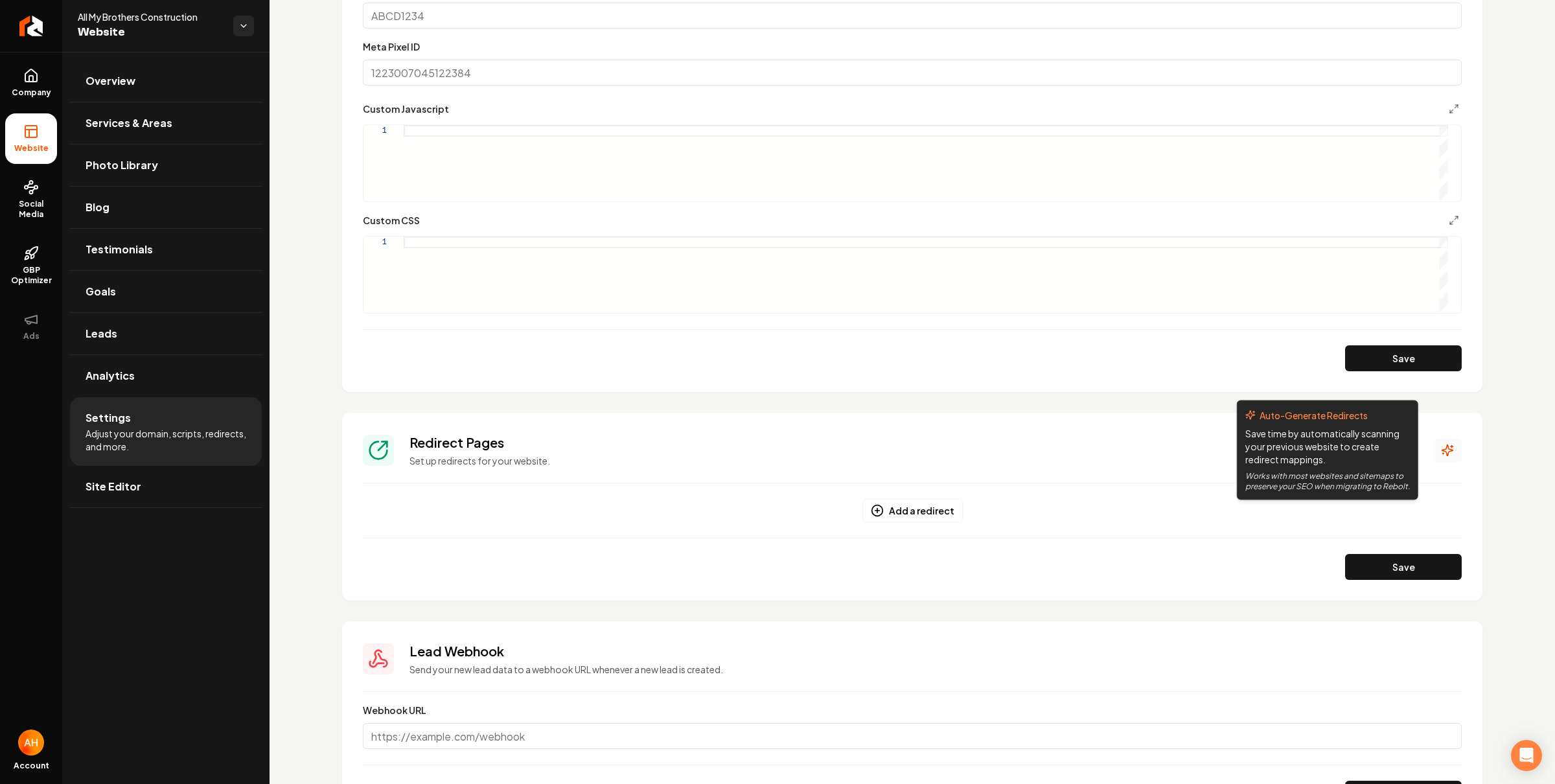
click at [1441, 454] on icon "Main content area" at bounding box center [1448, 450] width 13 height 13
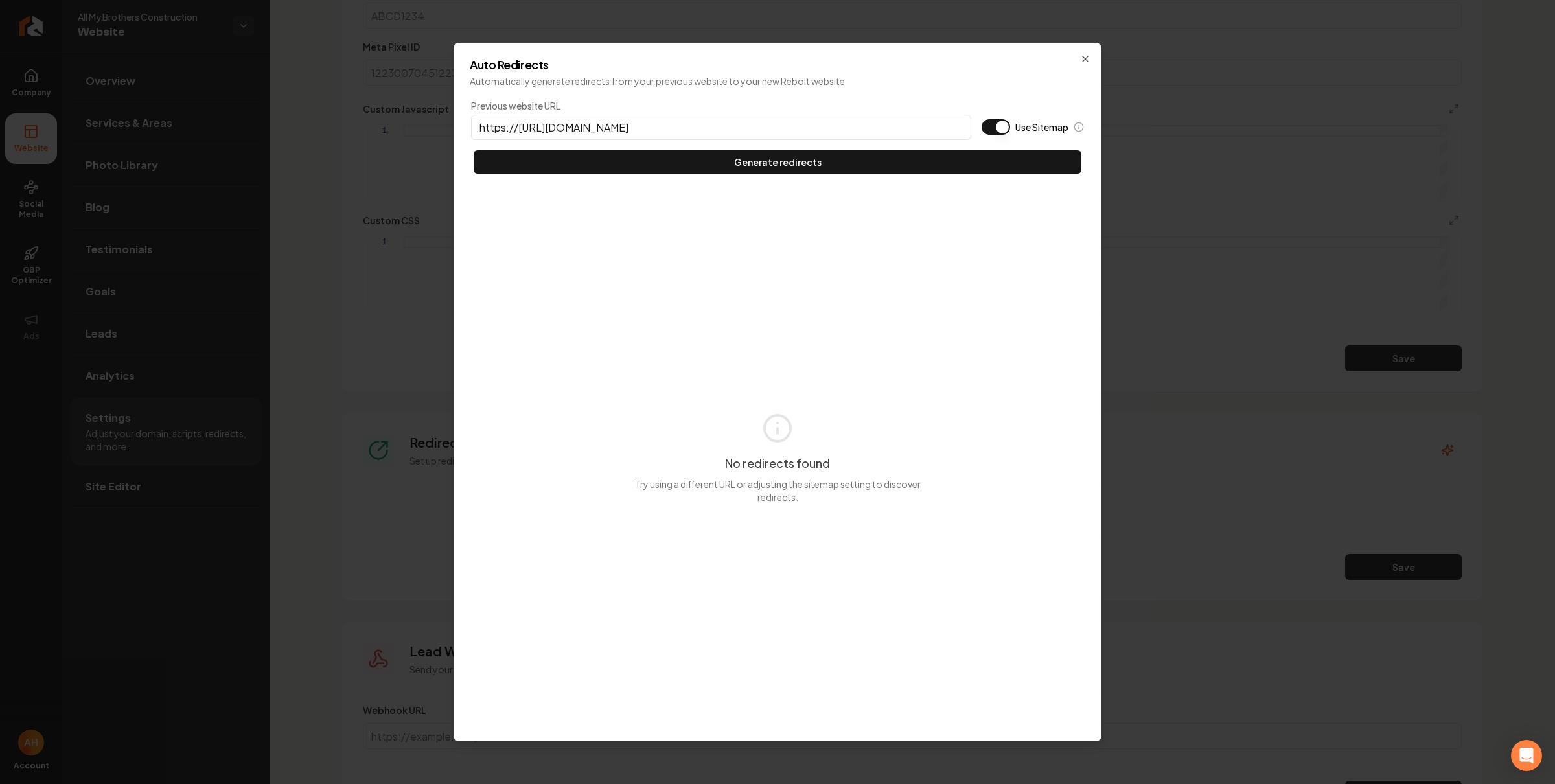
type input "https://[URL][DOMAIN_NAME]"
type button "on"
click at [760, 121] on input "https://[URL][DOMAIN_NAME]" at bounding box center [721, 127] width 500 height 25
click at [759, 124] on input "https://[URL][DOMAIN_NAME]" at bounding box center [721, 127] width 500 height 25
paste input
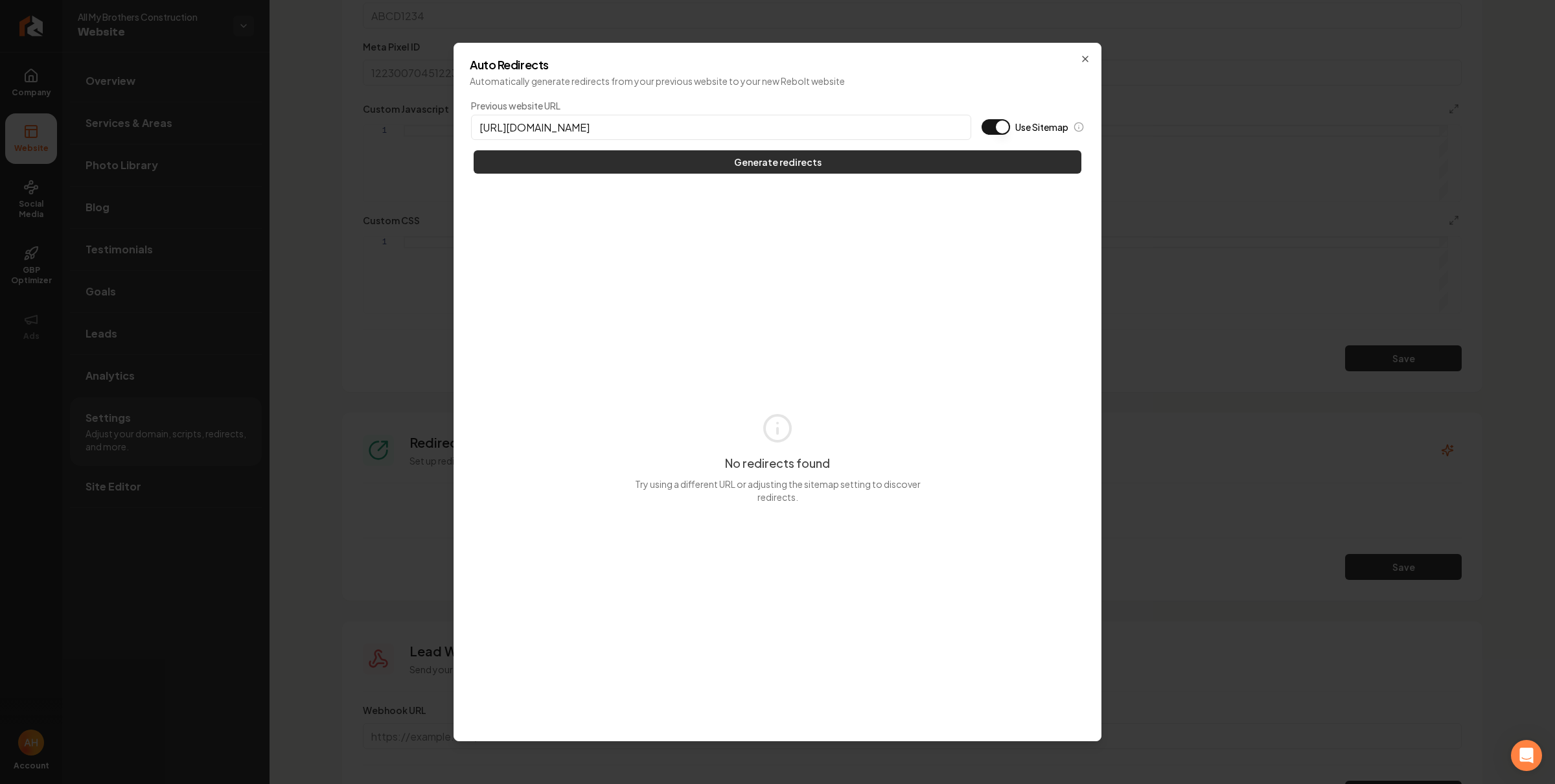
type input "[URL][DOMAIN_NAME]"
click at [772, 166] on button "Generate redirects" at bounding box center [777, 161] width 608 height 24
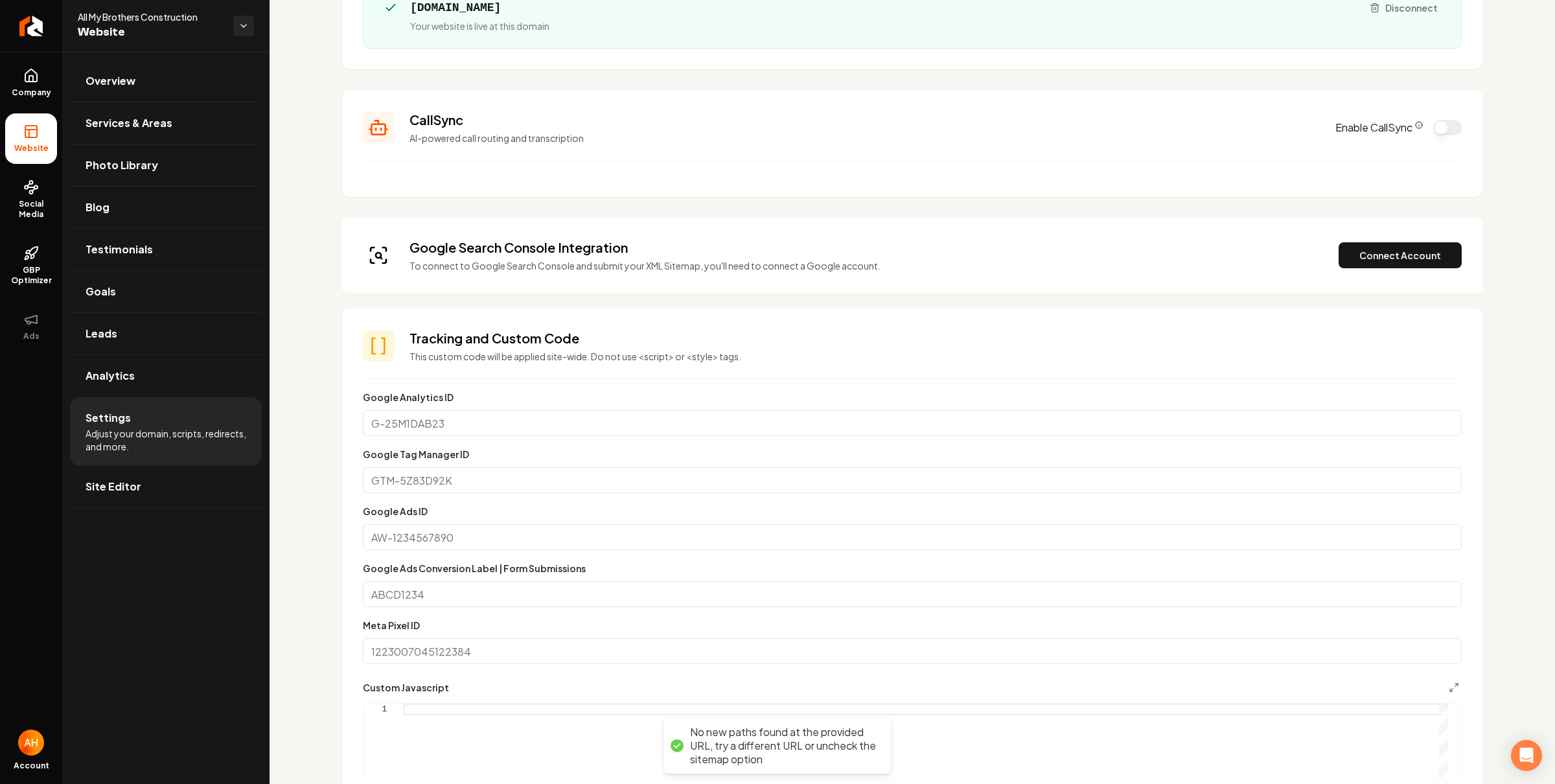
scroll to position [4, 0]
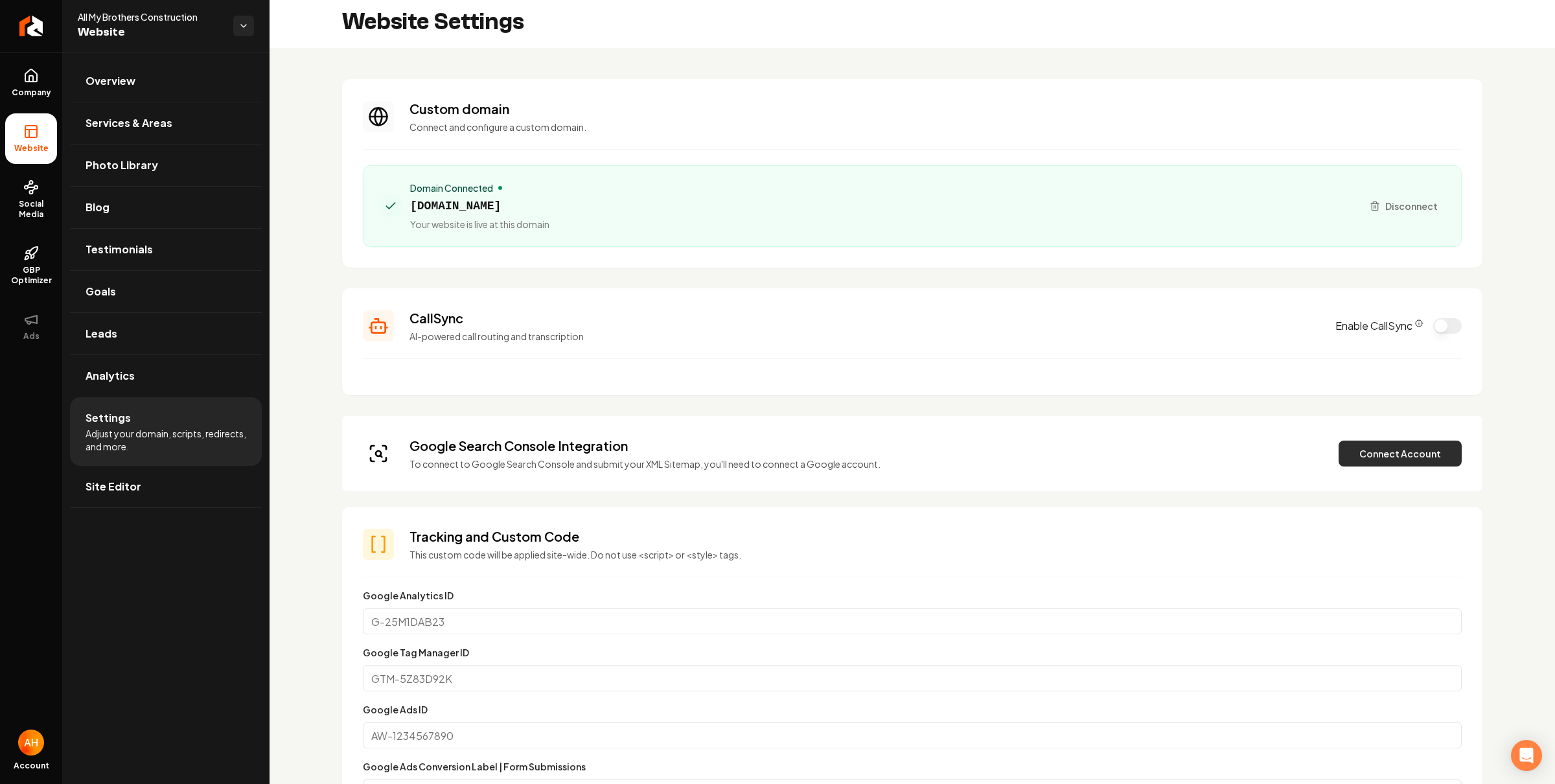
click at [1387, 453] on button "Connect Account" at bounding box center [1400, 453] width 123 height 26
click at [1256, 451] on button "Verify & Submit" at bounding box center [1311, 453] width 113 height 26
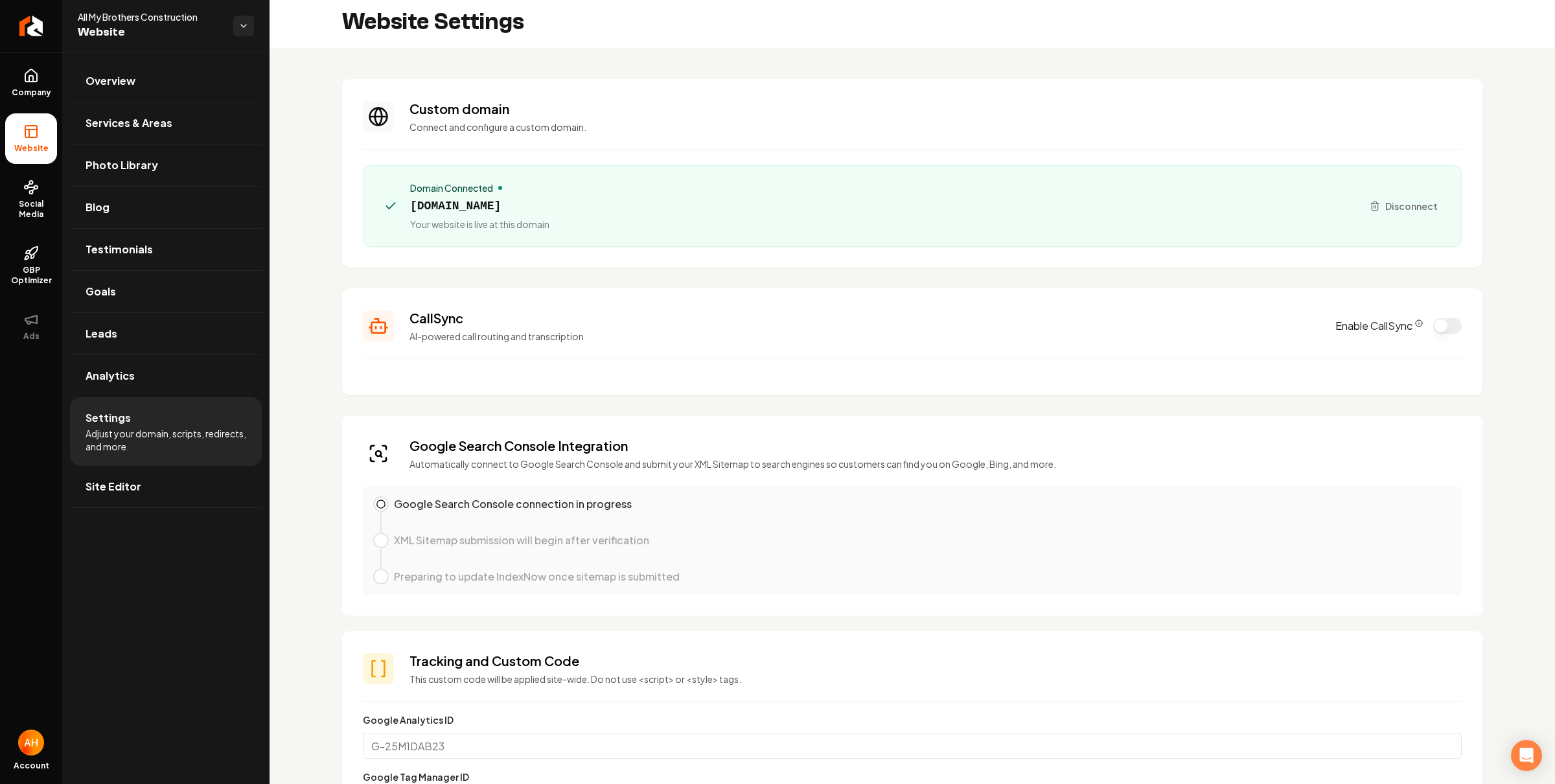
click at [836, 116] on h3 "Custom domain" at bounding box center [935, 109] width 1052 height 18
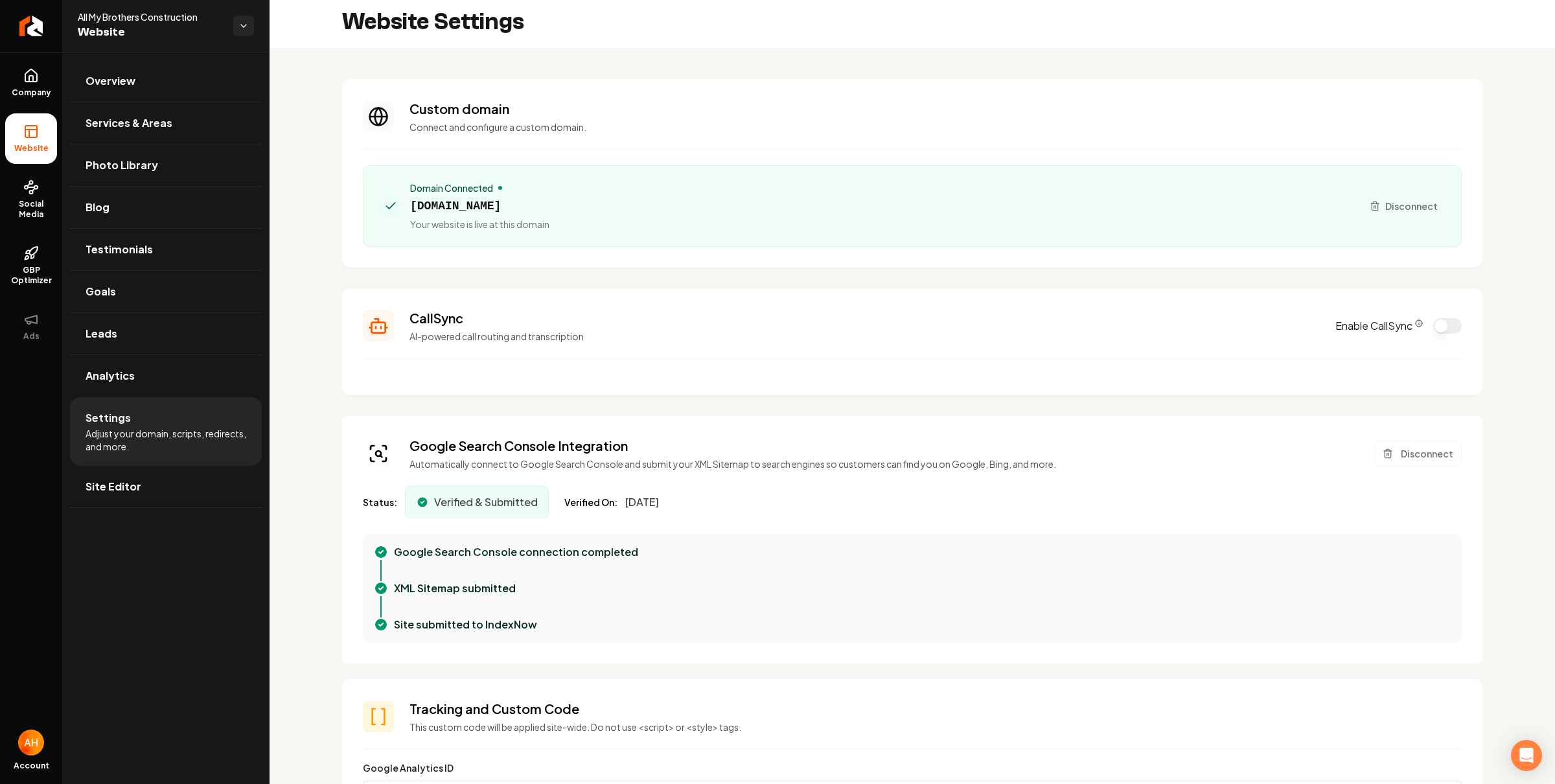
click at [671, 136] on section "Custom domain Connect and configure a custom domain. Domain Connected [DOMAIN_N…" at bounding box center [912, 174] width 1141 height 189
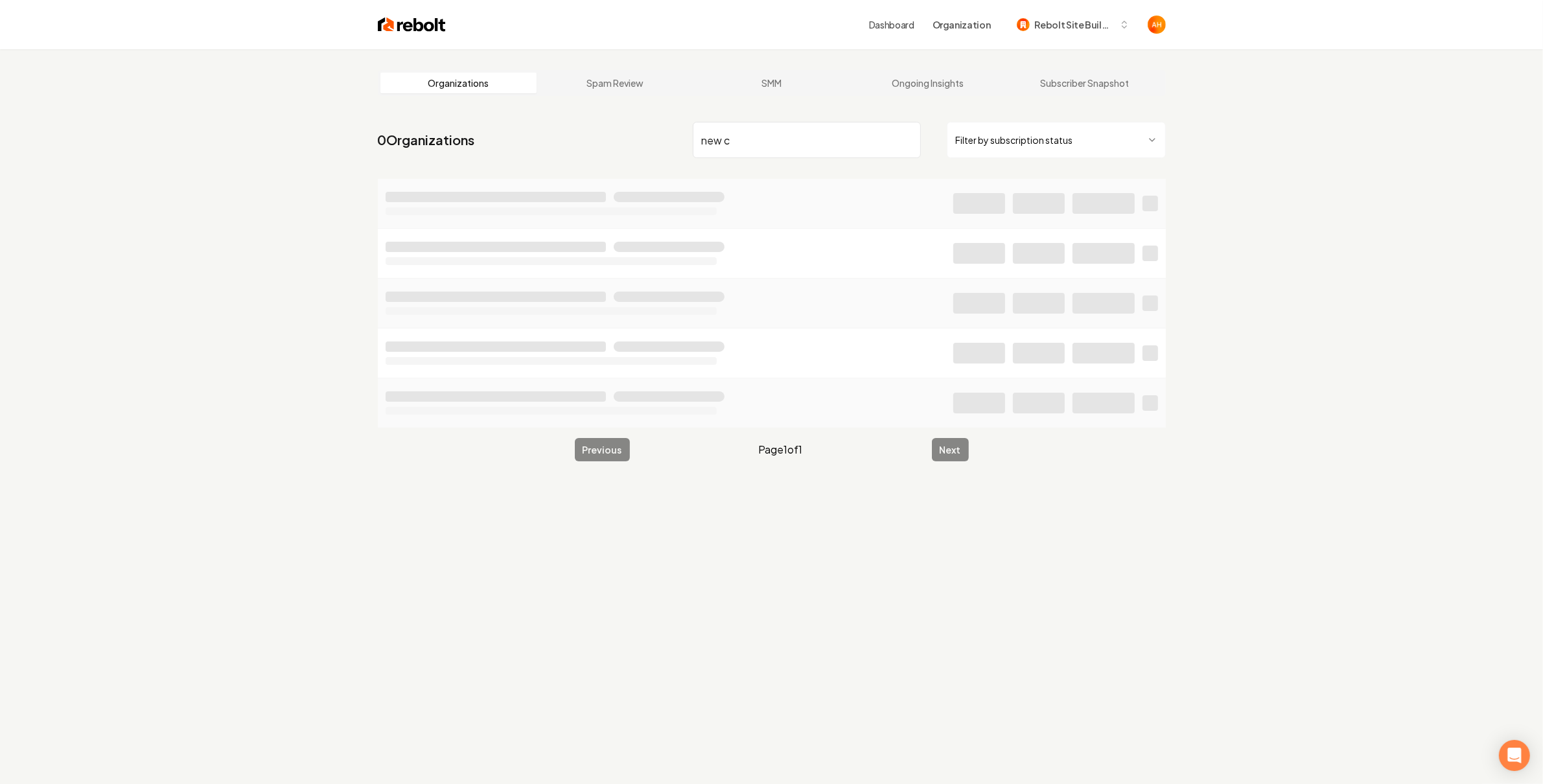
type input "new co"
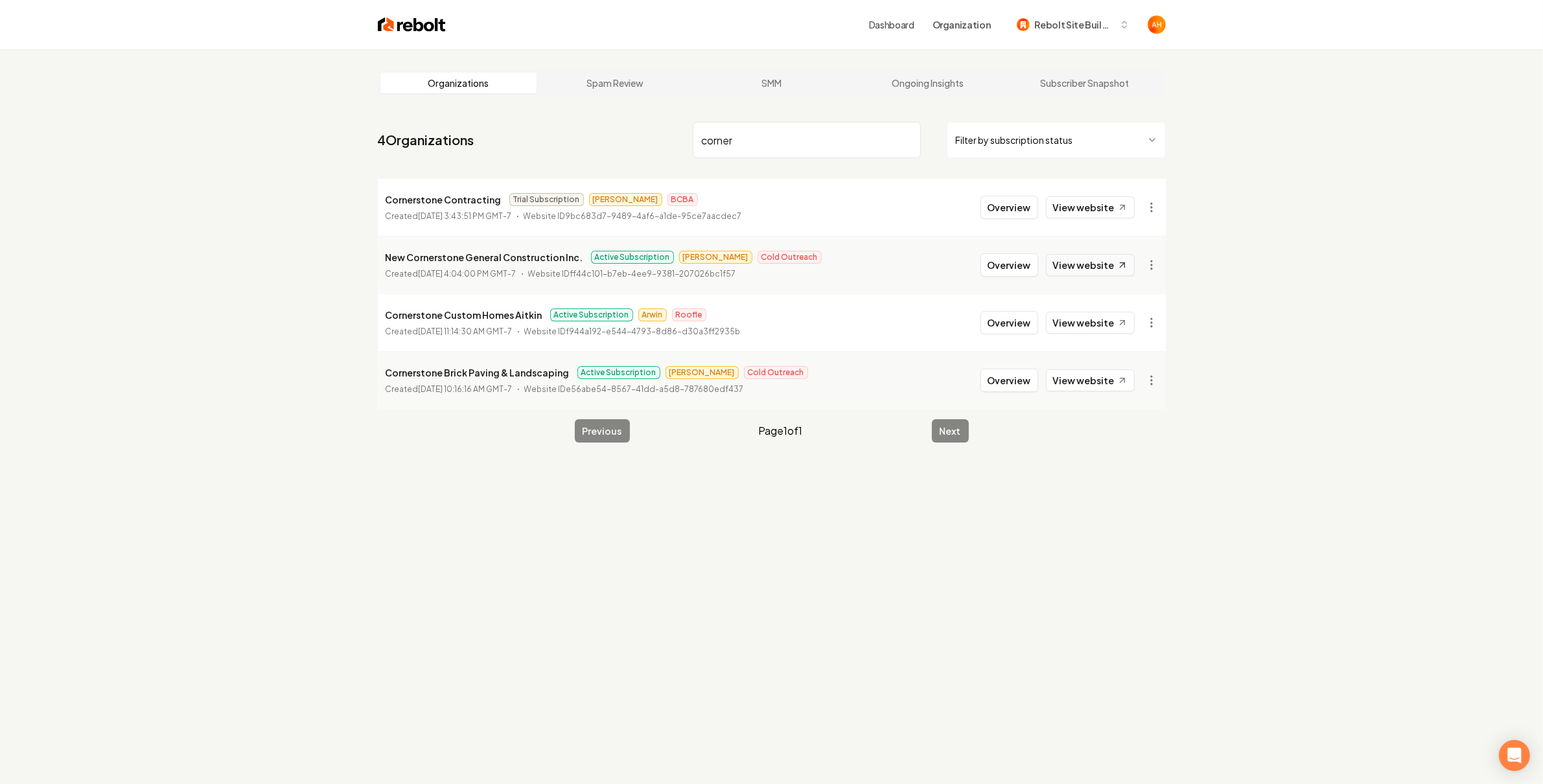
click at [1102, 266] on link "View website" at bounding box center [1090, 265] width 89 height 22
click at [741, 137] on input "corner" at bounding box center [807, 140] width 228 height 36
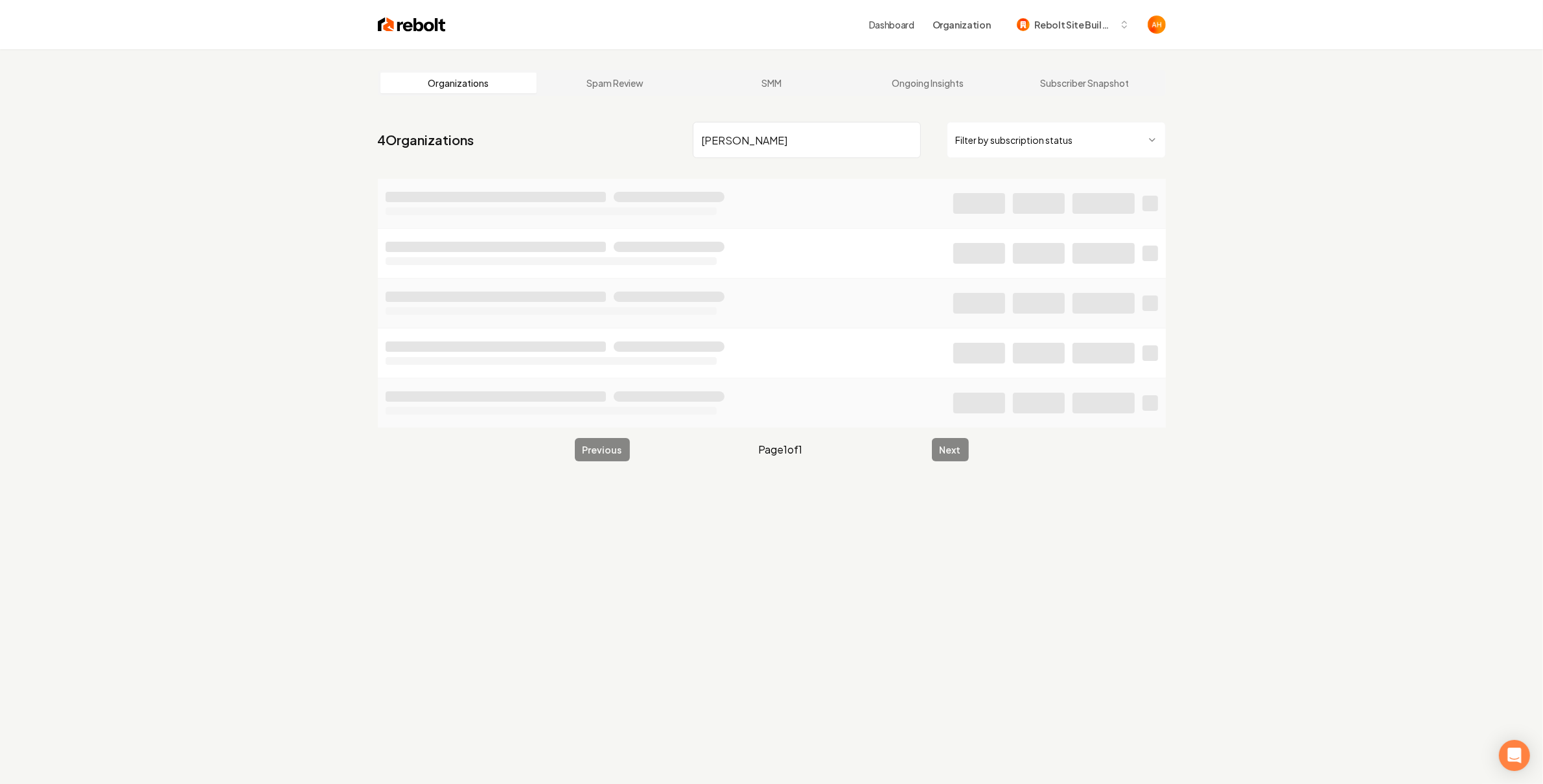
type input "[PERSON_NAME]"
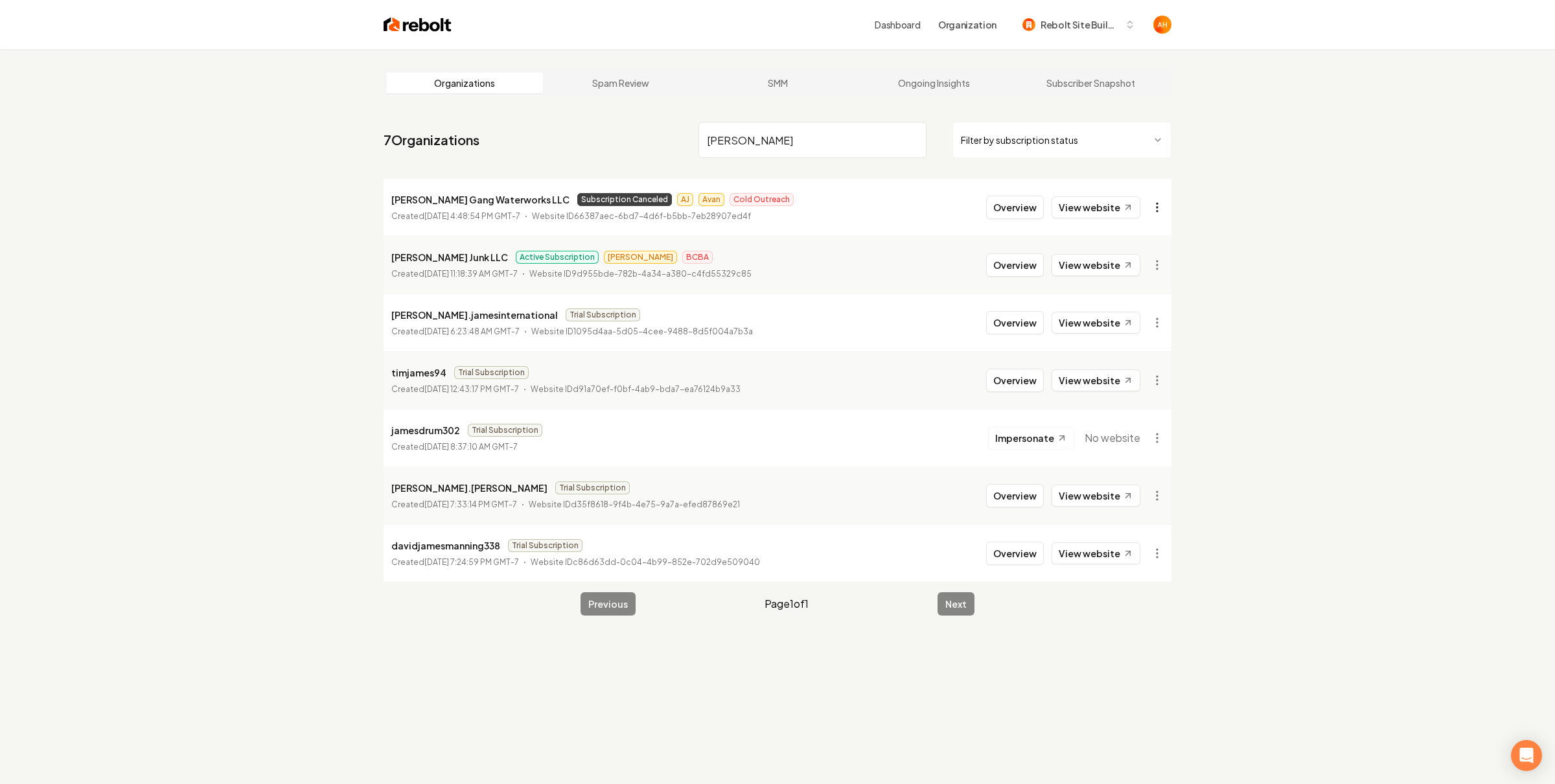
click at [1144, 213] on html "Dashboard Organization Rebolt Site Builder Organizations Spam Review SMM Ongoin…" at bounding box center [777, 392] width 1555 height 784
click at [1122, 324] on link "View in Stripe" at bounding box center [1119, 319] width 82 height 21
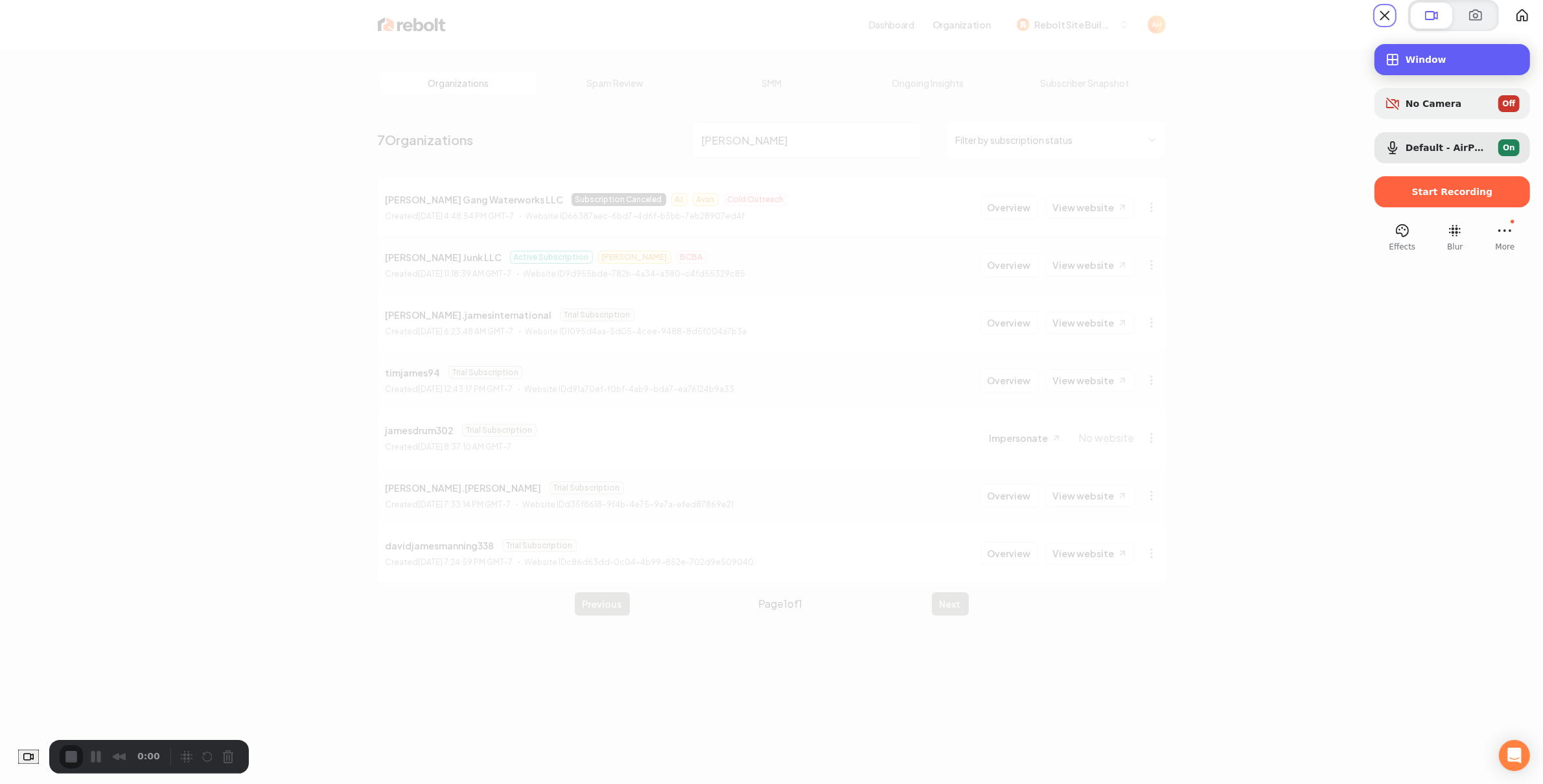
click at [1437, 65] on span "Window" at bounding box center [1463, 59] width 114 height 11
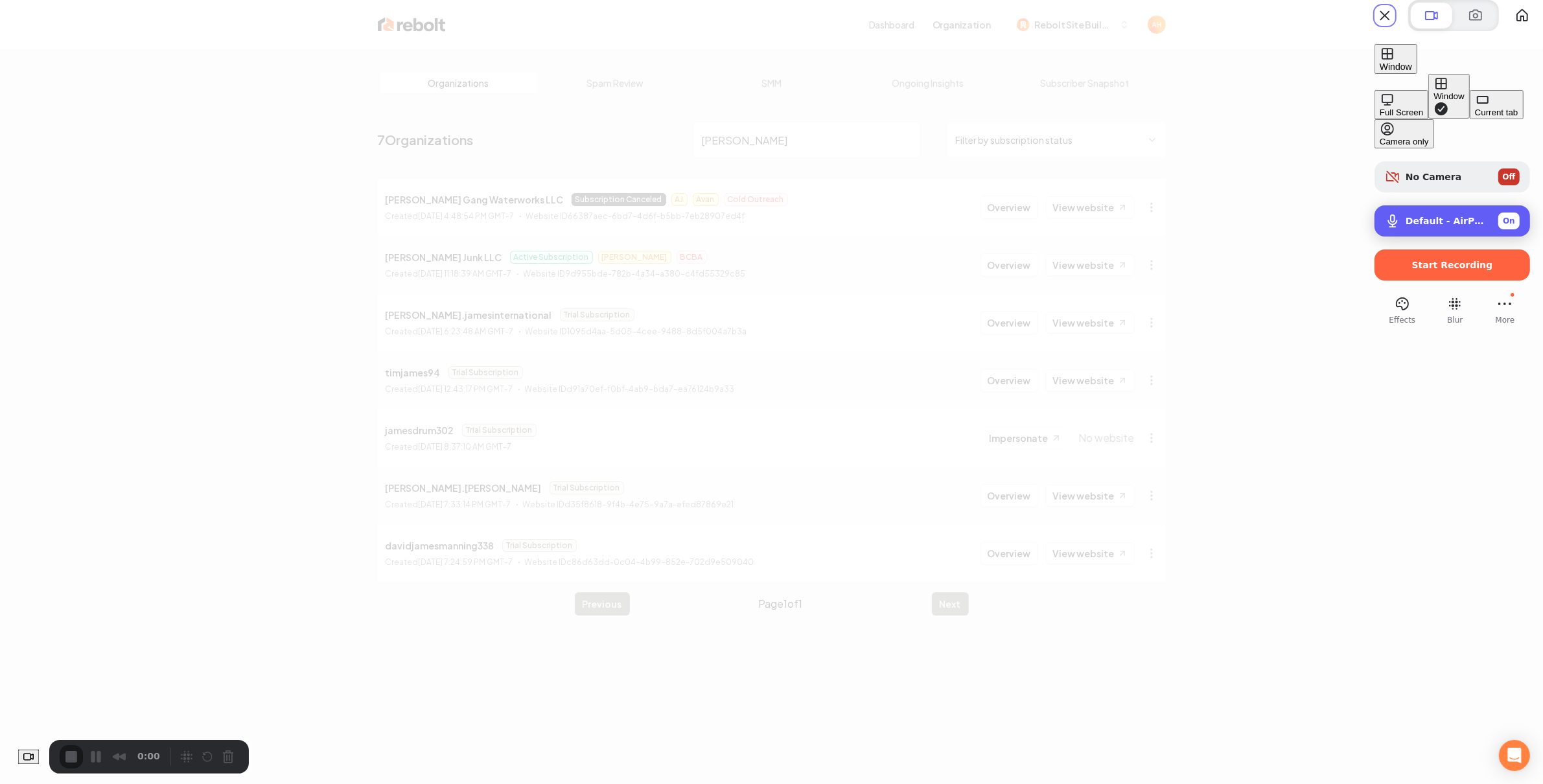
drag, startPoint x: 1262, startPoint y: 91, endPoint x: 1367, endPoint y: 171, distance: 132.0
click at [1380, 108] on div "Full Screen" at bounding box center [1402, 113] width 44 height 10
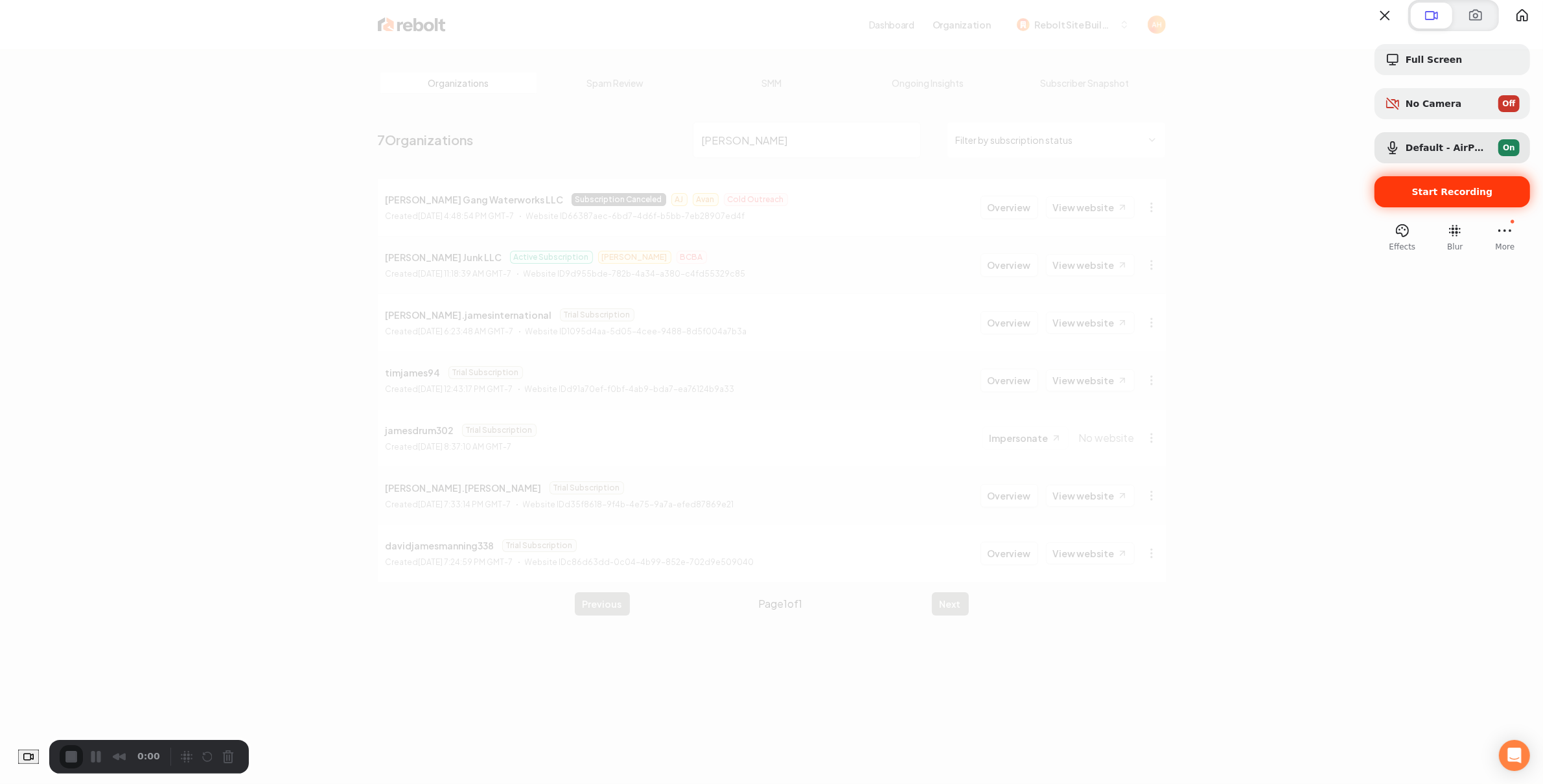
click at [1424, 197] on span "Start Recording" at bounding box center [1452, 191] width 81 height 11
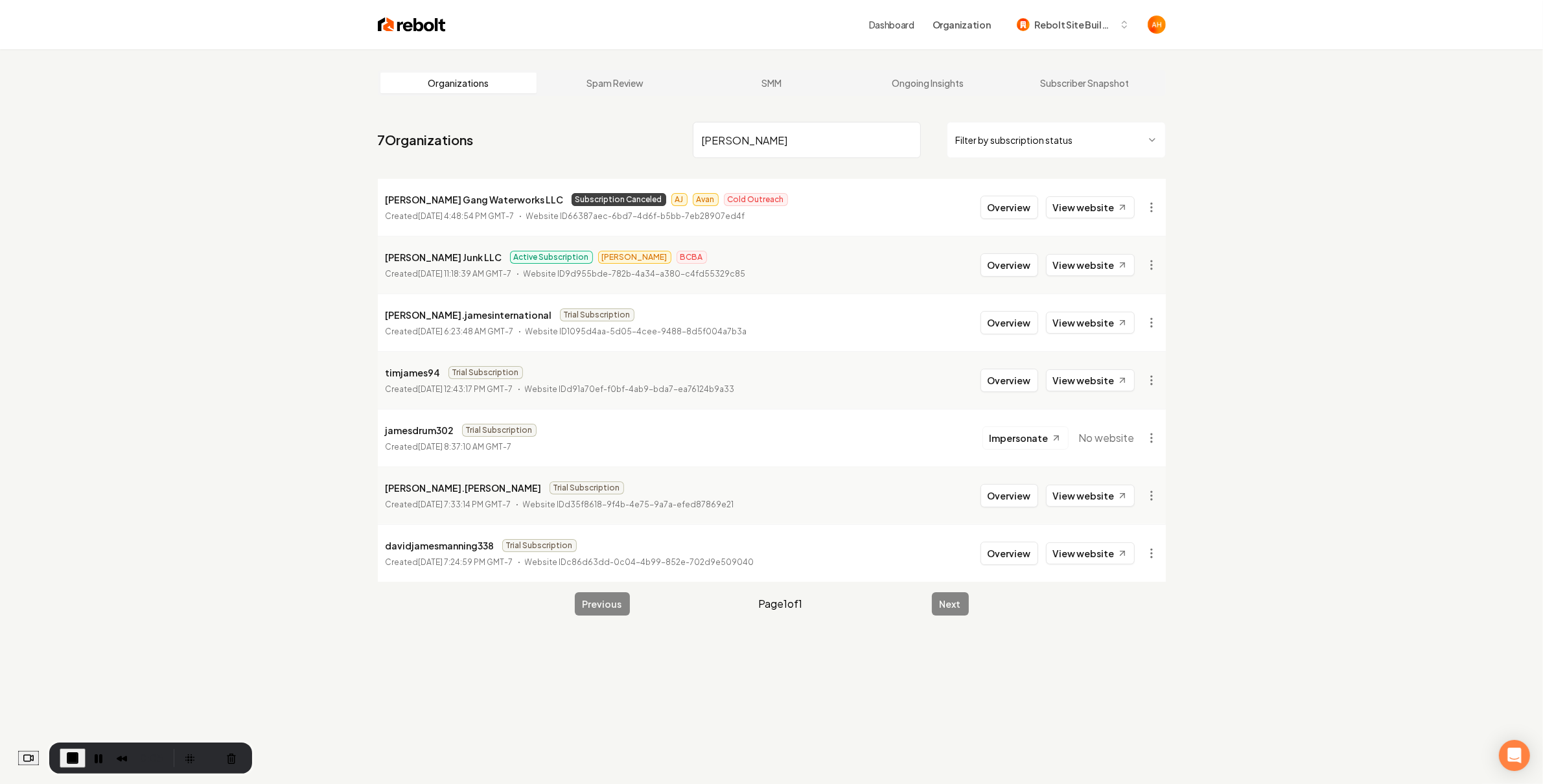
drag, startPoint x: 391, startPoint y: 191, endPoint x: 406, endPoint y: 202, distance: 18.6
click at [423, 199] on p "[PERSON_NAME] Gang Waterworks LLC" at bounding box center [474, 200] width 178 height 16
drag, startPoint x: 389, startPoint y: 202, endPoint x: 511, endPoint y: 201, distance: 122.0
click at [511, 201] on p "[PERSON_NAME] Gang Waterworks LLC" at bounding box center [474, 200] width 178 height 16
click at [509, 201] on p "[PERSON_NAME] Gang Waterworks LLC" at bounding box center [474, 200] width 178 height 16
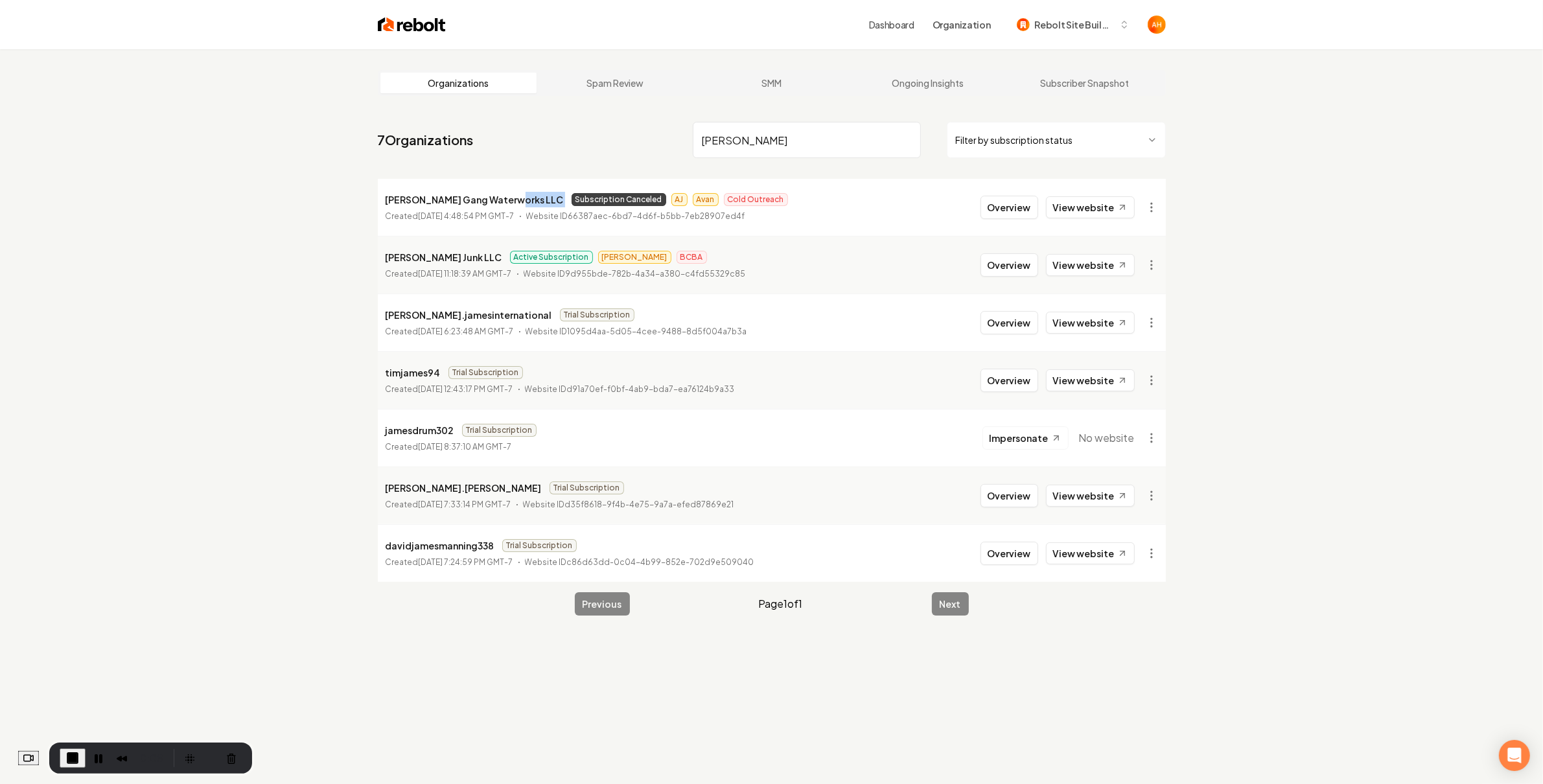
click at [509, 200] on p "[PERSON_NAME] Gang Waterworks LLC" at bounding box center [474, 200] width 178 height 16
click at [466, 200] on p "[PERSON_NAME] Gang Waterworks LLC" at bounding box center [474, 200] width 178 height 16
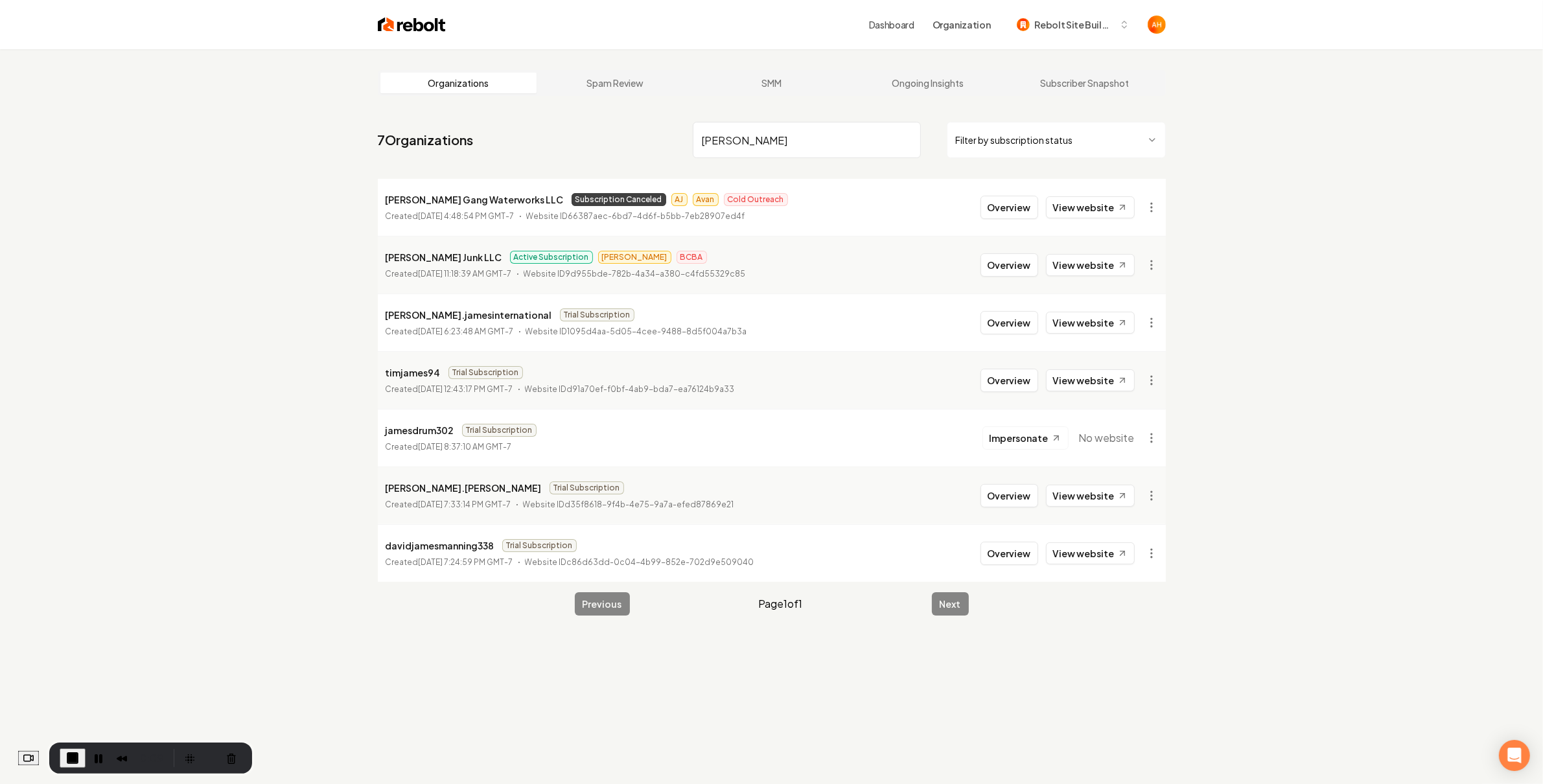
click at [1184, 227] on main "Organizations Spam Review SMM Ongoing Insights Subscriber Snapshot 7 Organizati…" at bounding box center [772, 343] width 829 height 587
click at [1157, 209] on html "Dashboard Organization Rebolt Site Builder Organizations Spam Review SMM Ongoin…" at bounding box center [772, 392] width 1543 height 784
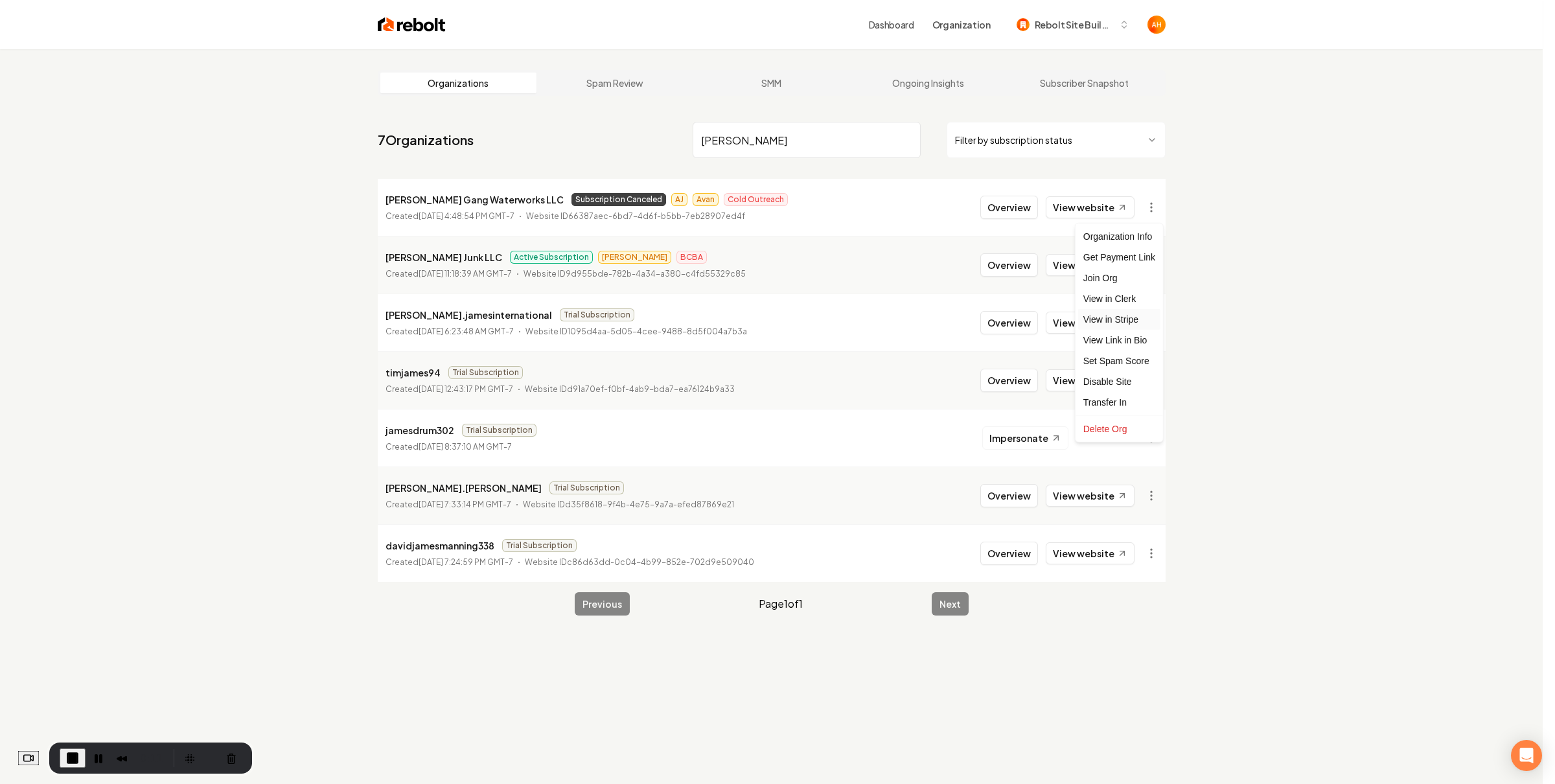
click at [1114, 323] on link "View in Stripe" at bounding box center [1119, 319] width 82 height 21
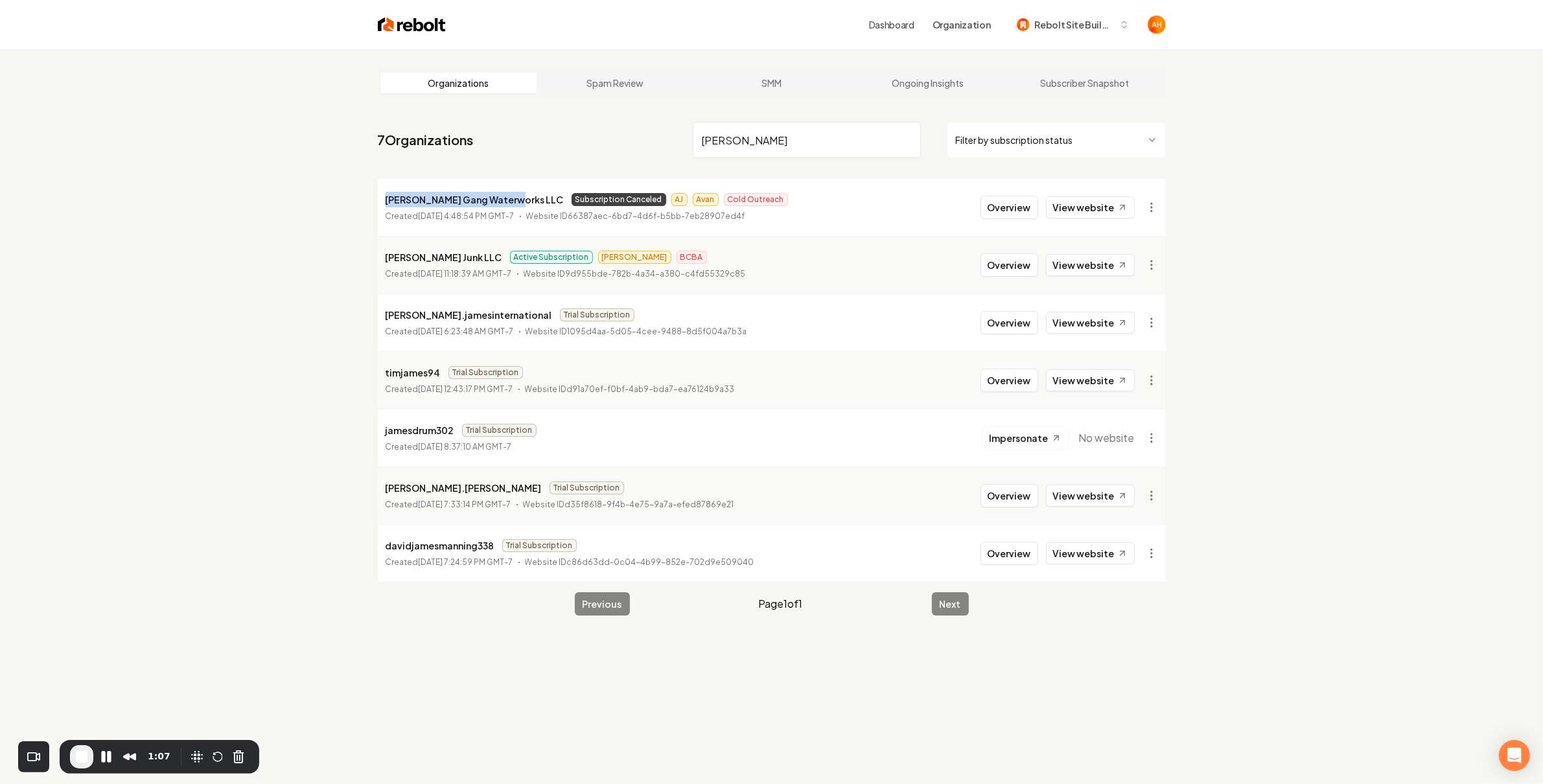
drag, startPoint x: 414, startPoint y: 196, endPoint x: 514, endPoint y: 197, distance: 100.0
click at [514, 197] on li "[PERSON_NAME] Gang Waterworks LLC Subscription Canceled AJ Avan Cold Outreach C…" at bounding box center [772, 207] width 788 height 57
copy p "[PERSON_NAME] Gang Waterworks LLC"
drag, startPoint x: 1267, startPoint y: 208, endPoint x: 1217, endPoint y: 208, distance: 50.0
click at [1254, 207] on div "Organizations Spam Review SMM Ongoing Insights Subscriber Snapshot 7 Organizati…" at bounding box center [772, 441] width 1543 height 784
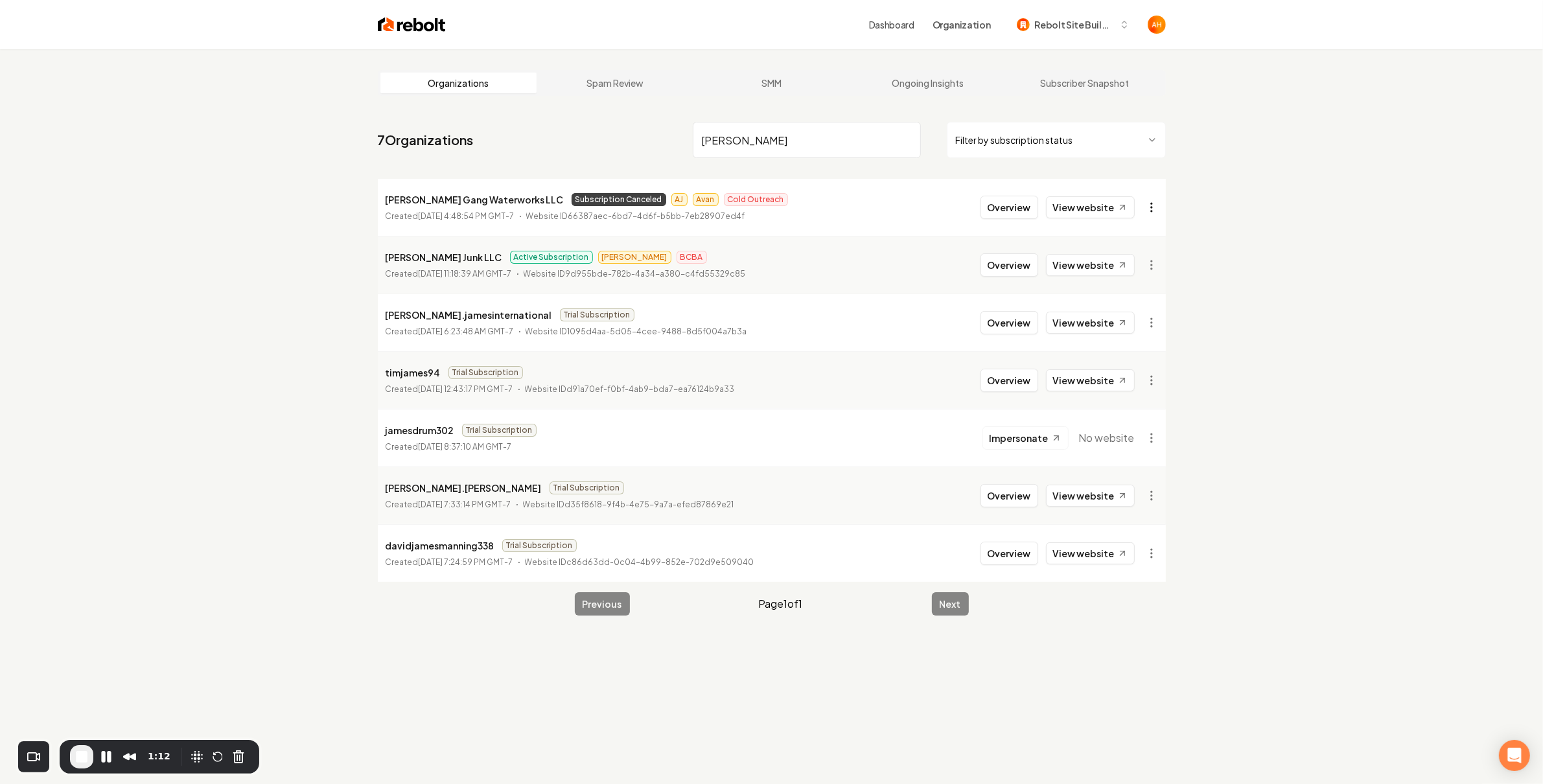
click at [1155, 210] on html "Dashboard Organization Rebolt Site Builder Organizations Spam Review SMM Ongoin…" at bounding box center [772, 392] width 1543 height 784
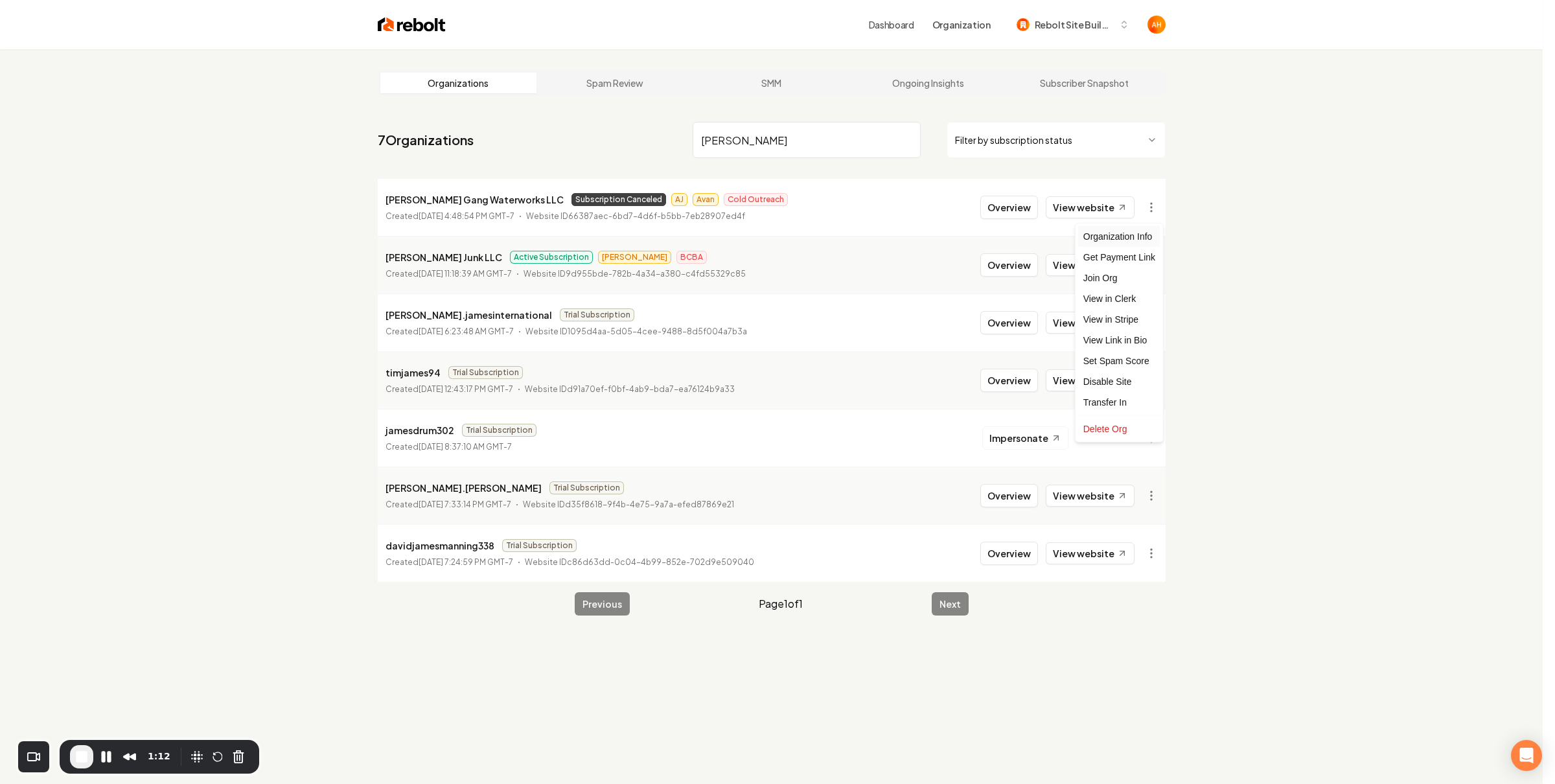
click at [1140, 244] on div "Organization Info" at bounding box center [1119, 236] width 82 height 21
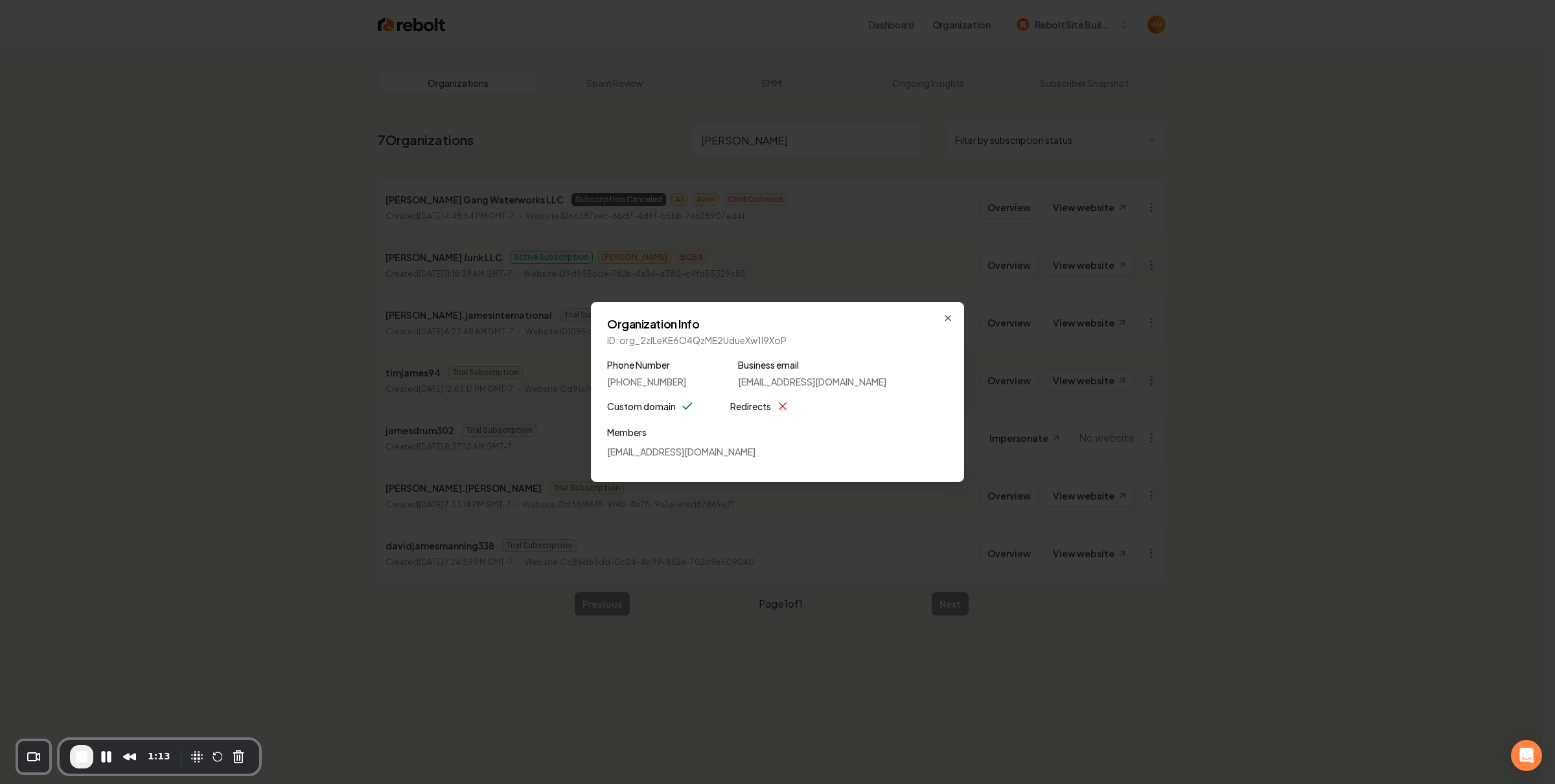
click at [691, 346] on div "Organization Info ID: org_2zILeKE6O4QzME2UdueXw1l9XoP Phone Number [PHONE_NUMBE…" at bounding box center [777, 392] width 374 height 180
drag, startPoint x: 619, startPoint y: 342, endPoint x: 796, endPoint y: 336, distance: 177.1
click at [796, 336] on p "ID: org_2zILeKE6O4QzME2UdueXw1l9XoP" at bounding box center [777, 340] width 341 height 13
copy p "org_2zILeKE6O4QzME2UdueXw1l9XoP"
